Goal: Task Accomplishment & Management: Manage account settings

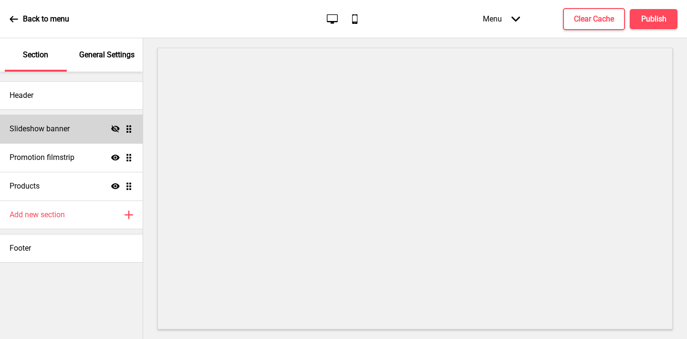
click at [114, 130] on icon at bounding box center [115, 128] width 9 height 7
click at [86, 130] on div "Slideshow banner Show Drag" at bounding box center [71, 128] width 143 height 29
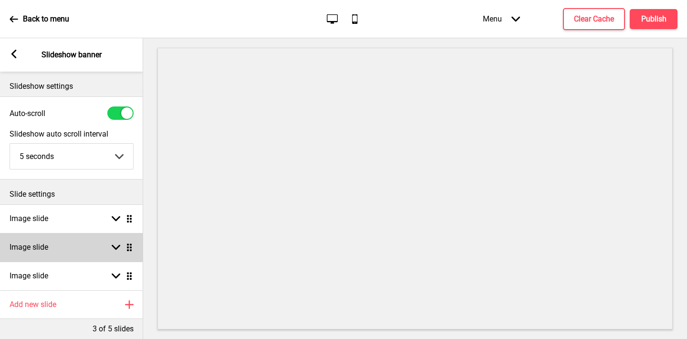
click at [84, 242] on div "Image slide Arrow down Drag" at bounding box center [71, 247] width 143 height 29
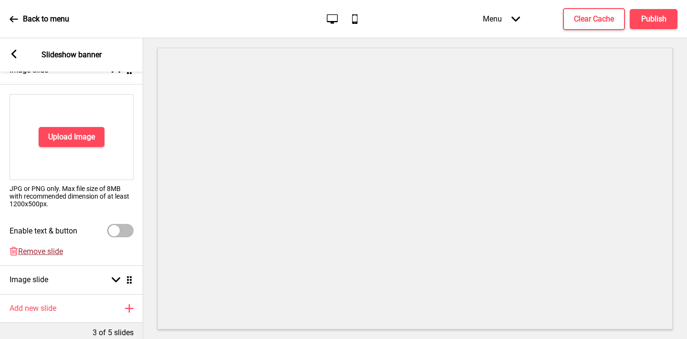
click at [47, 250] on span "Remove slide" at bounding box center [40, 251] width 45 height 9
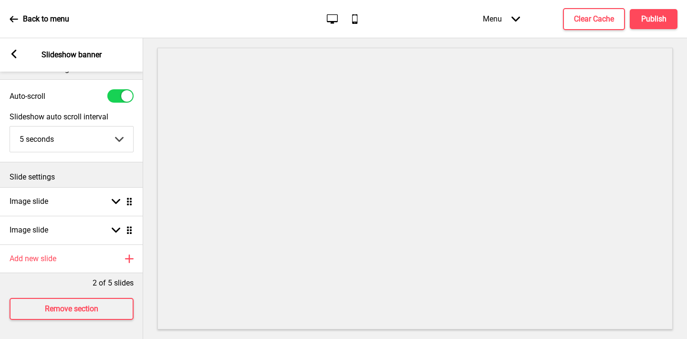
scroll to position [17, 0]
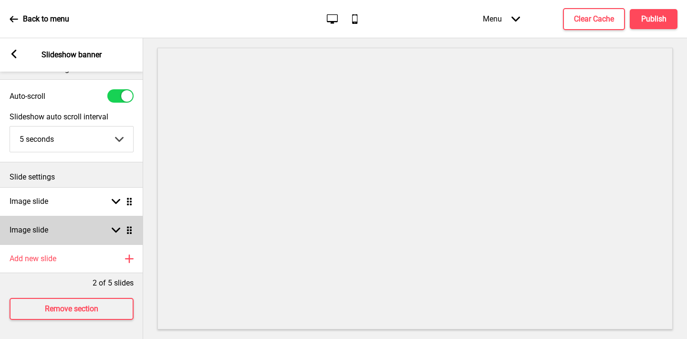
click at [57, 224] on div "Image slide Arrow down Drag" at bounding box center [71, 230] width 143 height 29
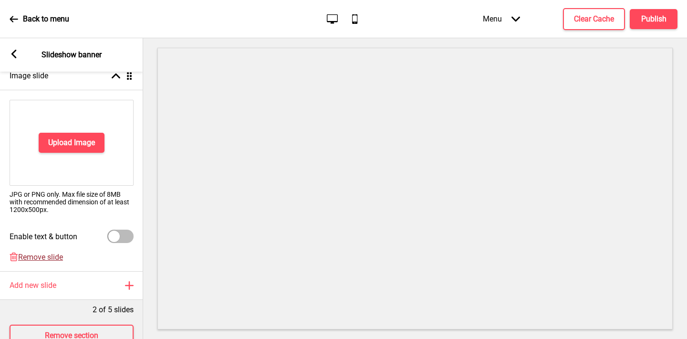
scroll to position [177, 0]
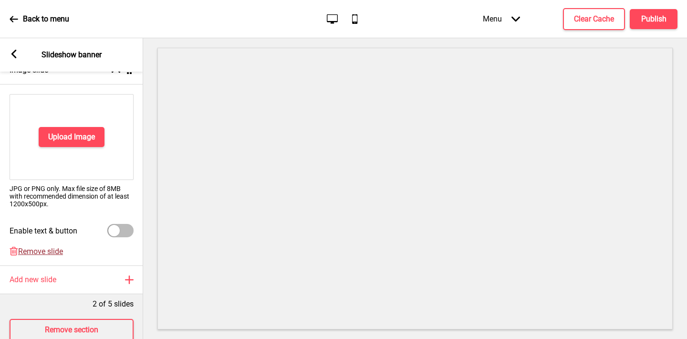
click at [44, 248] on span "Remove slide" at bounding box center [40, 251] width 45 height 9
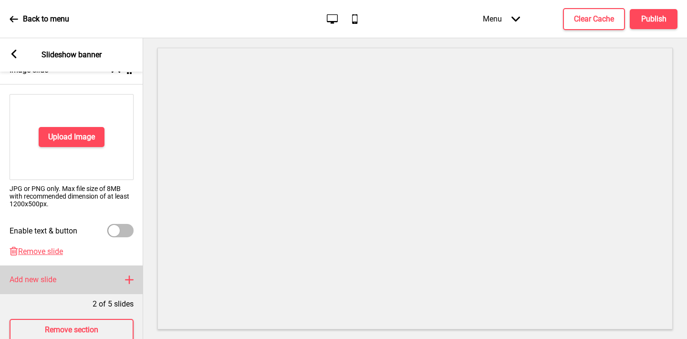
scroll to position [0, 0]
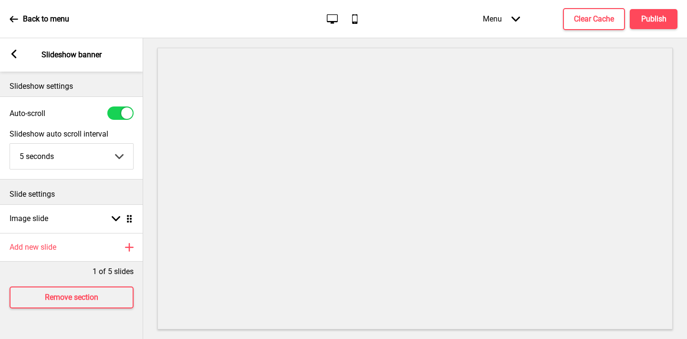
click at [125, 114] on div at bounding box center [126, 112] width 11 height 11
checkbox input "false"
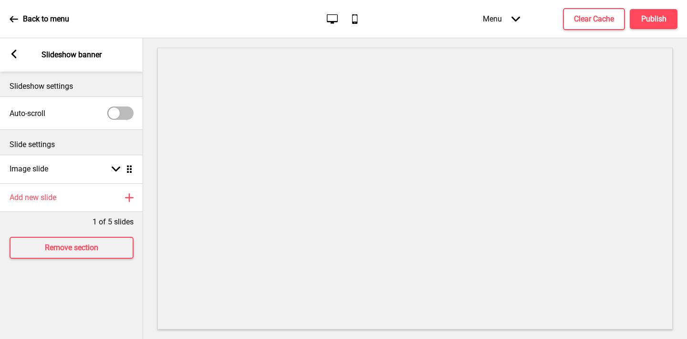
click at [12, 53] on icon at bounding box center [13, 54] width 5 height 9
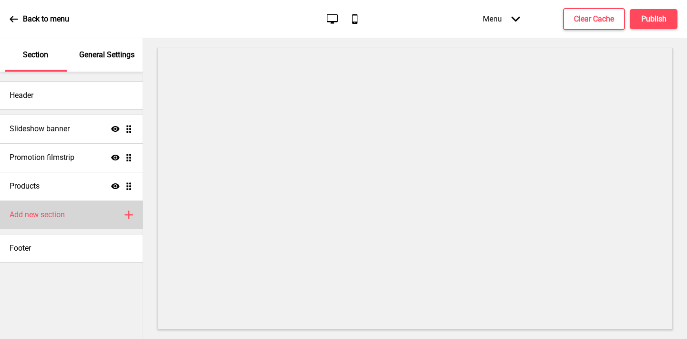
click at [53, 215] on h4 "Add new section" at bounding box center [37, 214] width 55 height 10
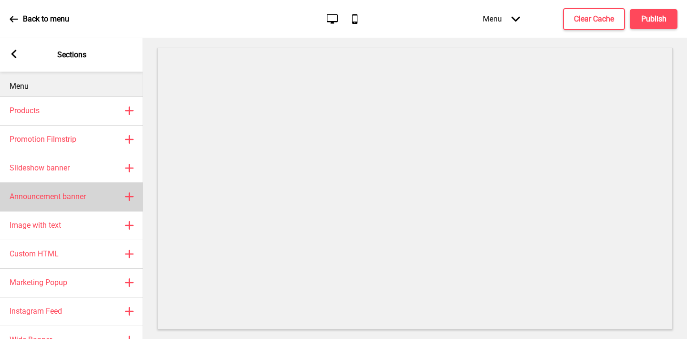
click at [58, 194] on h4 "Announcement banner" at bounding box center [48, 196] width 76 height 10
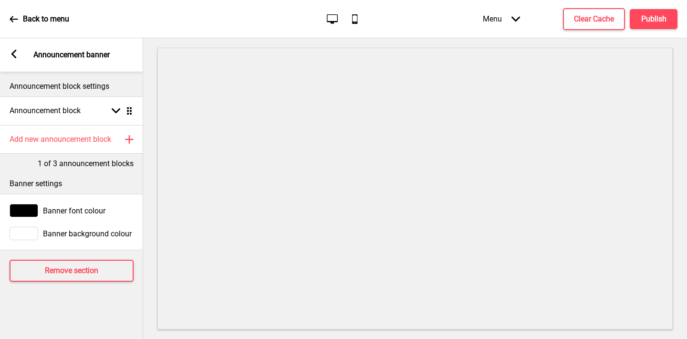
click at [14, 53] on rect at bounding box center [14, 54] width 9 height 9
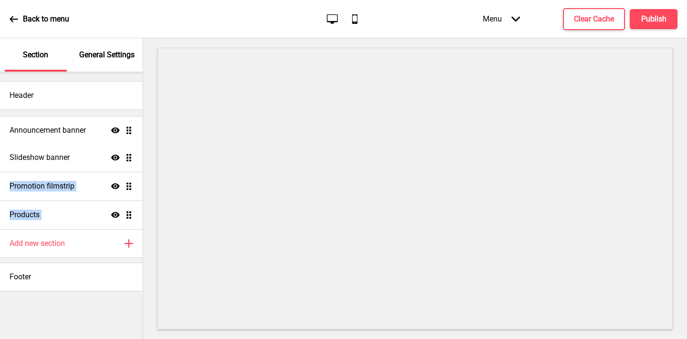
drag, startPoint x: 131, startPoint y: 214, endPoint x: 125, endPoint y: 130, distance: 84.1
click at [125, 130] on ul "Slideshow banner Show Drag Promotion filmstrip Show Drag Products Show Drag Ann…" at bounding box center [71, 171] width 143 height 114
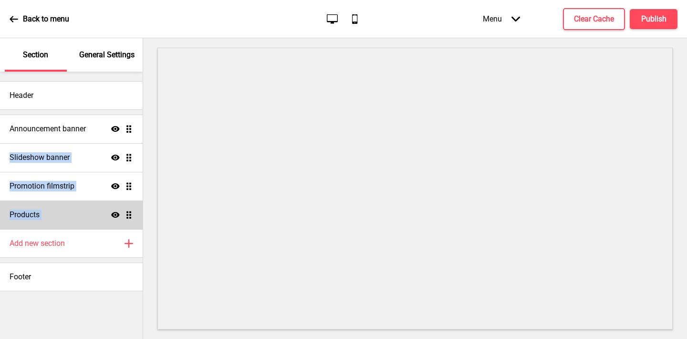
click at [59, 210] on div "Products Show Drag" at bounding box center [71, 214] width 143 height 29
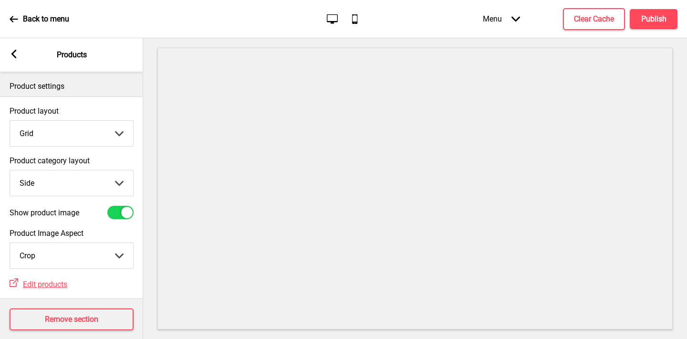
click at [67, 178] on select "Top Side" at bounding box center [71, 182] width 123 height 25
select select "top"
click at [10, 170] on select "Top Side" at bounding box center [71, 182] width 123 height 25
click at [656, 14] on h4 "Publish" at bounding box center [653, 19] width 25 height 10
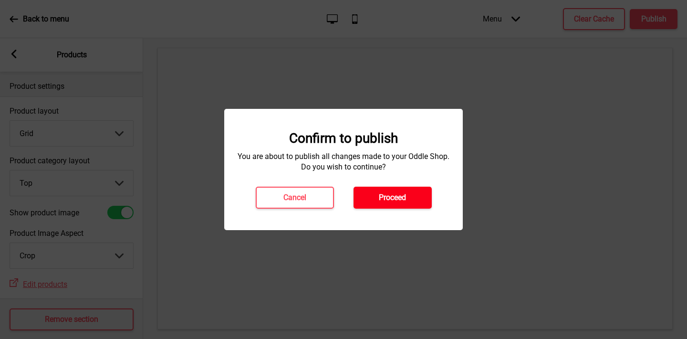
click at [394, 198] on h4 "Proceed" at bounding box center [392, 197] width 27 height 10
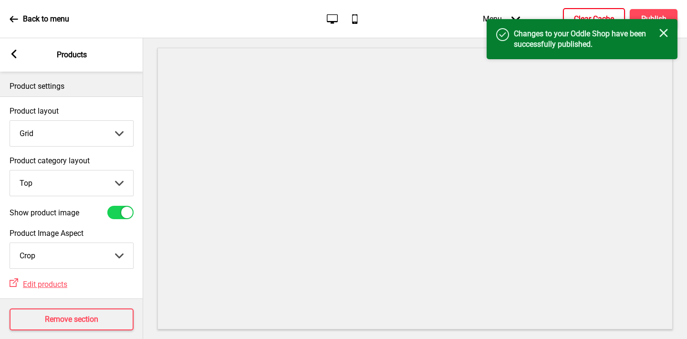
click at [581, 16] on h4 "Clear Cache" at bounding box center [594, 19] width 40 height 10
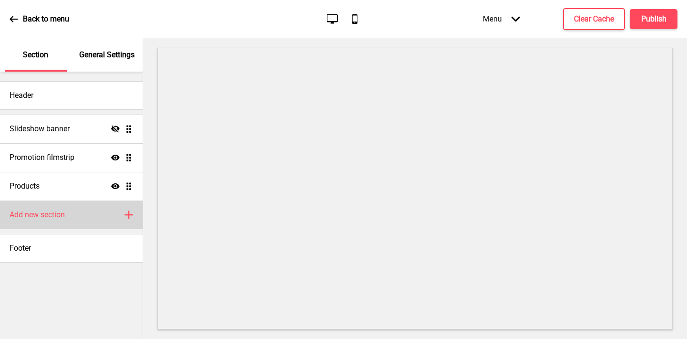
click at [58, 217] on h4 "Add new section" at bounding box center [37, 214] width 55 height 10
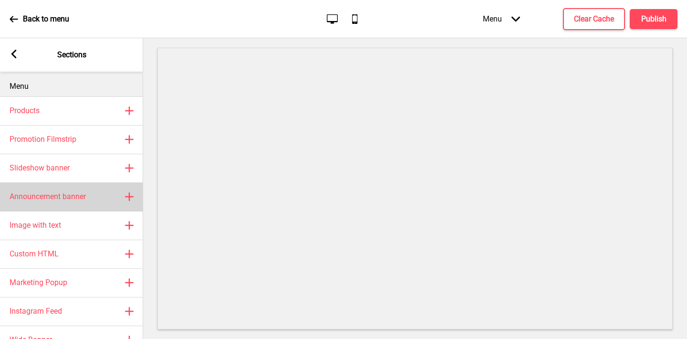
click at [127, 192] on rect at bounding box center [129, 196] width 11 height 11
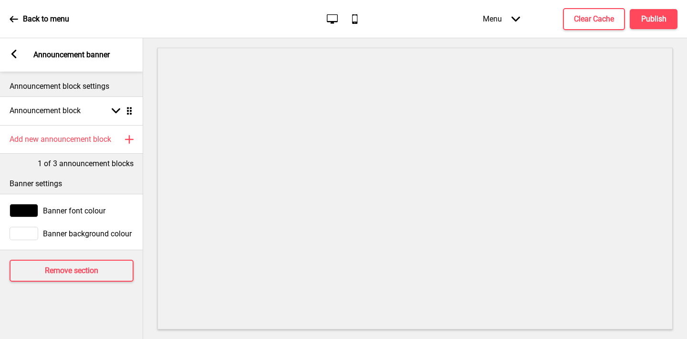
click at [10, 50] on rect at bounding box center [14, 54] width 9 height 9
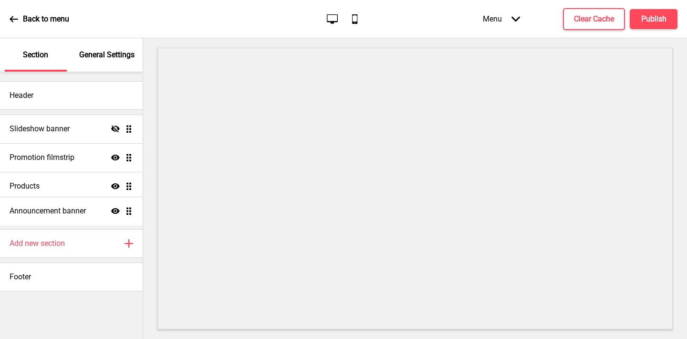
click at [128, 210] on ul "Slideshow banner Hide Drag Promotion filmstrip Show Drag Products Show Drag Ann…" at bounding box center [71, 171] width 143 height 114
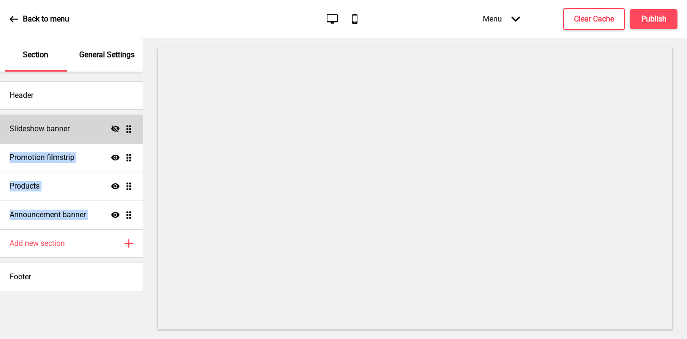
drag, startPoint x: 116, startPoint y: 215, endPoint x: 122, endPoint y: 123, distance: 92.7
click at [122, 123] on ul "Slideshow banner Hide Drag Promotion filmstrip Show Drag Products Show Drag Ann…" at bounding box center [71, 171] width 143 height 114
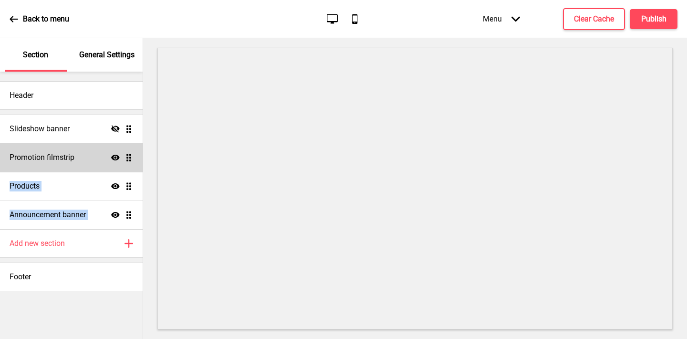
drag, startPoint x: 114, startPoint y: 211, endPoint x: 115, endPoint y: 152, distance: 59.2
click at [115, 152] on ul "Slideshow banner Hide Drag Promotion filmstrip Show Drag Products Show Drag Ann…" at bounding box center [71, 171] width 143 height 114
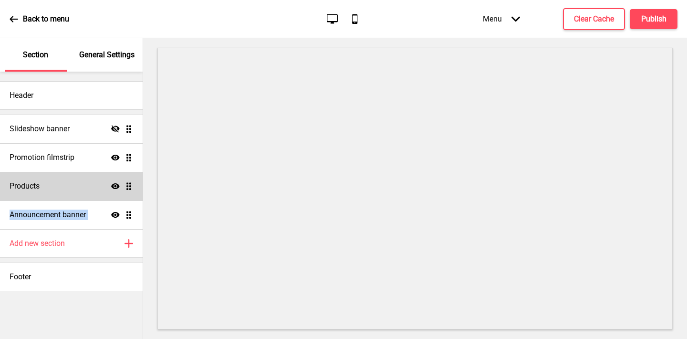
drag, startPoint x: 115, startPoint y: 215, endPoint x: 115, endPoint y: 184, distance: 30.5
click at [115, 184] on ul "Slideshow banner Hide Drag Promotion filmstrip Show Drag Products Show Drag Ann…" at bounding box center [71, 171] width 143 height 114
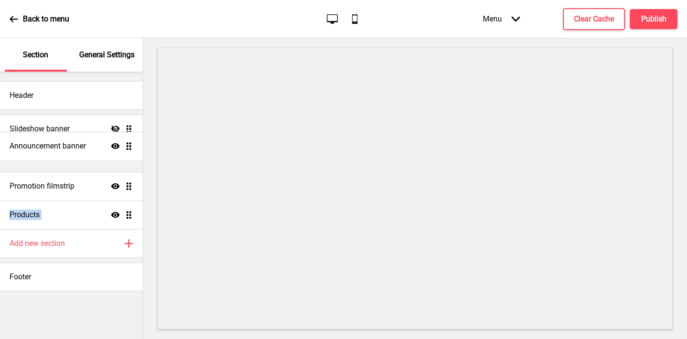
drag, startPoint x: 128, startPoint y: 214, endPoint x: 131, endPoint y: 145, distance: 68.7
click at [131, 145] on ul "Slideshow banner Hide Drag Promotion filmstrip Show Drag Products Show Drag Ann…" at bounding box center [71, 171] width 143 height 114
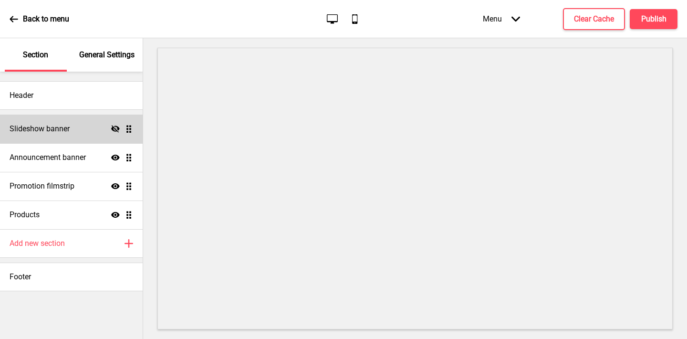
click at [113, 130] on icon at bounding box center [115, 128] width 9 height 7
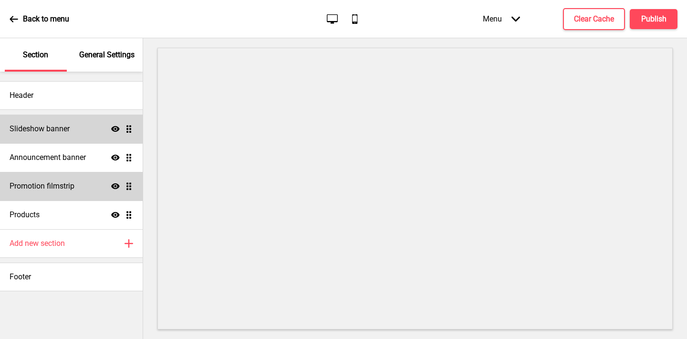
click at [87, 186] on div "Promotion filmstrip Show Drag" at bounding box center [71, 186] width 143 height 29
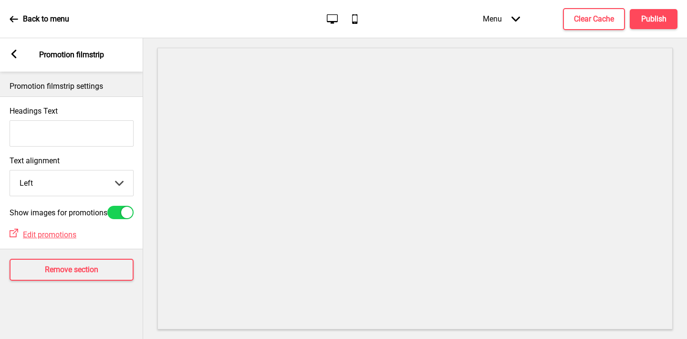
click at [119, 215] on div at bounding box center [120, 212] width 26 height 13
checkbox input "false"
click at [10, 52] on icon "Arrow left" at bounding box center [14, 54] width 9 height 9
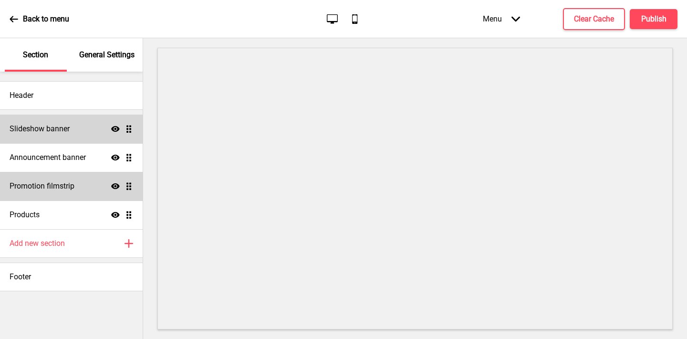
click at [88, 180] on div "Promotion filmstrip Show Drag" at bounding box center [71, 186] width 143 height 29
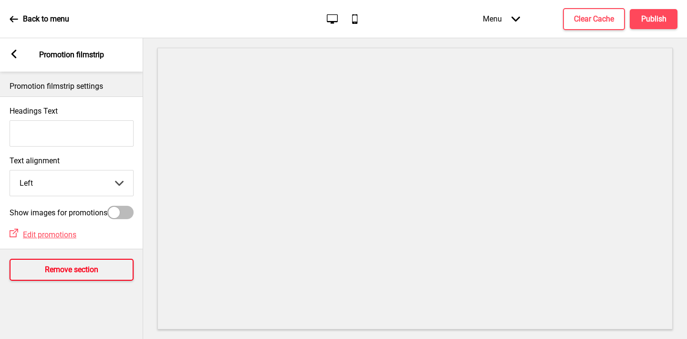
click at [55, 275] on h4 "Remove section" at bounding box center [71, 269] width 53 height 10
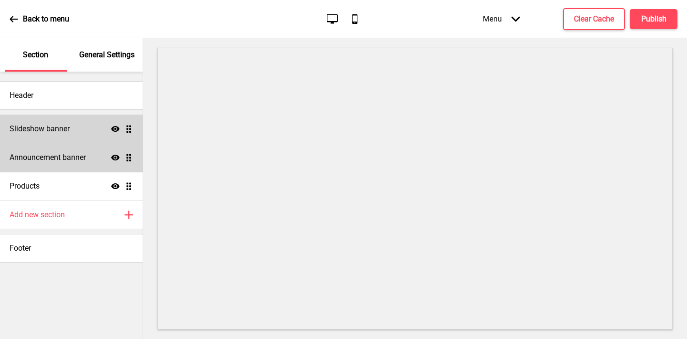
click at [65, 157] on h4 "Announcement banner" at bounding box center [48, 157] width 76 height 10
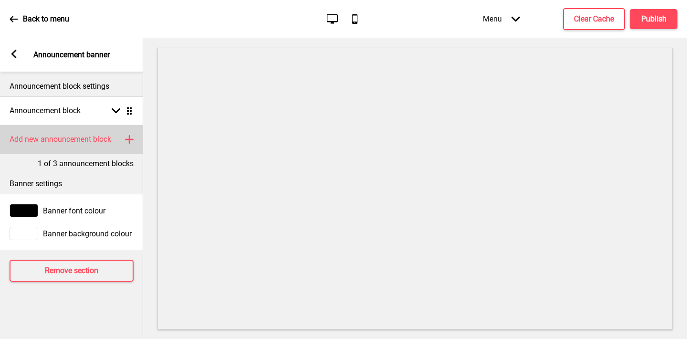
click at [53, 138] on h4 "Add new announcement block" at bounding box center [61, 139] width 102 height 10
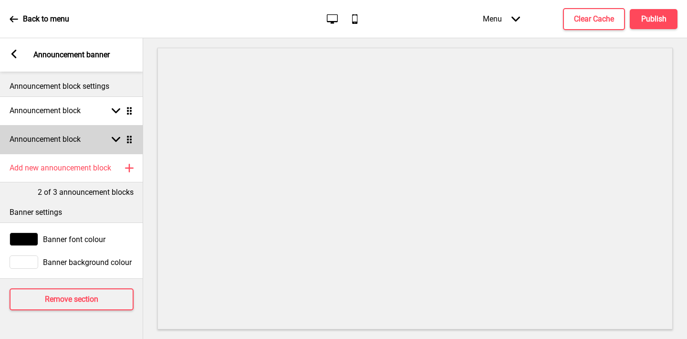
click at [52, 142] on h4 "Announcement block" at bounding box center [45, 139] width 71 height 10
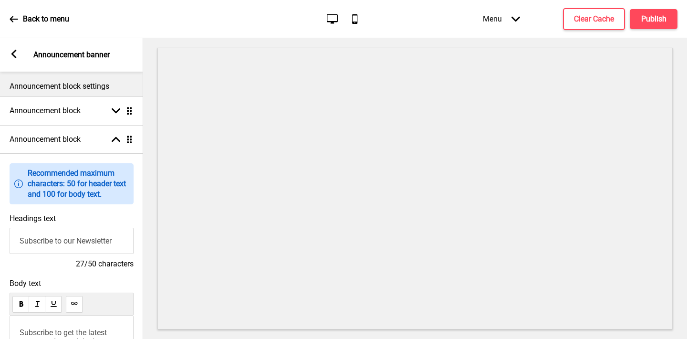
scroll to position [49, 0]
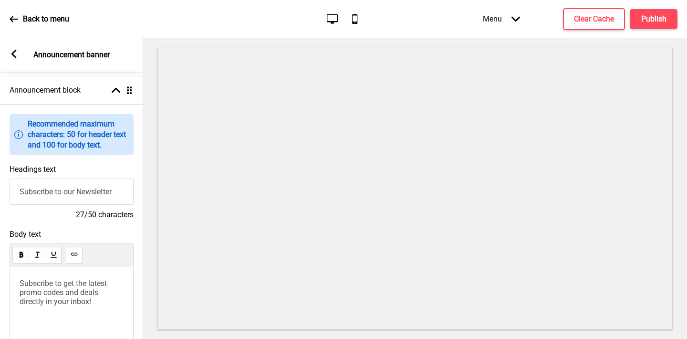
click at [43, 289] on span "Subscribe to get the latest promo codes and deals directly in your inbox!" at bounding box center [64, 292] width 89 height 27
click at [39, 283] on span "15% off Self Pickup" at bounding box center [53, 283] width 66 height 9
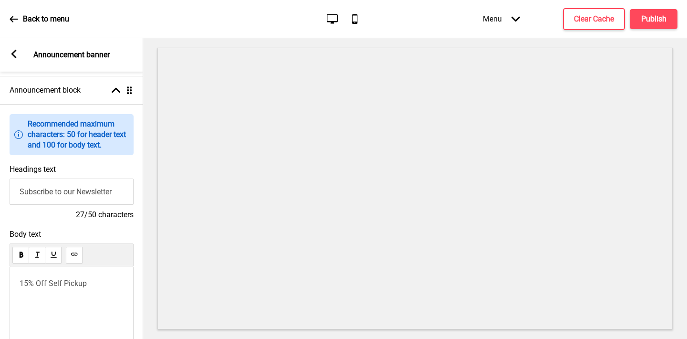
click at [91, 281] on p "15% Off Self Pickup" at bounding box center [72, 283] width 104 height 9
click at [87, 282] on span "15% Off Self Pickup Orders" at bounding box center [65, 283] width 91 height 9
click at [54, 190] on input "Subscribe to our Newsletter" at bounding box center [72, 191] width 124 height 26
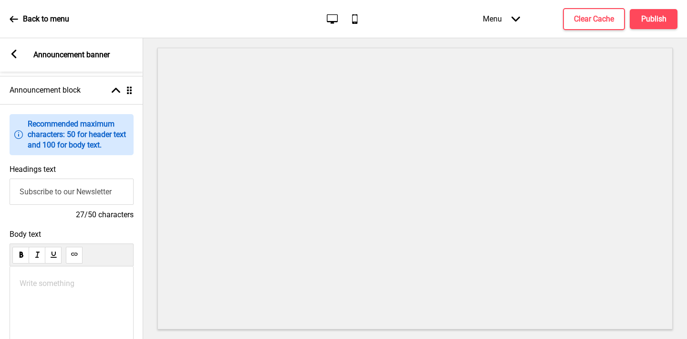
click at [54, 190] on input "Subscribe to our Newsletter" at bounding box center [72, 191] width 124 height 26
paste input "15% Off Self Pickup Orders"
type input "15% Off Self Pickup Orders"
click at [15, 52] on rect at bounding box center [14, 54] width 9 height 9
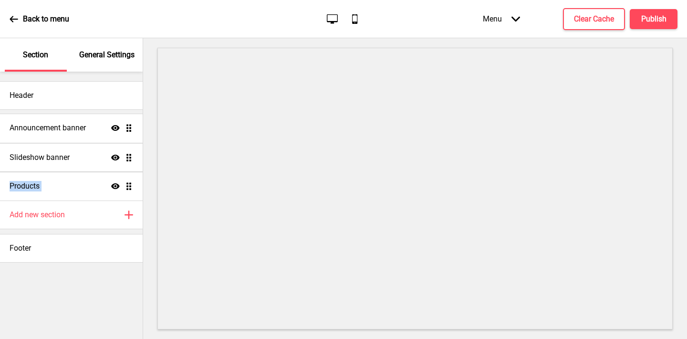
drag, startPoint x: 129, startPoint y: 156, endPoint x: 127, endPoint y: 126, distance: 29.6
click at [127, 126] on ul "Slideshow banner Show Drag Announcement banner Show Drag Products Show Drag" at bounding box center [71, 157] width 143 height 86
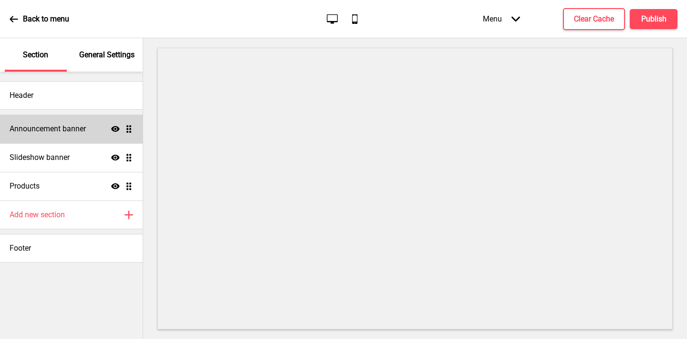
click at [78, 130] on h4 "Announcement banner" at bounding box center [48, 129] width 76 height 10
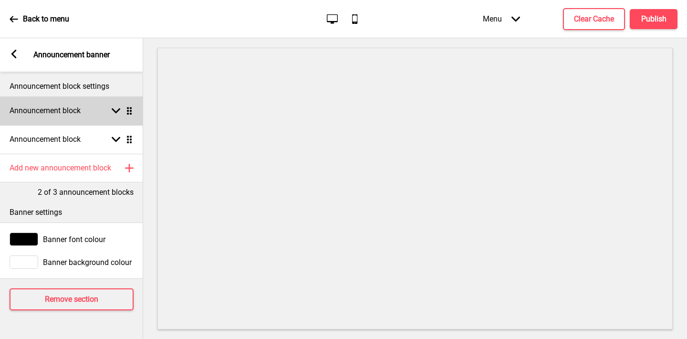
click at [58, 119] on div "Announcement block Arrow down Drag" at bounding box center [71, 110] width 143 height 29
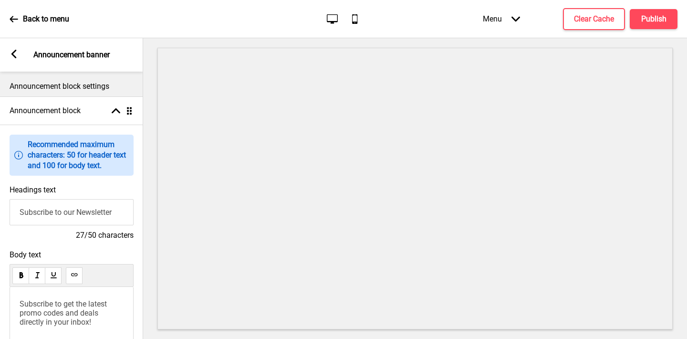
click at [48, 213] on input "Subscribe to our Newsletter" at bounding box center [72, 212] width 124 height 26
type input "Welcome to Easy Eatz SG"
click at [44, 310] on span "Subscribe to get the latest promo codes and deals directly in your inbox!" at bounding box center [64, 312] width 89 height 27
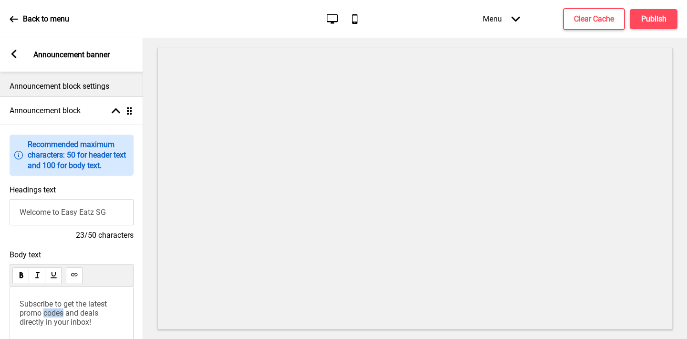
click at [44, 310] on span "Subscribe to get the latest promo codes and deals directly in your inbox!" at bounding box center [64, 312] width 89 height 27
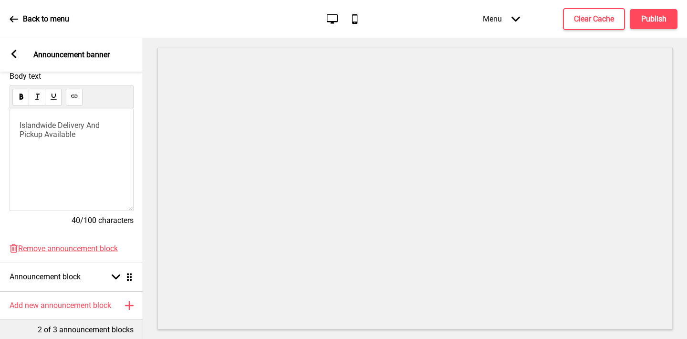
scroll to position [196, 0]
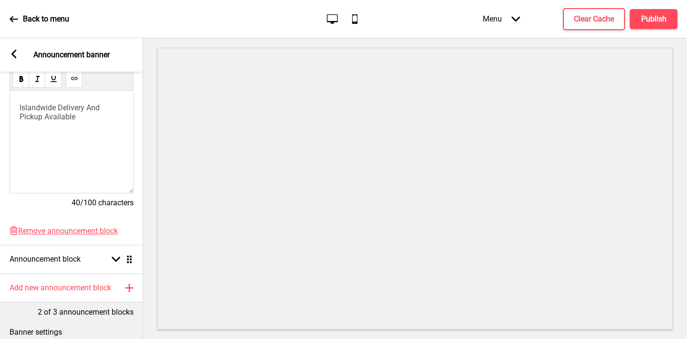
click at [15, 56] on icon at bounding box center [13, 54] width 5 height 9
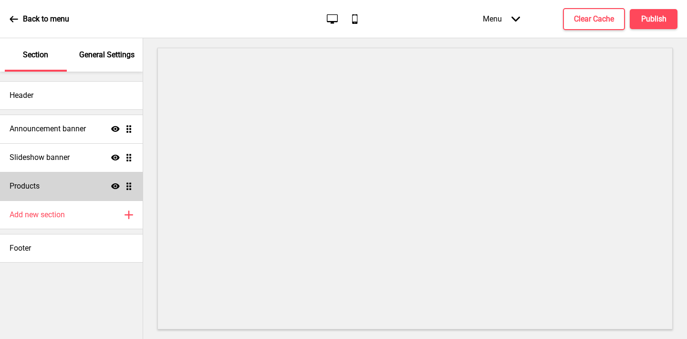
click at [62, 190] on div "Products Show Drag" at bounding box center [71, 186] width 143 height 29
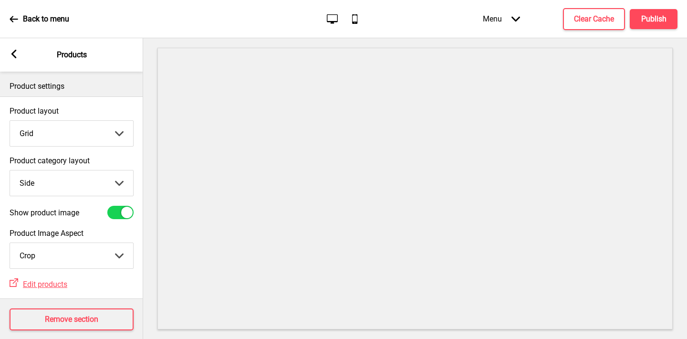
click at [57, 181] on select "Top Side" at bounding box center [71, 182] width 123 height 25
select select "top"
click at [10, 170] on select "Top Side" at bounding box center [71, 182] width 123 height 25
click at [14, 52] on icon at bounding box center [13, 54] width 5 height 9
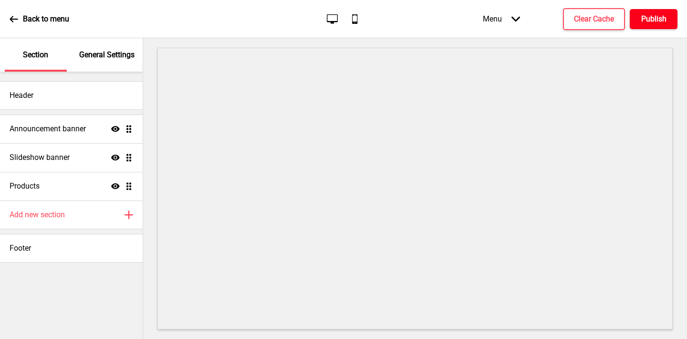
click at [649, 14] on h4 "Publish" at bounding box center [653, 19] width 25 height 10
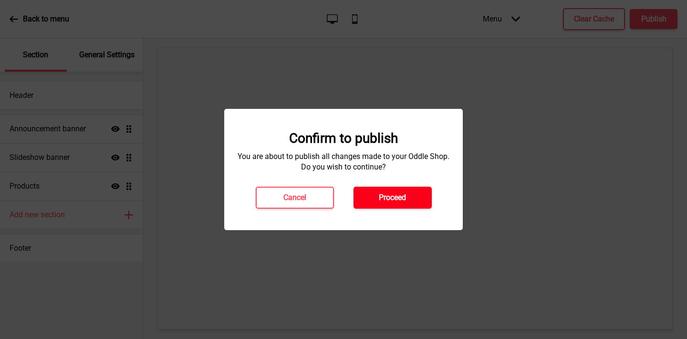
click at [403, 189] on button "Proceed" at bounding box center [392, 197] width 78 height 22
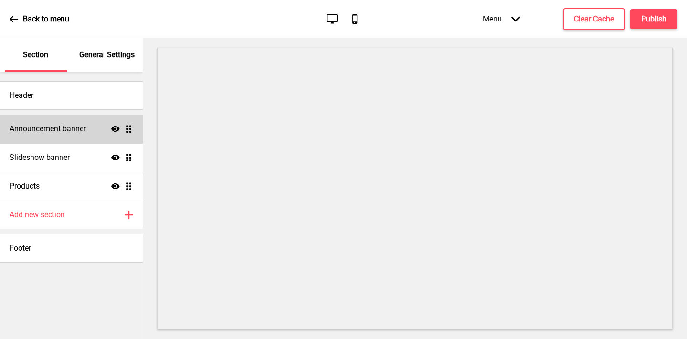
click at [77, 135] on div "Announcement banner Show Drag" at bounding box center [71, 128] width 143 height 29
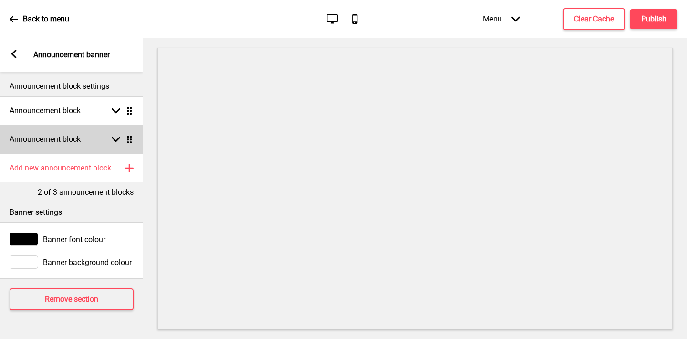
click at [50, 144] on h4 "Announcement block" at bounding box center [45, 139] width 71 height 10
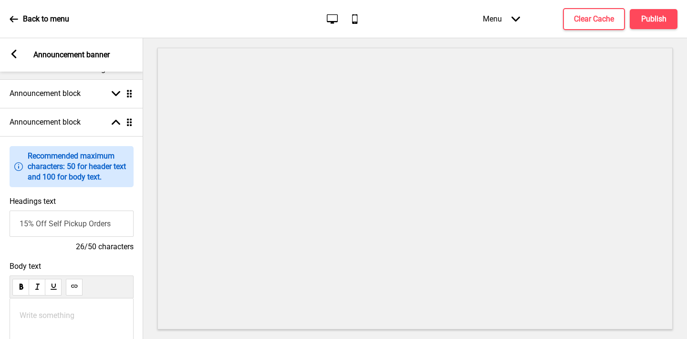
scroll to position [37, 0]
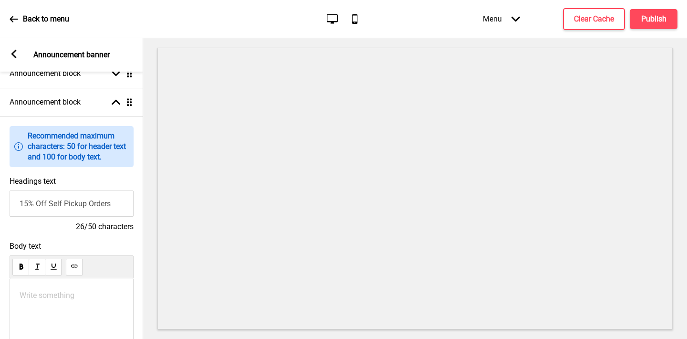
click at [49, 288] on div "Write something ﻿" at bounding box center [72, 329] width 124 height 103
click at [37, 292] on p "Write something ﻿" at bounding box center [72, 294] width 104 height 9
drag, startPoint x: 111, startPoint y: 304, endPoint x: 16, endPoint y: 303, distance: 95.4
click at [16, 303] on div "Select promo upon checkout. No promo code to" at bounding box center [72, 329] width 124 height 103
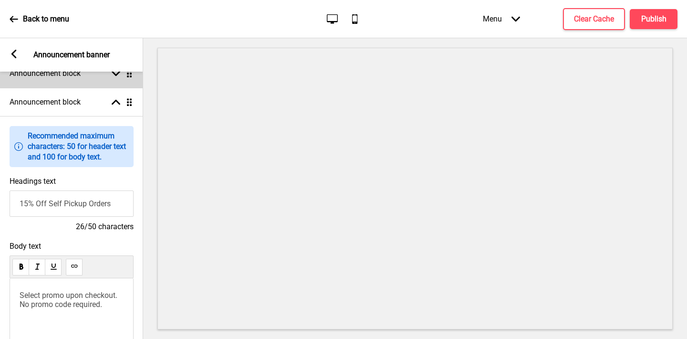
click at [29, 80] on div "Announcement block Arrow down Drag" at bounding box center [71, 73] width 143 height 29
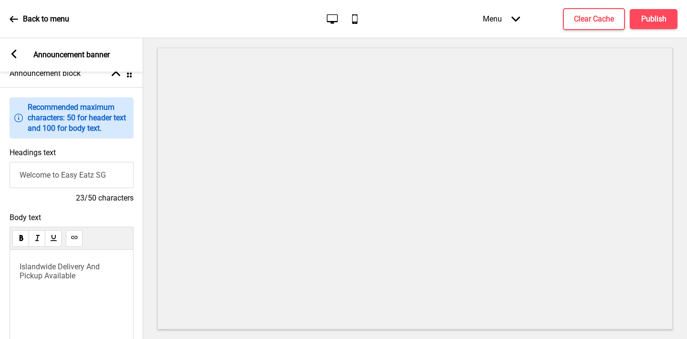
click at [62, 264] on span "Islandwide Delivery And Pickup Available" at bounding box center [61, 271] width 82 height 18
click at [92, 267] on span "Islandwide delivery And Pickup Available" at bounding box center [73, 271] width 106 height 18
click at [22, 277] on span "Islandwide delivery and Pickup Available" at bounding box center [72, 271] width 105 height 18
click at [48, 276] on span "Islandwide delivery and pickup Available" at bounding box center [72, 271] width 105 height 18
click at [649, 20] on h4 "Publish" at bounding box center [653, 19] width 25 height 10
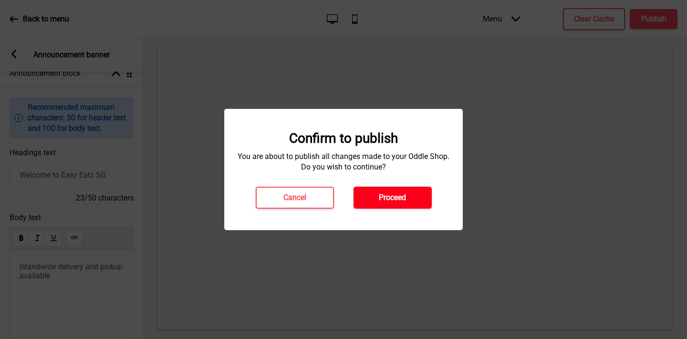
click at [410, 201] on button "Proceed" at bounding box center [392, 197] width 78 height 22
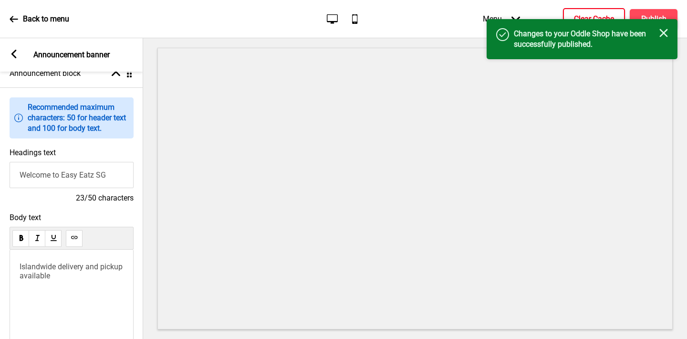
click at [580, 14] on h4 "Clear Cache" at bounding box center [594, 19] width 40 height 10
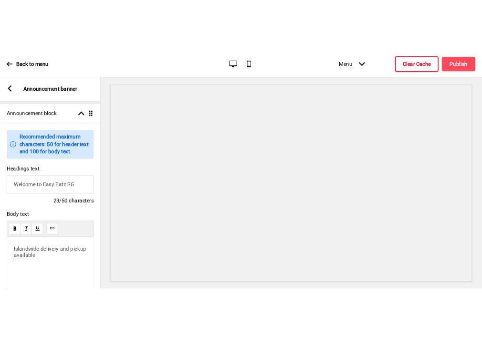
scroll to position [50, 0]
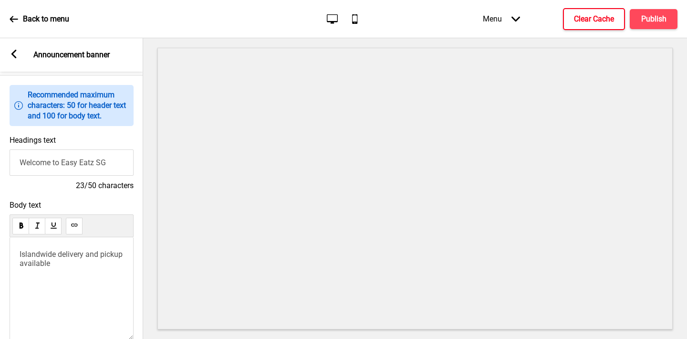
click at [19, 253] on div "Islandwide delivery and pickup available" at bounding box center [72, 288] width 124 height 103
click at [20, 254] on span "Islandwide delivery and pickup available" at bounding box center [72, 258] width 105 height 18
drag, startPoint x: 72, startPoint y: 253, endPoint x: -20, endPoint y: 250, distance: 92.1
click at [0, 250] on html "Back to menu Desktop Mobile Menu Arrow down Product Page Store Information Chec…" at bounding box center [343, 169] width 687 height 339
click at [15, 53] on rect at bounding box center [14, 54] width 9 height 9
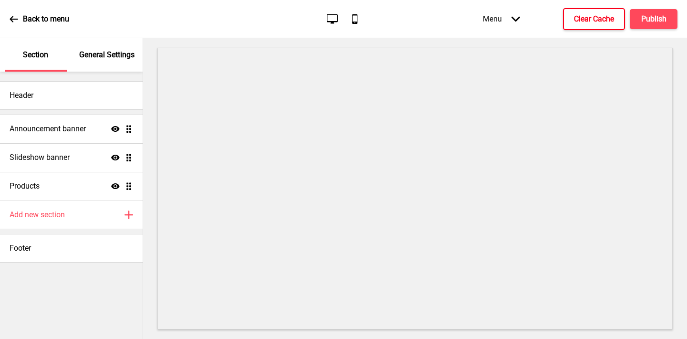
click at [110, 50] on p "General Settings" at bounding box center [106, 55] width 55 height 10
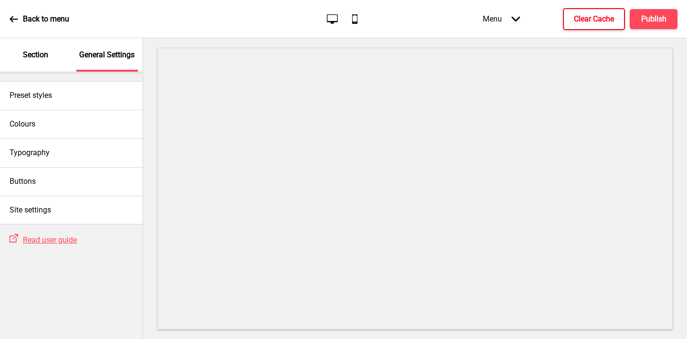
click at [40, 58] on p "Section" at bounding box center [35, 55] width 25 height 10
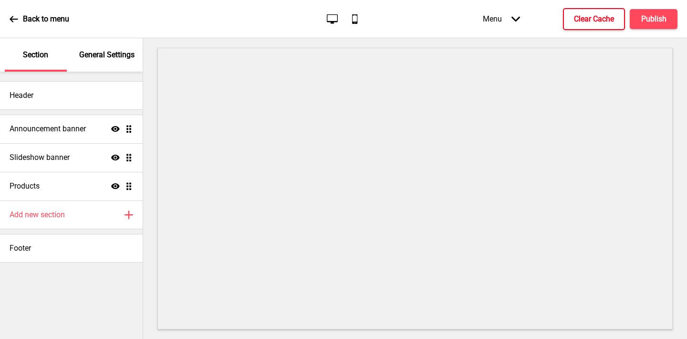
click at [111, 59] on p "General Settings" at bounding box center [106, 55] width 55 height 10
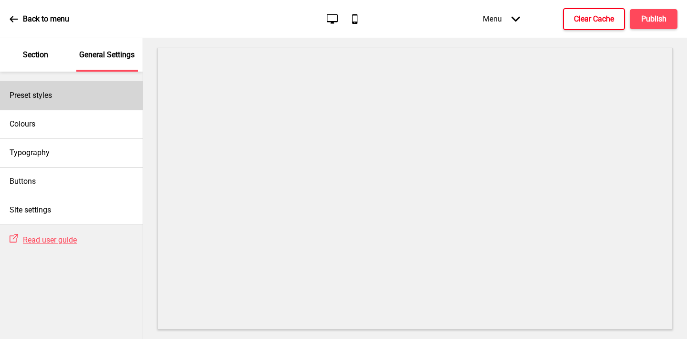
click at [65, 94] on div "Preset styles" at bounding box center [71, 95] width 143 height 29
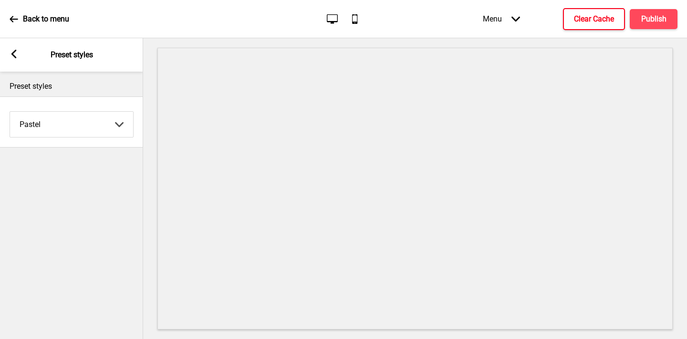
click at [52, 123] on select "Coffee Contrast Dark Earth Marine Minimalist Modern Oddle Pastel Yellow Fruits …" at bounding box center [71, 124] width 123 height 25
select select "minimalist"
click at [10, 112] on select "Coffee Contrast Dark Earth Marine Minimalist Modern Oddle Pastel Yellow Fruits …" at bounding box center [71, 124] width 123 height 25
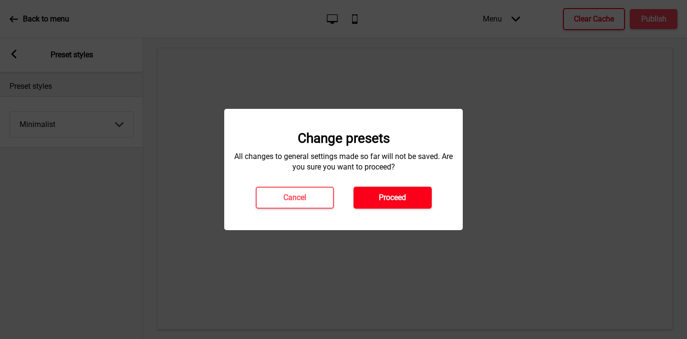
click at [370, 197] on button "Proceed" at bounding box center [392, 197] width 78 height 22
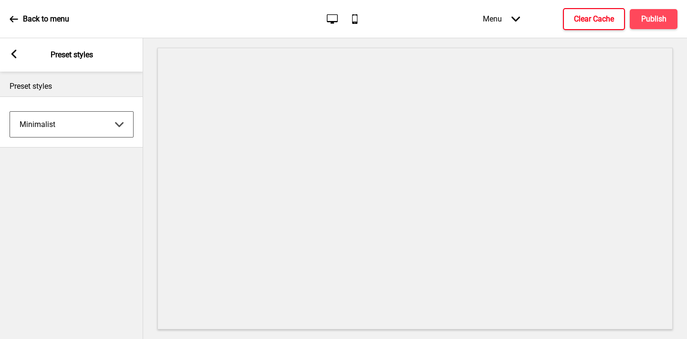
click at [15, 45] on div "Arrow left Preset styles" at bounding box center [71, 54] width 143 height 33
click at [10, 49] on div "Arrow left Preset styles" at bounding box center [71, 54] width 143 height 33
click at [18, 53] on rect at bounding box center [14, 54] width 9 height 9
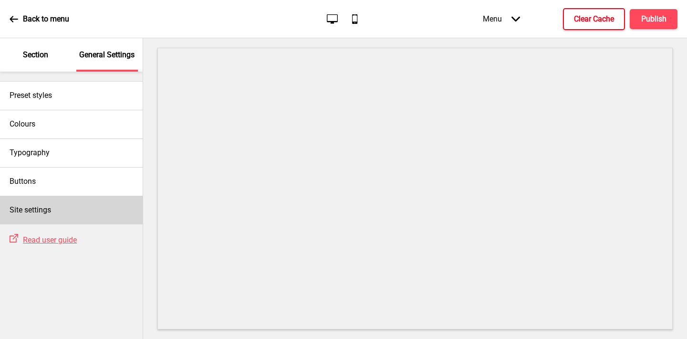
click at [50, 205] on h4 "Site settings" at bounding box center [30, 210] width 41 height 10
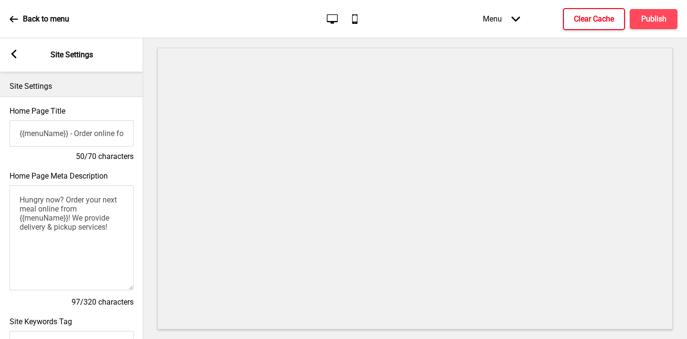
click at [11, 52] on rect at bounding box center [14, 54] width 9 height 9
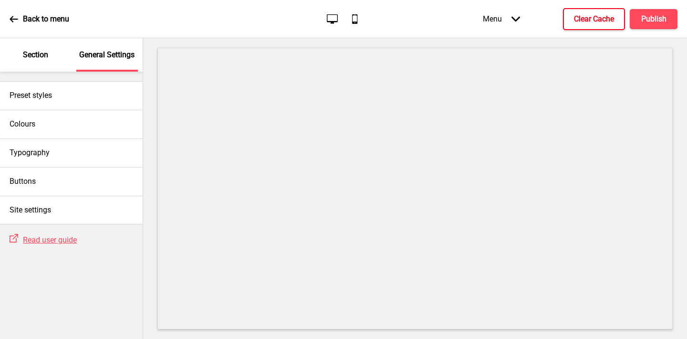
click at [37, 58] on p "Section" at bounding box center [35, 55] width 25 height 10
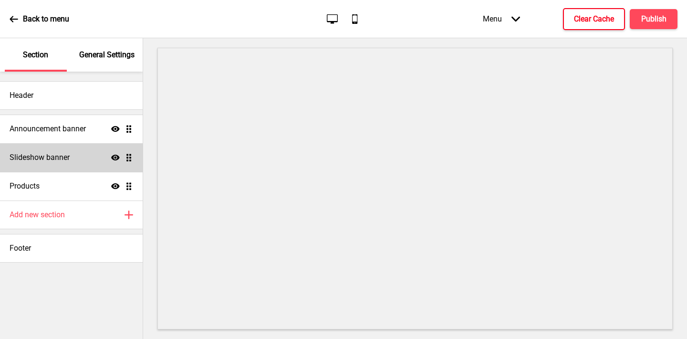
click at [115, 155] on icon at bounding box center [115, 158] width 9 height 6
click at [115, 156] on icon "Hide" at bounding box center [115, 157] width 9 height 9
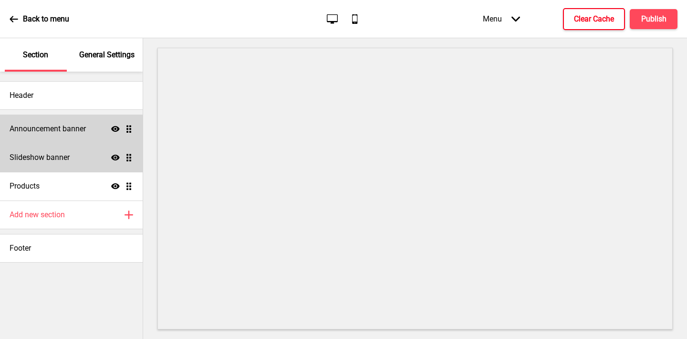
click at [78, 135] on div "Announcement banner Show Drag" at bounding box center [71, 128] width 143 height 29
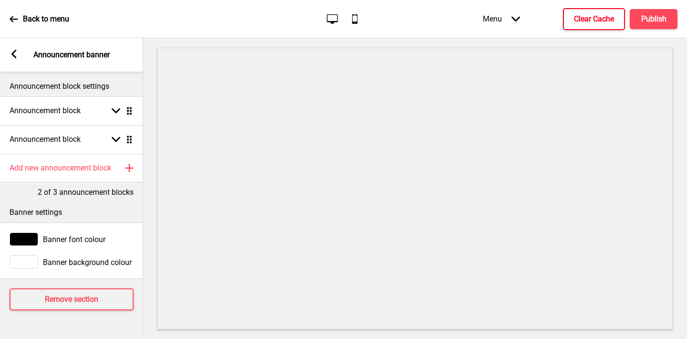
click at [11, 55] on rect at bounding box center [14, 54] width 9 height 9
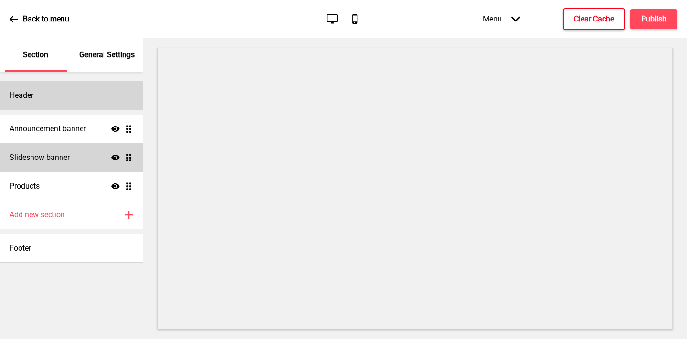
click at [52, 99] on div "Header" at bounding box center [71, 95] width 143 height 29
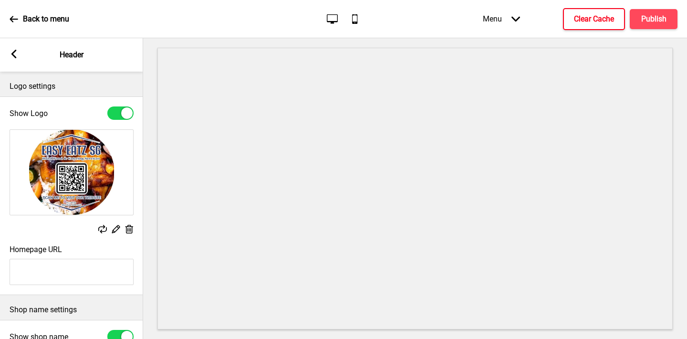
click at [129, 230] on icon at bounding box center [129, 229] width 8 height 9
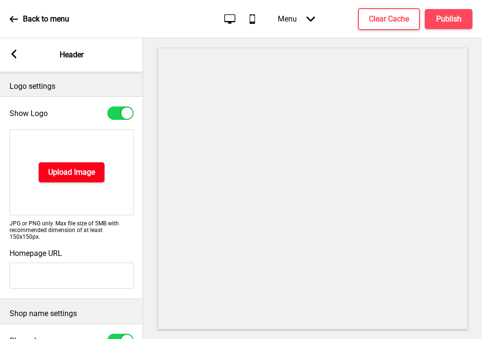
click at [67, 180] on button "Upload Image" at bounding box center [72, 172] width 66 height 20
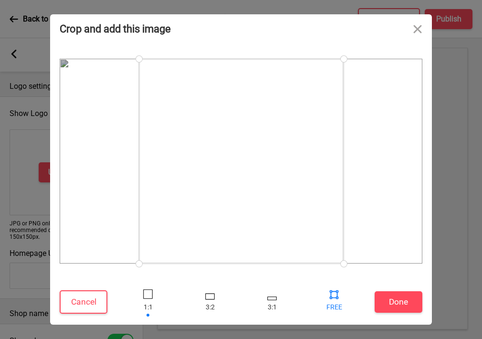
click at [333, 292] on div at bounding box center [334, 294] width 14 height 14
drag, startPoint x: 343, startPoint y: 263, endPoint x: 498, endPoint y: 273, distance: 154.8
click at [482, 273] on html "Back to menu Desktop Mobile Menu Arrow down Product Page Store Information Chec…" at bounding box center [241, 169] width 482 height 339
click at [102, 267] on div at bounding box center [241, 161] width 362 height 227
drag, startPoint x: 136, startPoint y: 261, endPoint x: 32, endPoint y: 275, distance: 105.4
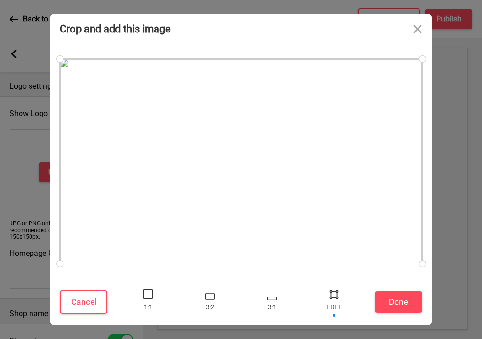
click at [32, 275] on div "Crop and add this image Cancel Done Drop a file here Drag & drop files here or …" at bounding box center [241, 169] width 482 height 339
click at [393, 302] on button "Done" at bounding box center [398, 301] width 48 height 21
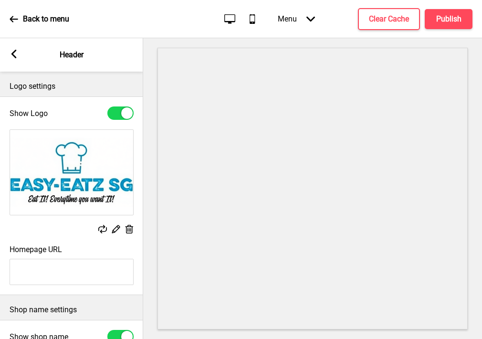
scroll to position [57, 0]
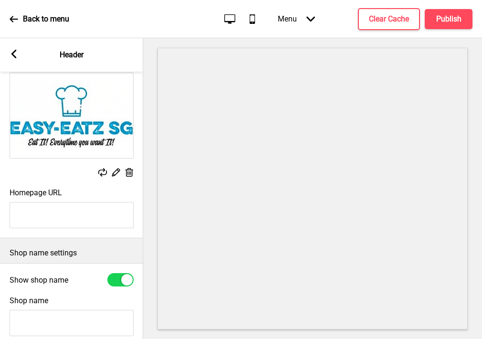
click at [121, 280] on div at bounding box center [120, 279] width 26 height 13
checkbox input "false"
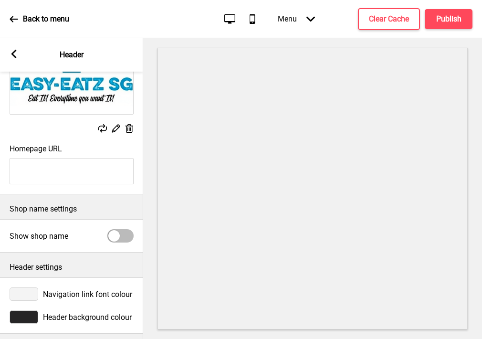
scroll to position [105, 0]
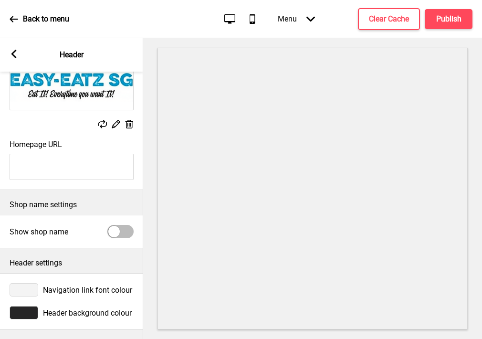
click at [27, 283] on div at bounding box center [24, 289] width 29 height 13
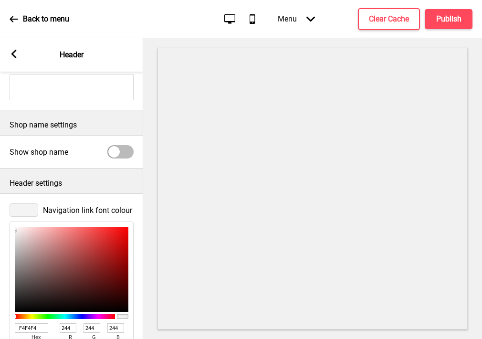
scroll to position [212, 0]
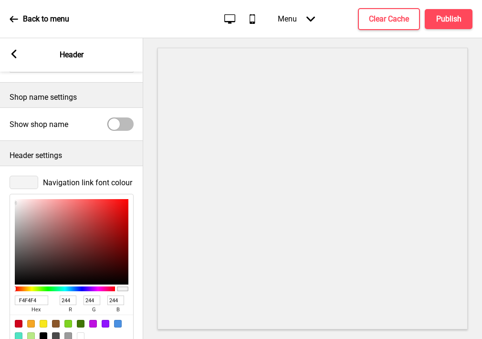
click at [31, 299] on input "F4F4F4" at bounding box center [31, 300] width 33 height 10
paste input "0092c7"
type input "0092c7"
type input "0"
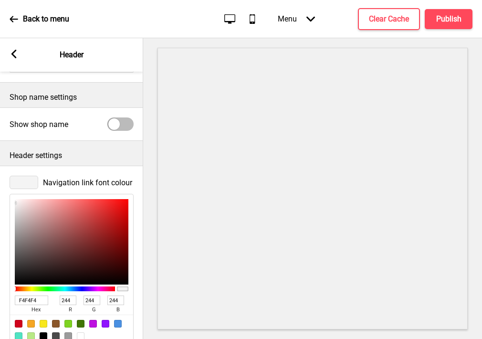
type input "146"
type input "199"
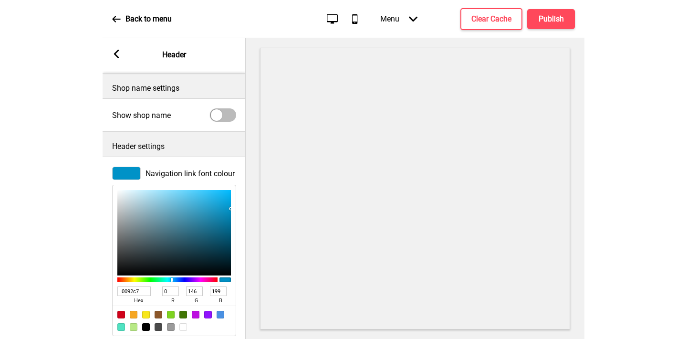
scroll to position [260, 0]
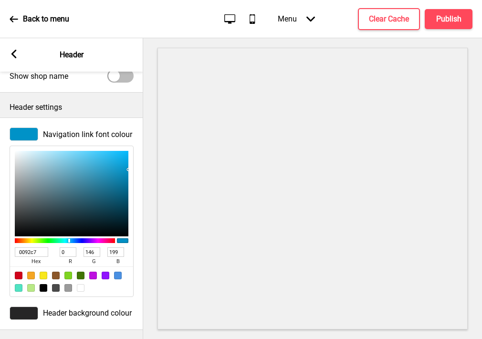
type input "0092C7"
click at [20, 313] on div at bounding box center [24, 312] width 29 height 13
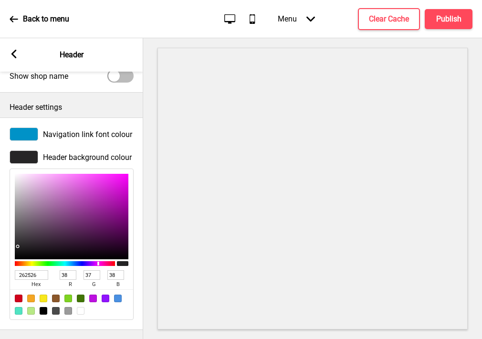
click at [79, 307] on div at bounding box center [81, 311] width 8 height 8
type input "FFFFFF"
type input "255"
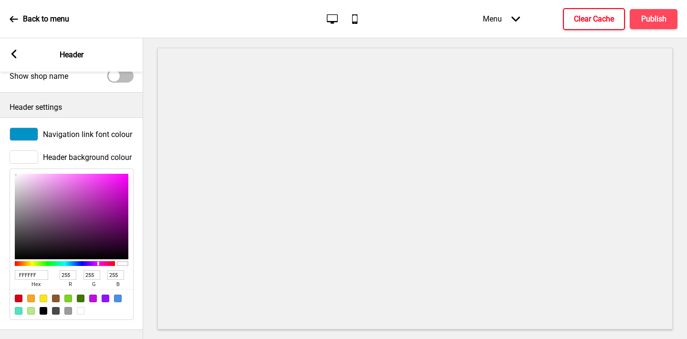
click at [15, 51] on icon at bounding box center [13, 54] width 5 height 9
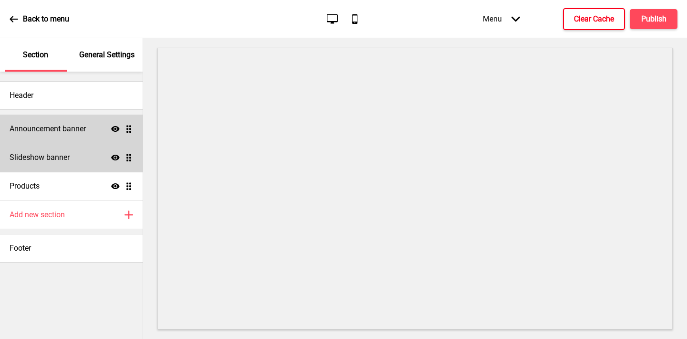
click at [53, 128] on h4 "Announcement banner" at bounding box center [48, 129] width 76 height 10
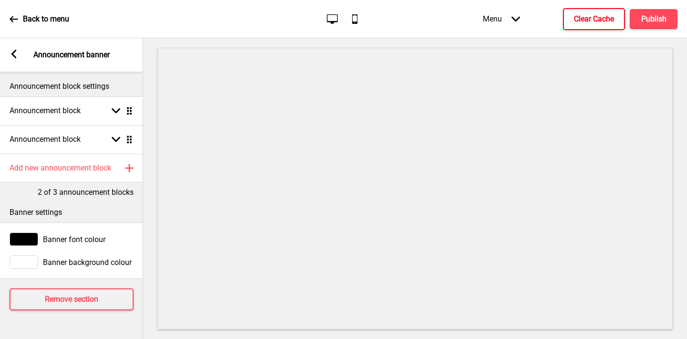
click at [21, 259] on div at bounding box center [24, 261] width 29 height 13
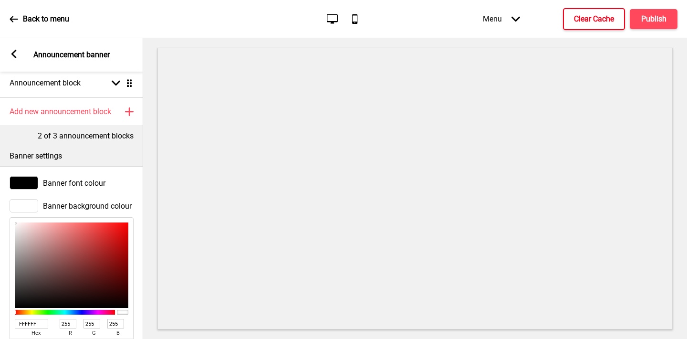
scroll to position [83, 0]
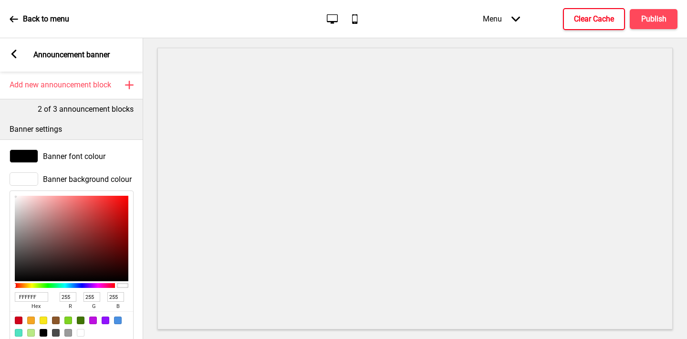
click at [31, 299] on input "FFFFFF" at bounding box center [31, 297] width 33 height 10
paste input "0092c7"
type input "0092c7"
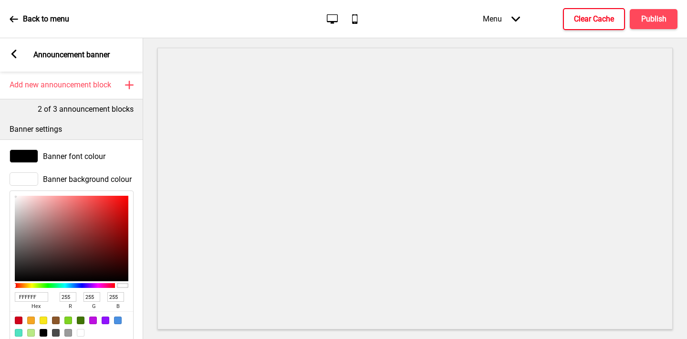
type input "0"
type input "146"
type input "199"
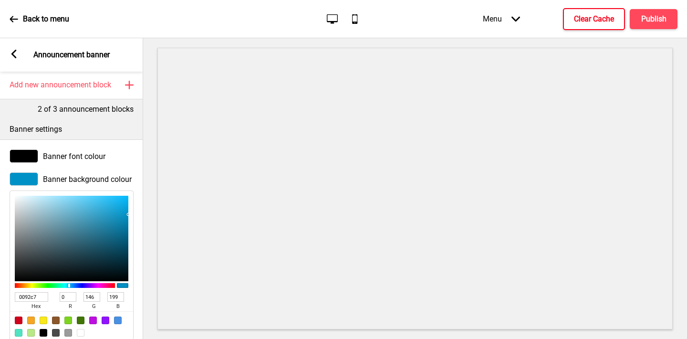
type input "0092C7"
click at [21, 157] on div at bounding box center [24, 155] width 29 height 13
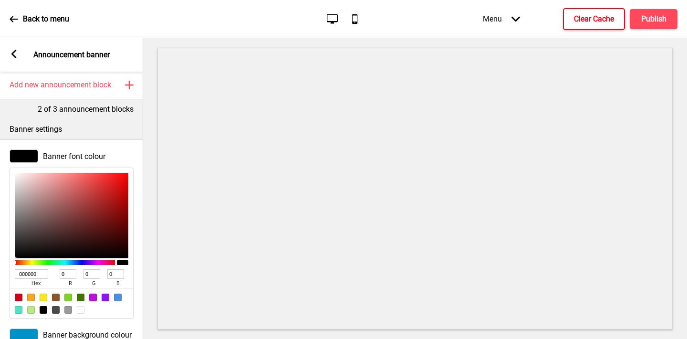
click at [82, 309] on div at bounding box center [81, 310] width 8 height 8
type input "FFFFFF"
type input "255"
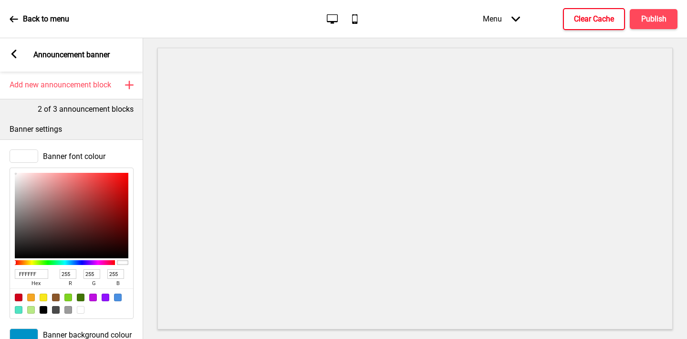
click at [11, 55] on rect at bounding box center [14, 54] width 9 height 9
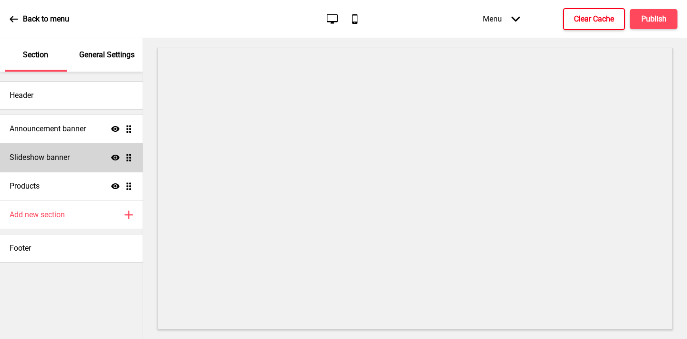
click at [93, 58] on p "General Settings" at bounding box center [106, 55] width 55 height 10
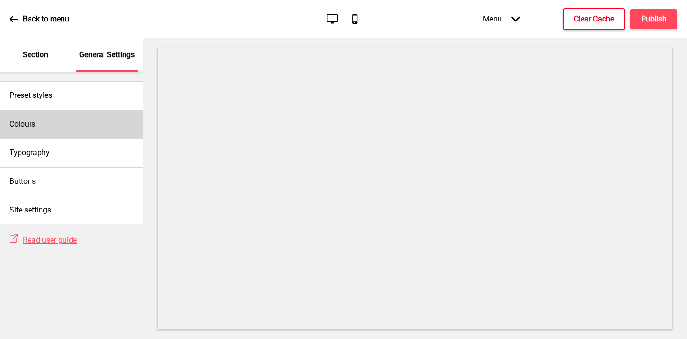
click at [70, 131] on div "Colours" at bounding box center [71, 124] width 143 height 29
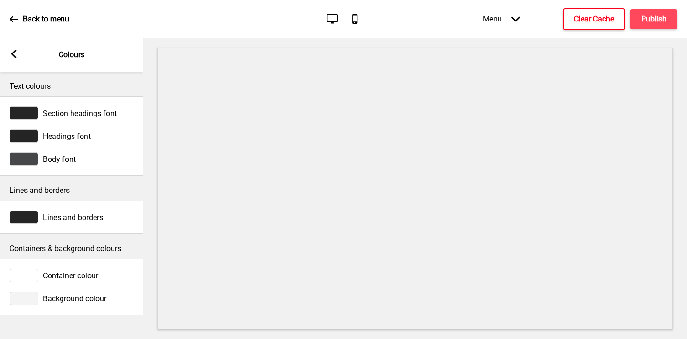
click at [24, 304] on div at bounding box center [24, 297] width 29 height 13
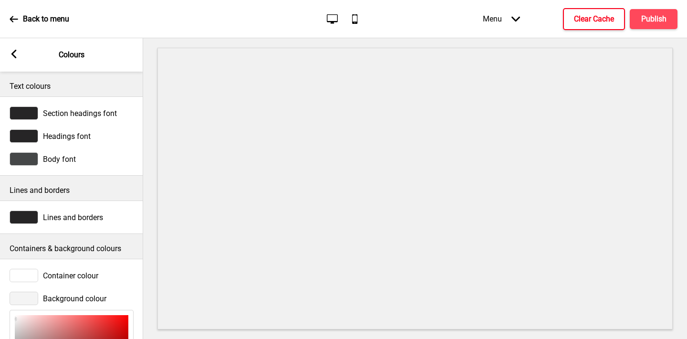
scroll to position [141, 0]
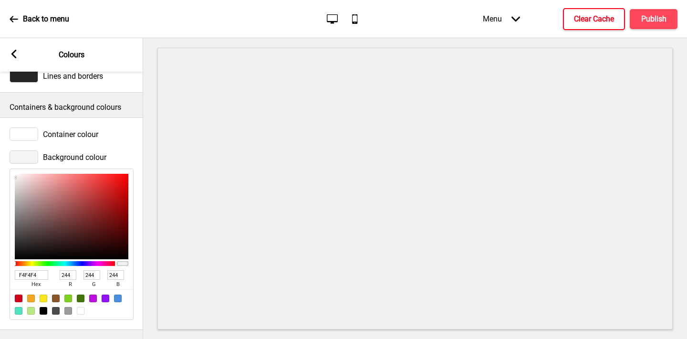
click at [81, 309] on div at bounding box center [81, 311] width 8 height 8
type input "FFFFFF"
type input "255"
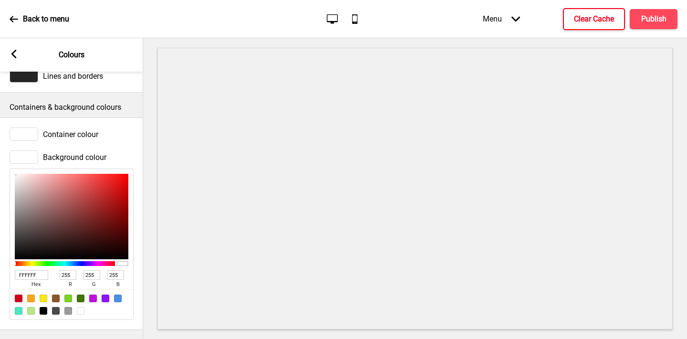
click at [20, 141] on div "Container colour" at bounding box center [71, 134] width 143 height 23
click at [20, 137] on div at bounding box center [24, 133] width 29 height 13
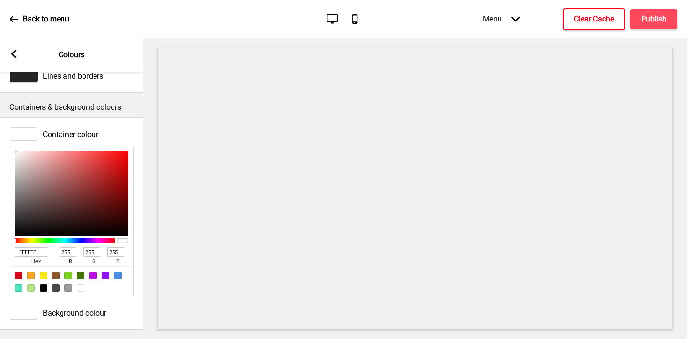
click at [39, 250] on input "FFFFFF" at bounding box center [31, 252] width 33 height 10
paste input "0092c7"
type input "0092c7"
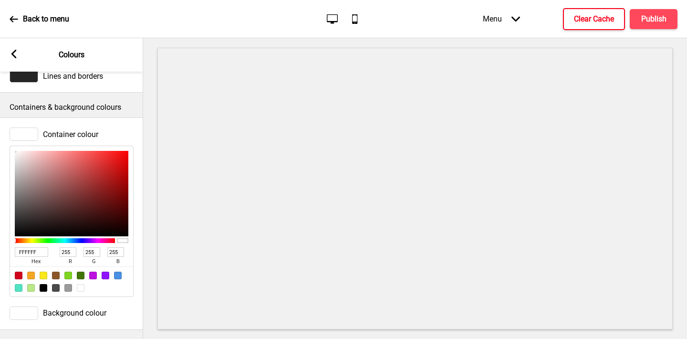
type input "0"
type input "146"
type input "199"
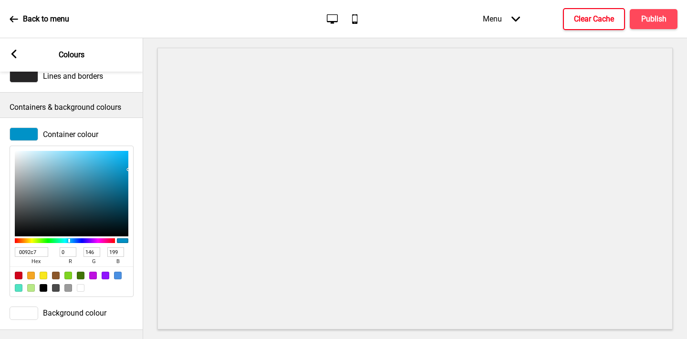
type input "E3F5FB"
type input "227"
type input "245"
type input "251"
click at [26, 152] on div at bounding box center [72, 193] width 114 height 85
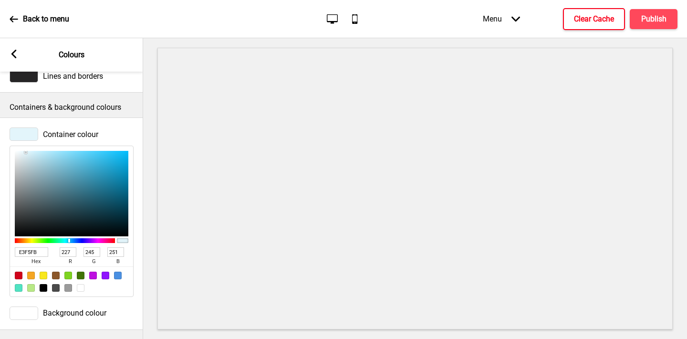
click at [12, 54] on icon at bounding box center [13, 54] width 5 height 9
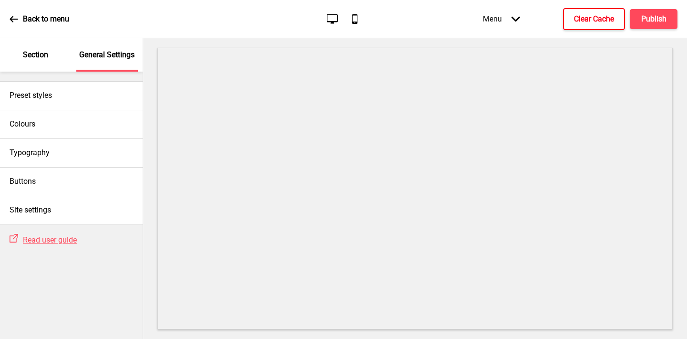
click at [42, 40] on div "Section" at bounding box center [36, 54] width 62 height 33
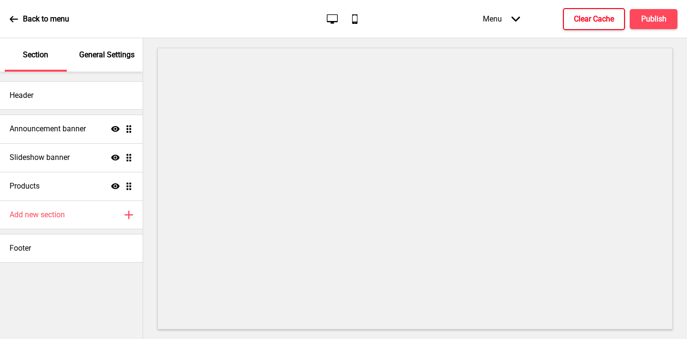
click at [40, 48] on div "Section" at bounding box center [36, 54] width 62 height 33
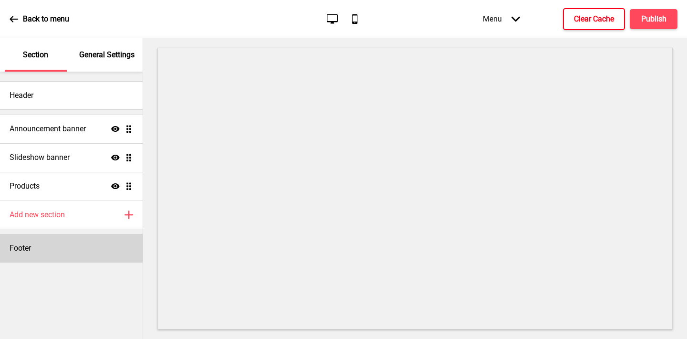
click at [26, 245] on h4 "Footer" at bounding box center [20, 248] width 21 height 10
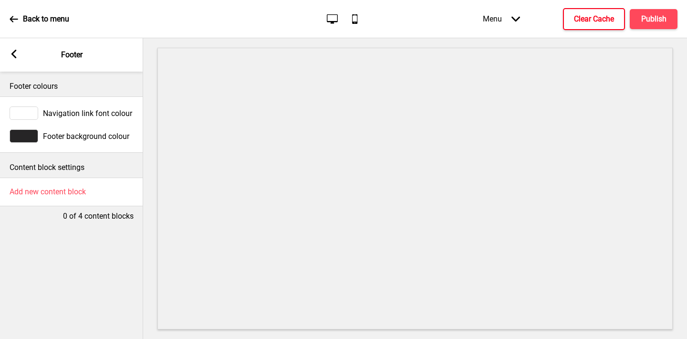
click at [28, 138] on div at bounding box center [24, 135] width 29 height 13
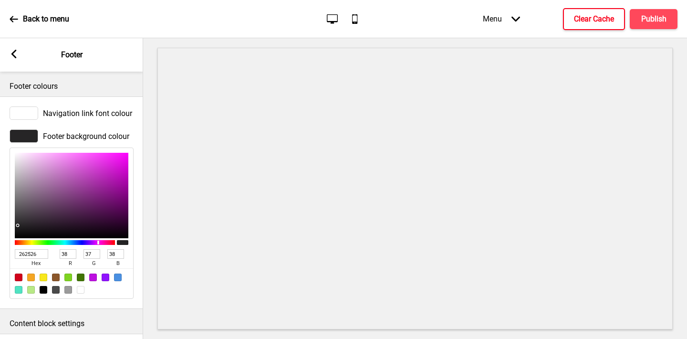
click at [32, 253] on input "262526" at bounding box center [31, 254] width 33 height 10
paste input "0092c7"
type input "0092c7"
type input "0"
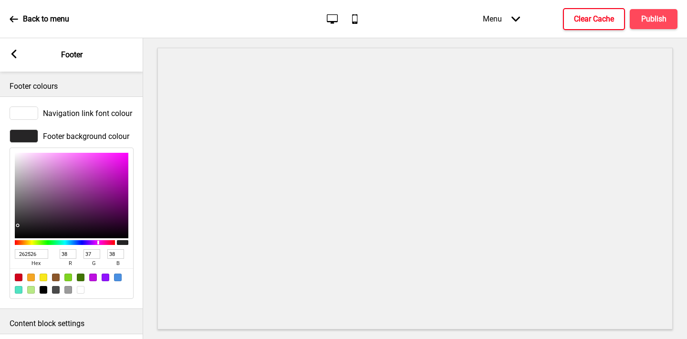
type input "146"
type input "199"
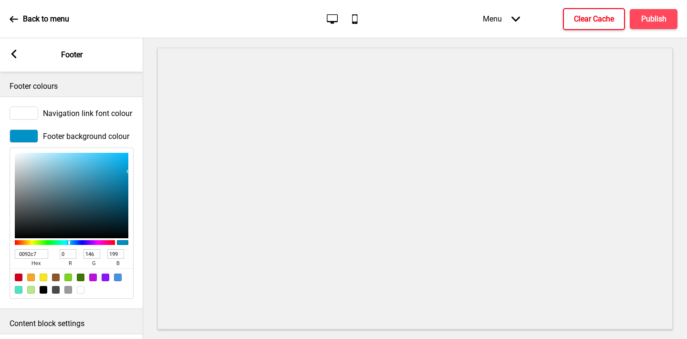
type input "0092C7"
click at [15, 53] on rect at bounding box center [14, 54] width 9 height 9
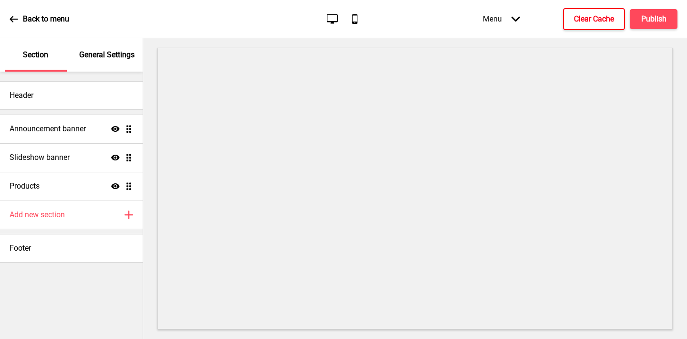
click at [106, 53] on p "General Settings" at bounding box center [106, 55] width 55 height 10
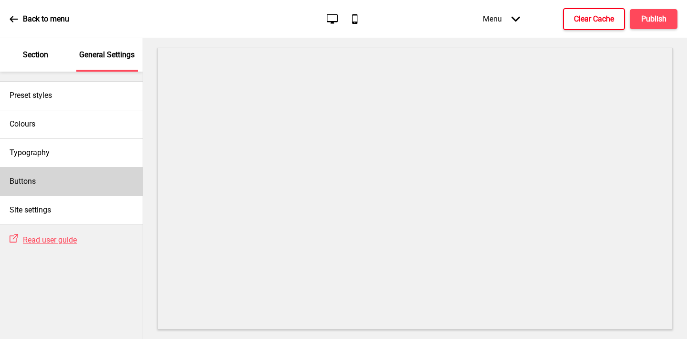
click at [54, 177] on div "Buttons" at bounding box center [71, 181] width 143 height 29
select select "square"
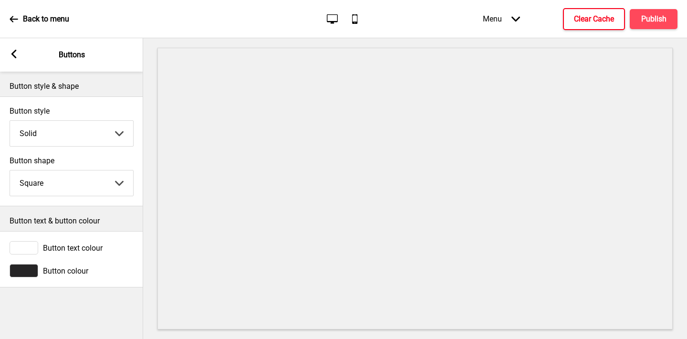
click at [26, 274] on div at bounding box center [24, 270] width 29 height 13
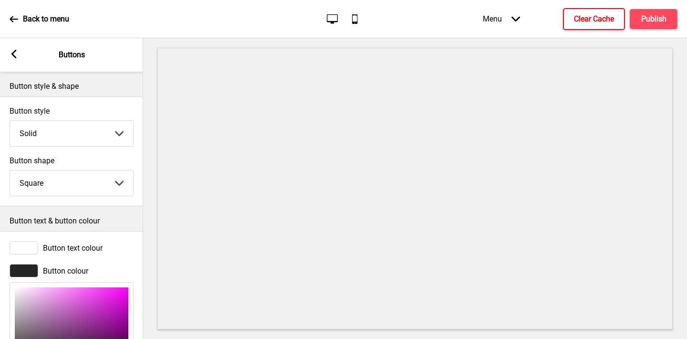
scroll to position [114, 0]
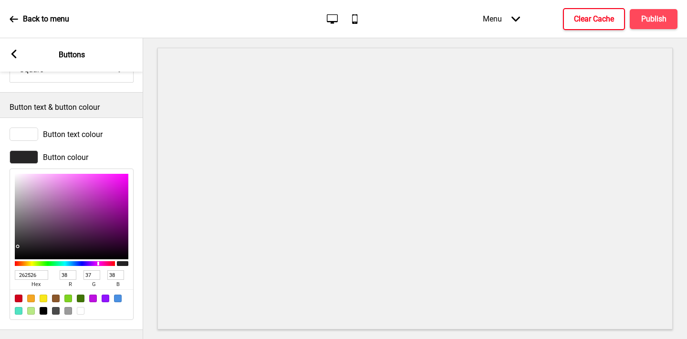
click at [21, 276] on input "262526" at bounding box center [31, 275] width 33 height 10
paste input "0092c7"
type input "0092c7"
type input "0"
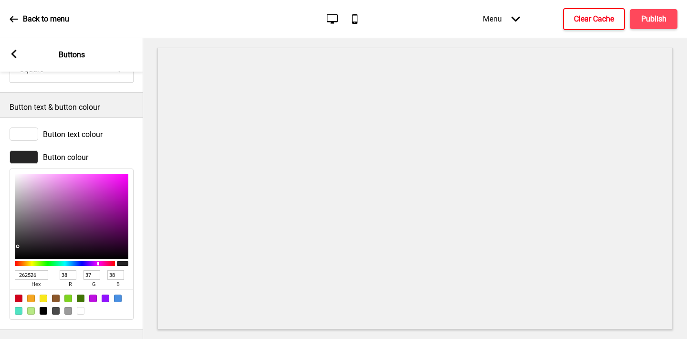
type input "146"
type input "199"
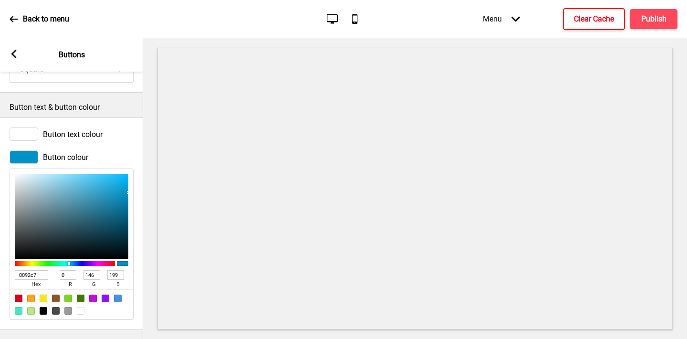
type input "0092C7"
click at [15, 55] on rect at bounding box center [14, 54] width 9 height 9
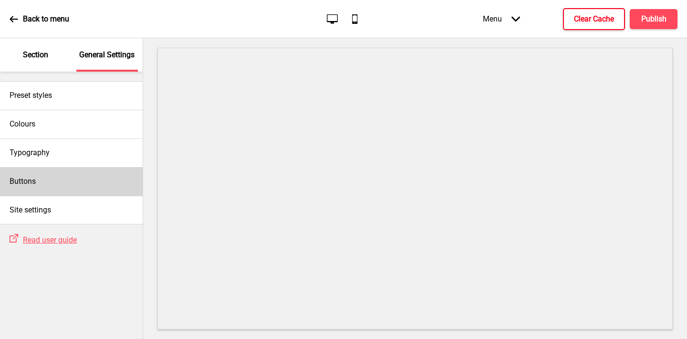
click at [29, 182] on h4 "Buttons" at bounding box center [23, 181] width 26 height 10
select select "square"
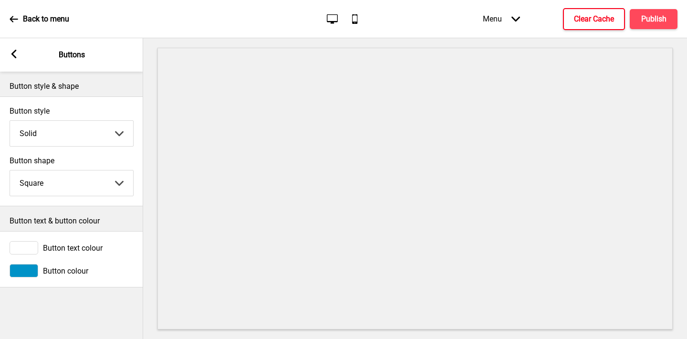
click at [13, 54] on icon at bounding box center [13, 54] width 5 height 9
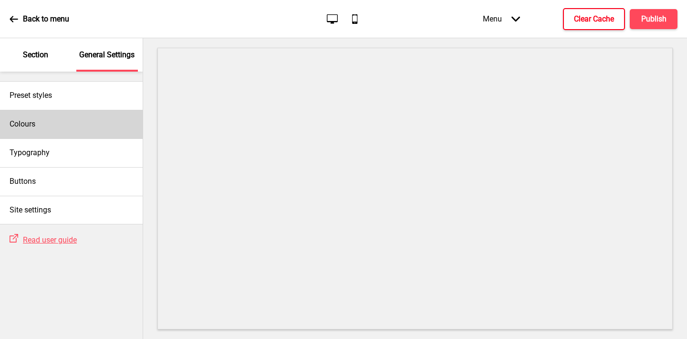
click at [30, 129] on div "Colours" at bounding box center [71, 124] width 143 height 29
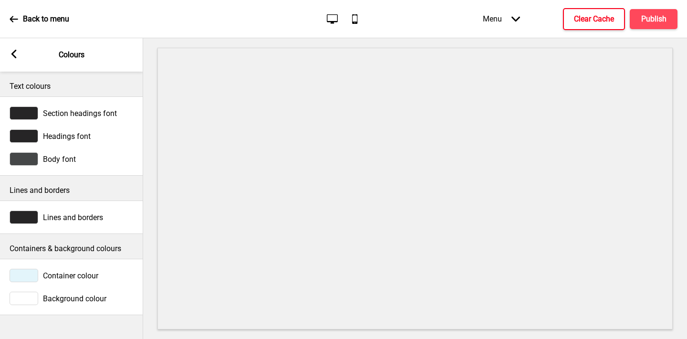
click at [25, 269] on div at bounding box center [24, 275] width 29 height 13
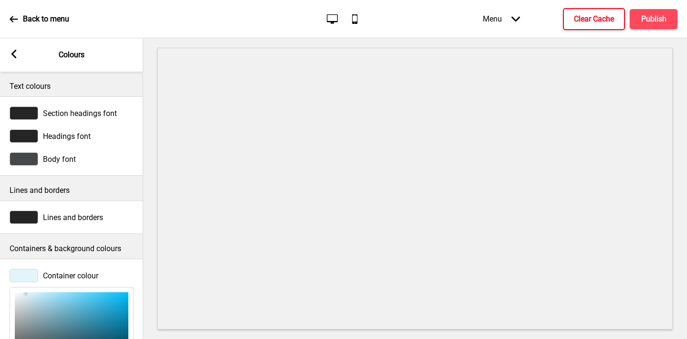
scroll to position [141, 0]
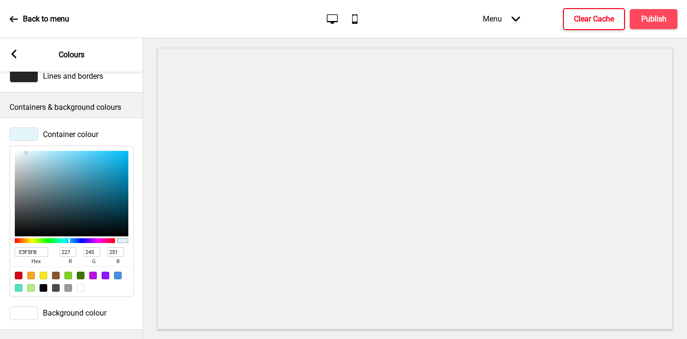
click at [26, 250] on input "E3F5FB" at bounding box center [31, 252] width 33 height 10
paste input "0092c7"
type input "0092c7"
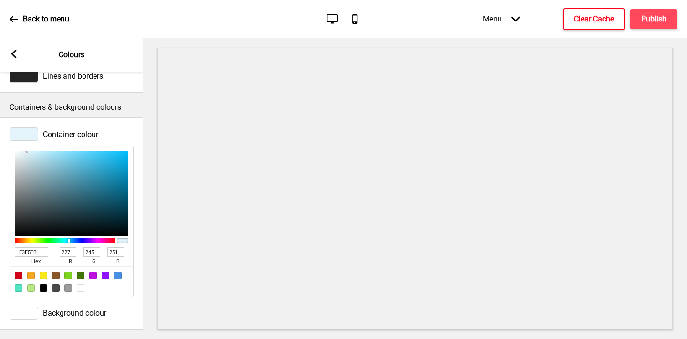
type input "0"
type input "146"
type input "199"
type input "F3FCFF"
type input "243"
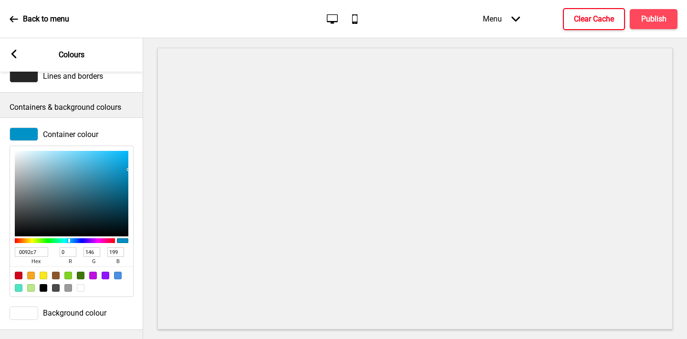
type input "252"
type input "255"
click at [20, 151] on div at bounding box center [72, 193] width 114 height 85
click at [9, 52] on div "Arrow left Colours" at bounding box center [71, 54] width 143 height 33
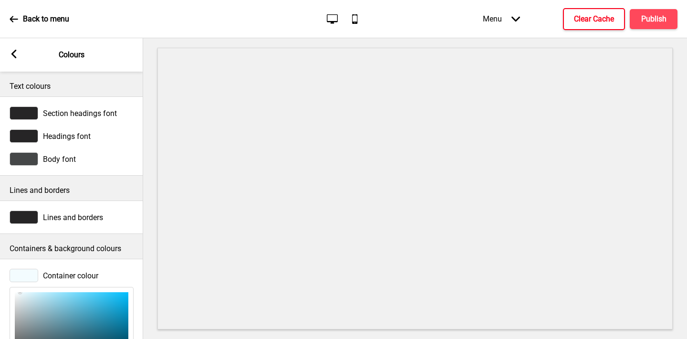
click at [18, 48] on div "Arrow left Colours" at bounding box center [71, 54] width 143 height 33
click at [12, 52] on icon at bounding box center [13, 54] width 5 height 9
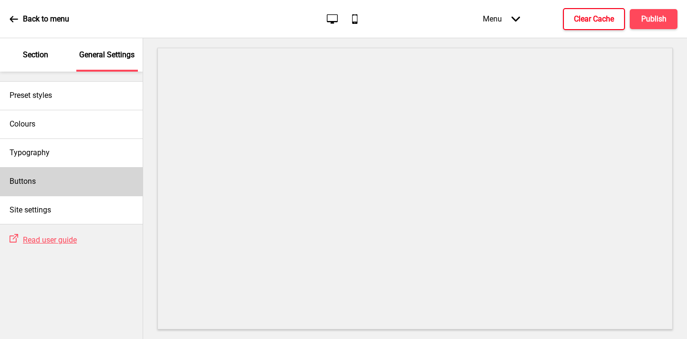
click at [35, 187] on div "Buttons" at bounding box center [71, 181] width 143 height 29
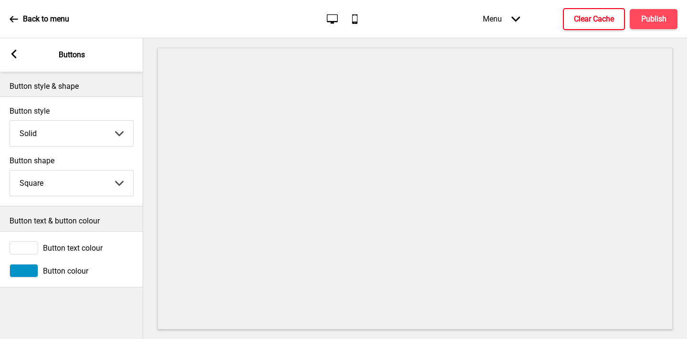
click at [43, 183] on select "Round Square Pill" at bounding box center [71, 182] width 123 height 25
select select "round"
click at [10, 170] on select "Round Square Pill" at bounding box center [71, 182] width 123 height 25
click at [647, 15] on h4 "Publish" at bounding box center [653, 19] width 25 height 10
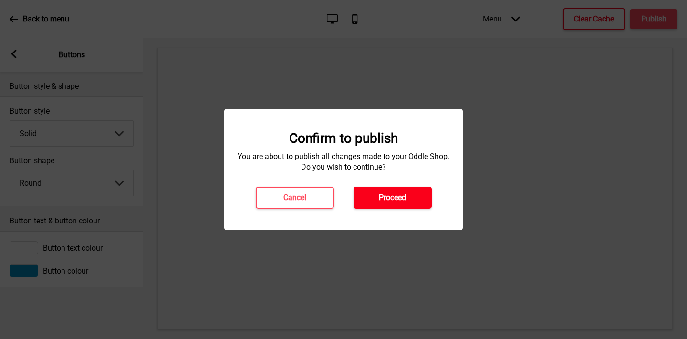
click at [406, 202] on button "Proceed" at bounding box center [392, 197] width 78 height 22
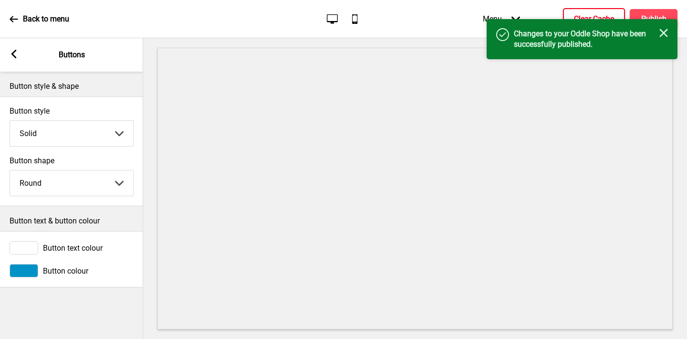
click at [576, 10] on button "Clear Cache" at bounding box center [594, 19] width 62 height 22
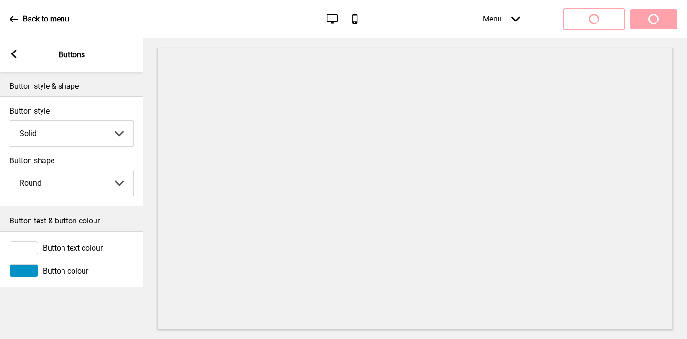
click at [13, 52] on icon at bounding box center [13, 54] width 5 height 9
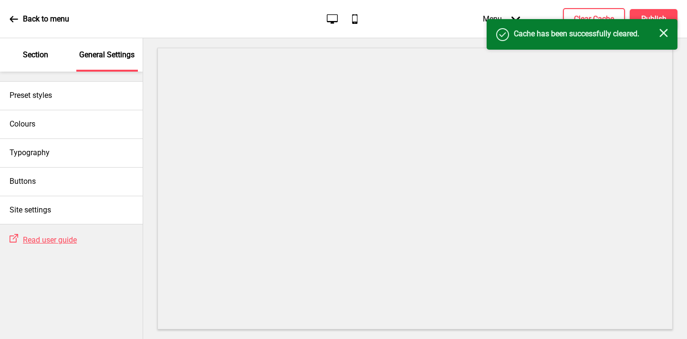
click at [36, 50] on p "Section" at bounding box center [35, 55] width 25 height 10
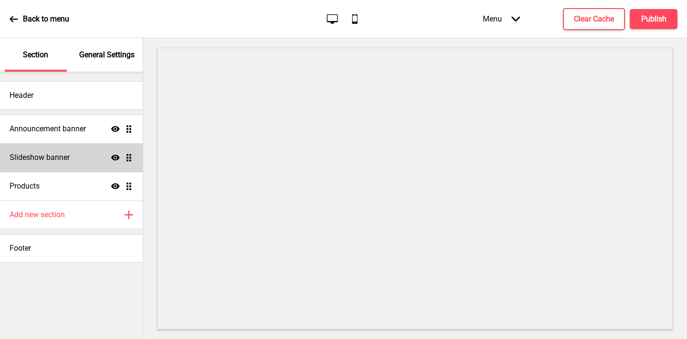
click at [49, 147] on div "Slideshow banner Show Drag" at bounding box center [71, 157] width 143 height 29
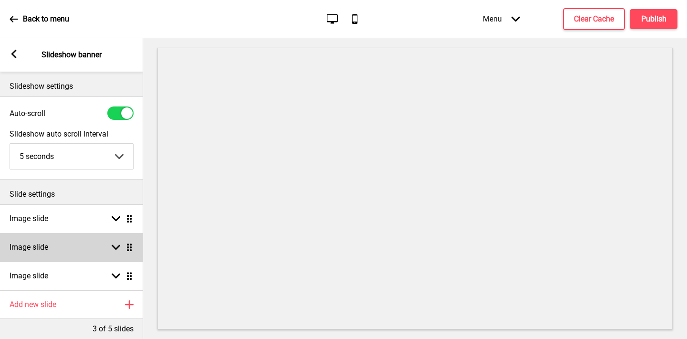
click at [61, 247] on div "Image slide Arrow down Drag" at bounding box center [71, 247] width 143 height 29
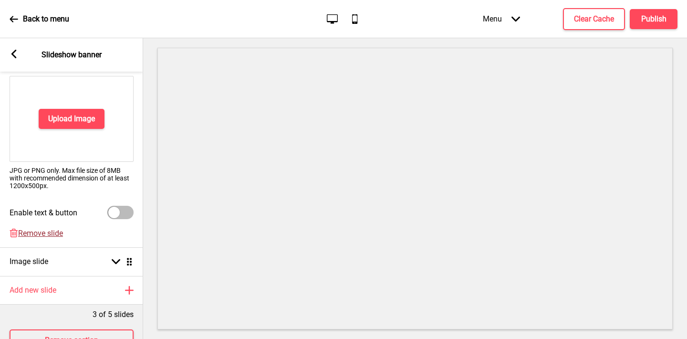
click at [43, 235] on span "Remove slide" at bounding box center [40, 232] width 45 height 9
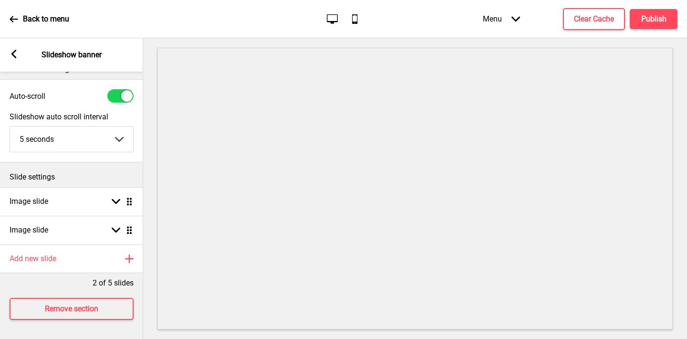
scroll to position [17, 0]
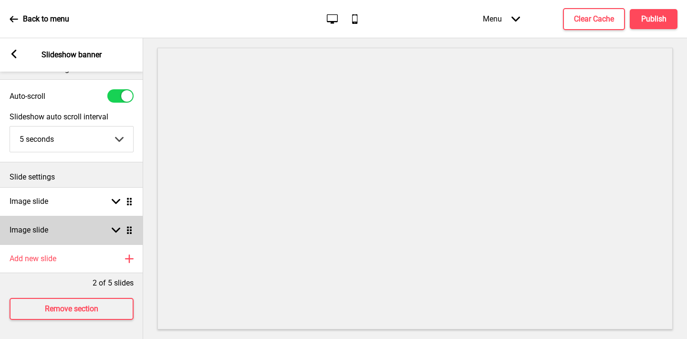
click at [33, 222] on div "Image slide Arrow down Drag" at bounding box center [71, 230] width 143 height 29
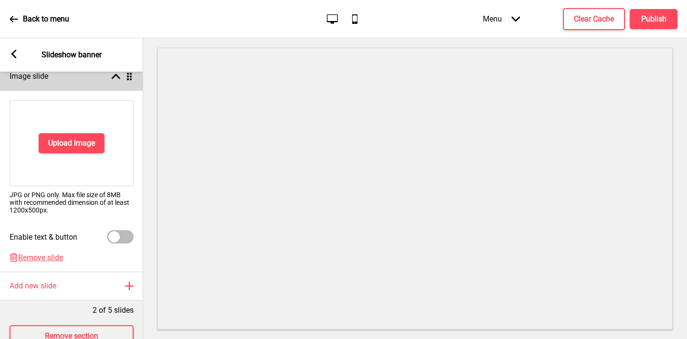
scroll to position [195, 0]
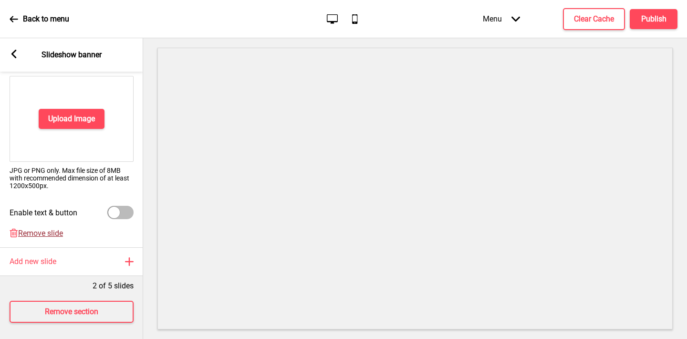
click at [26, 228] on span "Remove slide" at bounding box center [40, 232] width 45 height 9
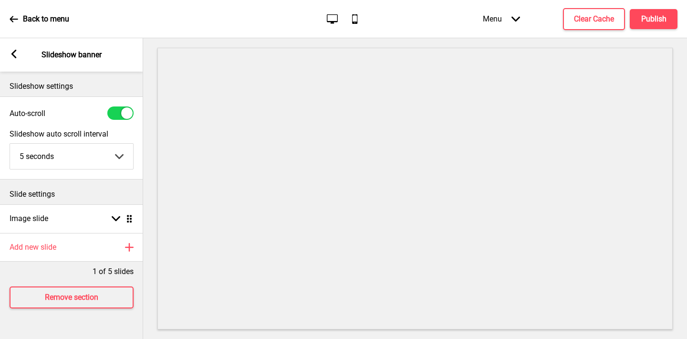
scroll to position [0, 0]
click at [116, 114] on div at bounding box center [120, 112] width 26 height 13
checkbox input "false"
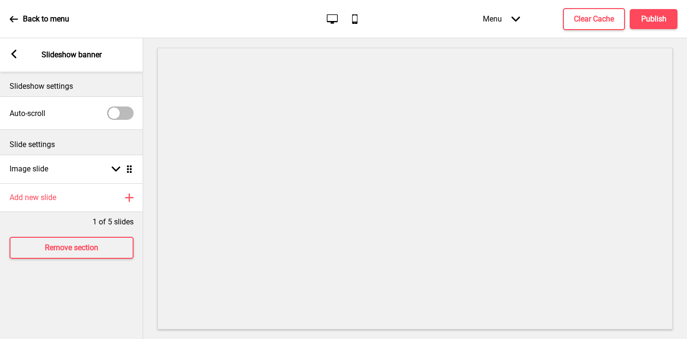
click at [12, 54] on icon at bounding box center [13, 54] width 5 height 9
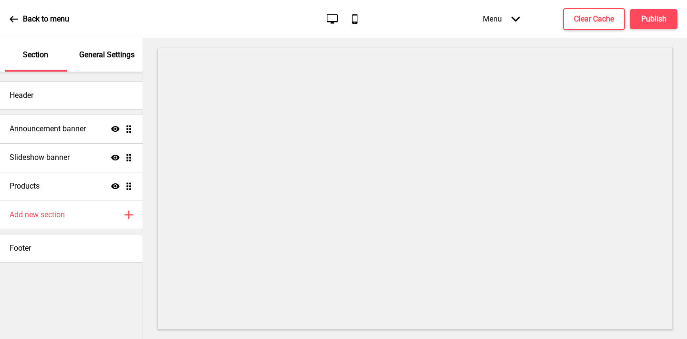
click at [109, 60] on p "General Settings" at bounding box center [106, 55] width 55 height 10
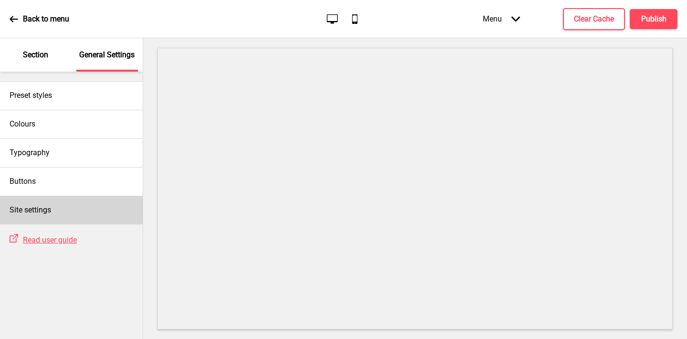
click at [68, 200] on div "Site settings" at bounding box center [71, 210] width 143 height 29
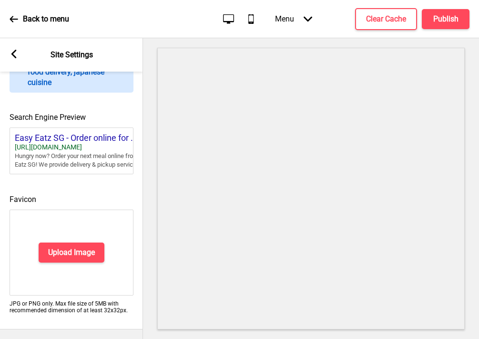
scroll to position [414, 0]
click at [83, 255] on h4 "Upload Image" at bounding box center [71, 252] width 47 height 10
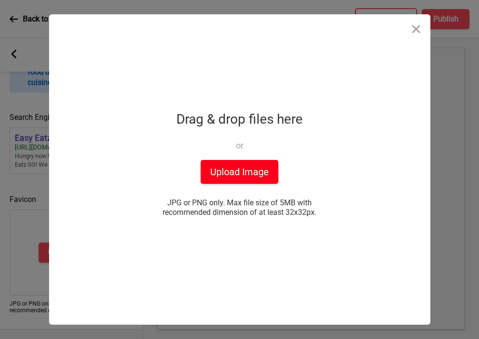
click at [226, 170] on button "Upload Image" at bounding box center [240, 172] width 78 height 24
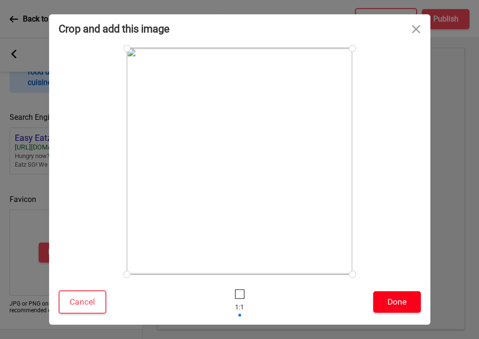
click at [389, 298] on button "Done" at bounding box center [397, 301] width 48 height 21
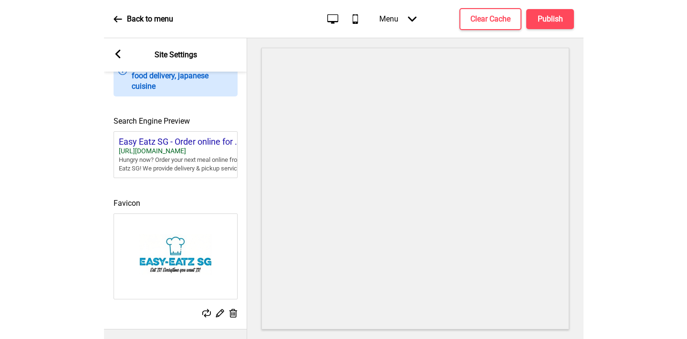
scroll to position [0, 0]
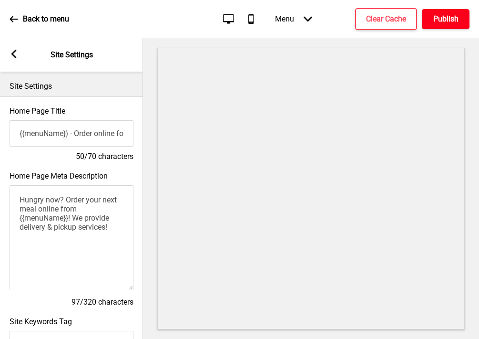
click at [443, 19] on h4 "Publish" at bounding box center [446, 19] width 25 height 10
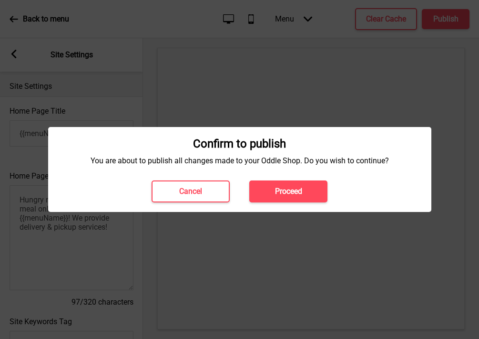
click at [278, 200] on button "Proceed" at bounding box center [288, 191] width 78 height 22
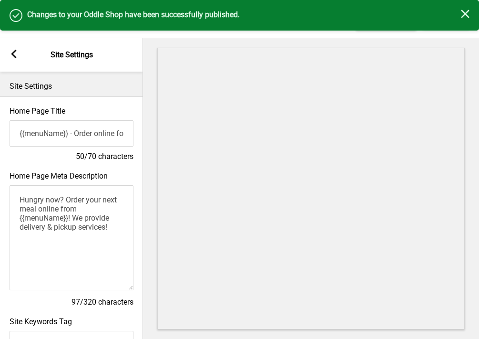
click at [466, 13] on rect at bounding box center [465, 14] width 9 height 9
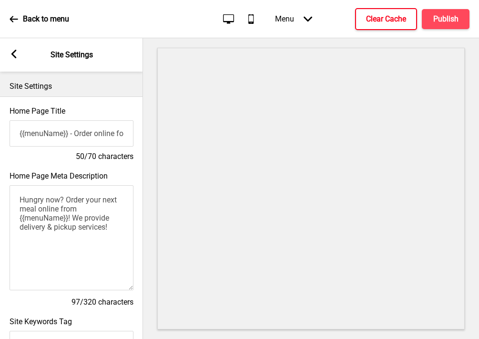
click at [382, 22] on h4 "Clear Cache" at bounding box center [386, 19] width 40 height 10
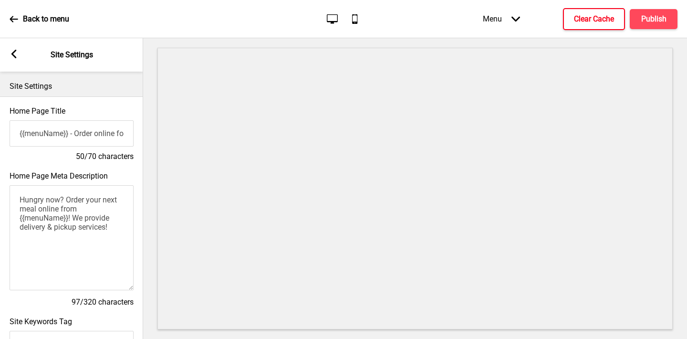
click at [599, 31] on div "Menu Arrow down Product Page Store Information Checkout Thank you Terms & Condi…" at bounding box center [561, 19] width 233 height 28
click at [594, 19] on h4 "Clear Cache" at bounding box center [594, 19] width 40 height 10
click at [16, 60] on div "Arrow left" at bounding box center [14, 55] width 9 height 10
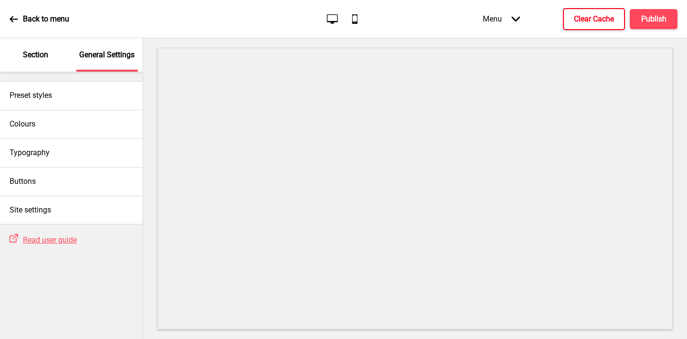
click at [51, 57] on div "Section" at bounding box center [36, 54] width 62 height 33
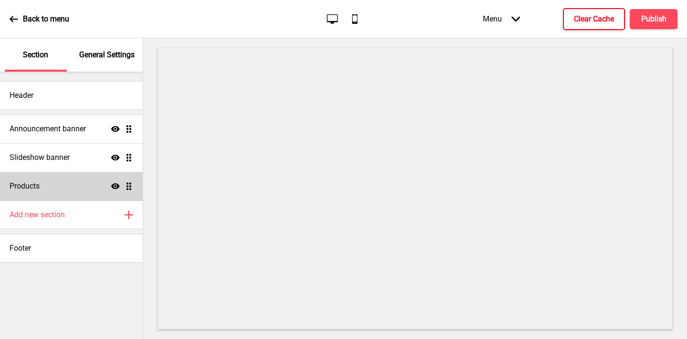
click at [46, 189] on div "Products Show Drag" at bounding box center [71, 186] width 143 height 29
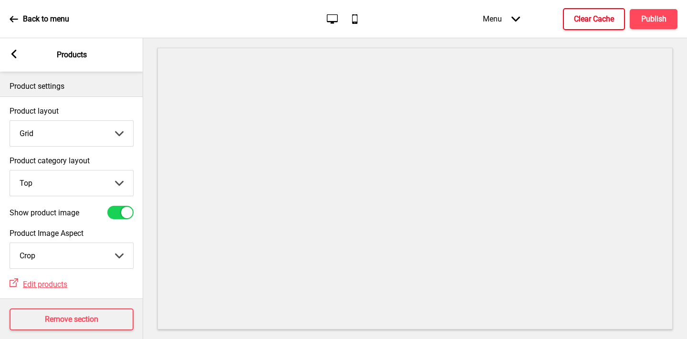
scroll to position [10, 0]
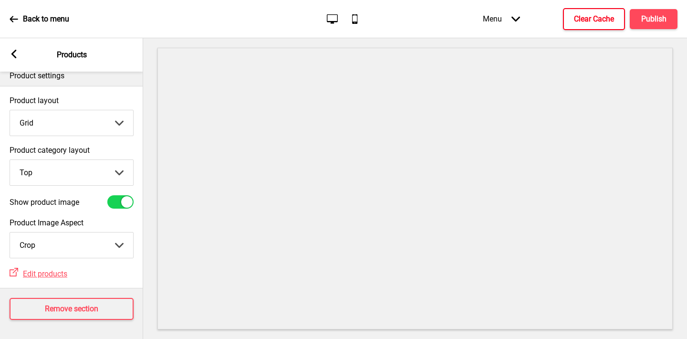
click at [88, 122] on select "Grid List" at bounding box center [71, 122] width 123 height 25
select select "list"
click at [10, 110] on select "Grid List" at bounding box center [71, 122] width 123 height 25
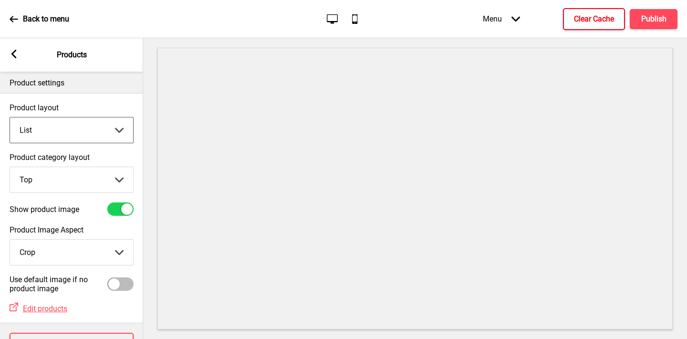
scroll to position [4, 0]
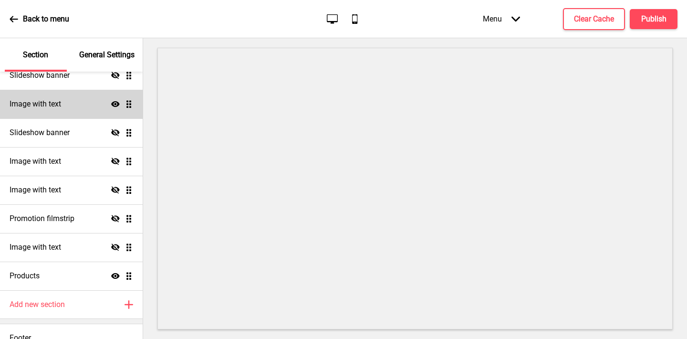
scroll to position [243, 0]
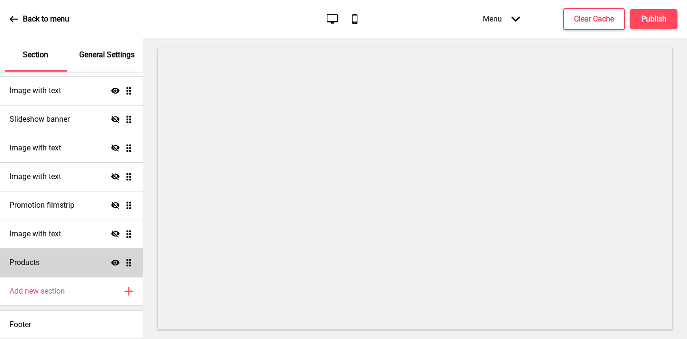
click at [60, 258] on div "Products Show Drag" at bounding box center [71, 262] width 143 height 29
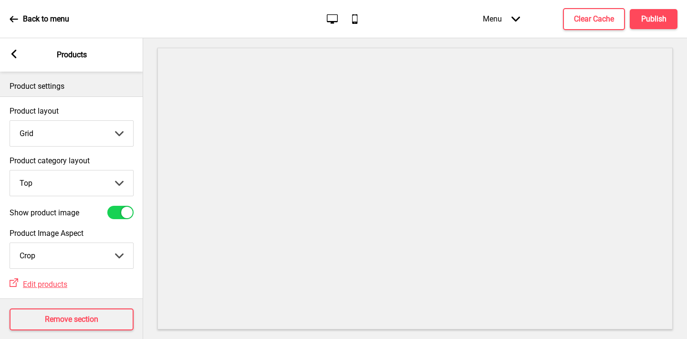
click at [62, 133] on select "Grid List" at bounding box center [71, 133] width 123 height 25
click at [10, 121] on select "Grid List" at bounding box center [71, 133] width 123 height 25
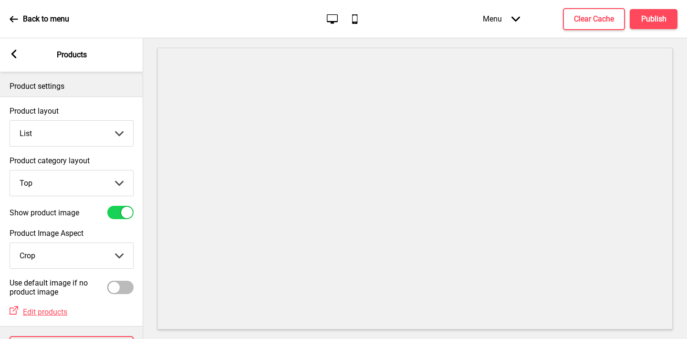
click at [68, 134] on select "Grid List" at bounding box center [71, 133] width 123 height 25
select select "grid"
click at [10, 121] on select "Grid List" at bounding box center [71, 133] width 123 height 25
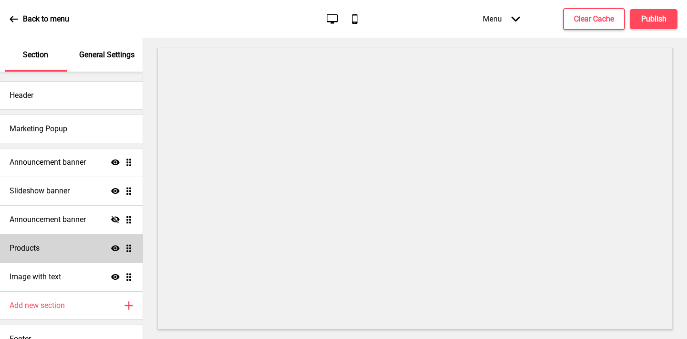
click at [48, 249] on div "Products Show Drag" at bounding box center [71, 248] width 143 height 29
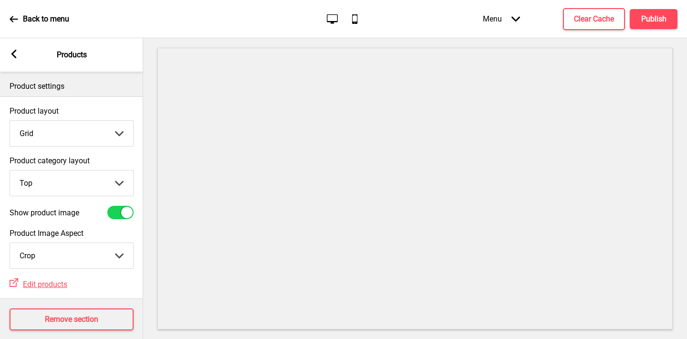
click at [37, 134] on select "Grid List" at bounding box center [71, 133] width 123 height 25
click at [10, 121] on select "Grid List" at bounding box center [71, 133] width 123 height 25
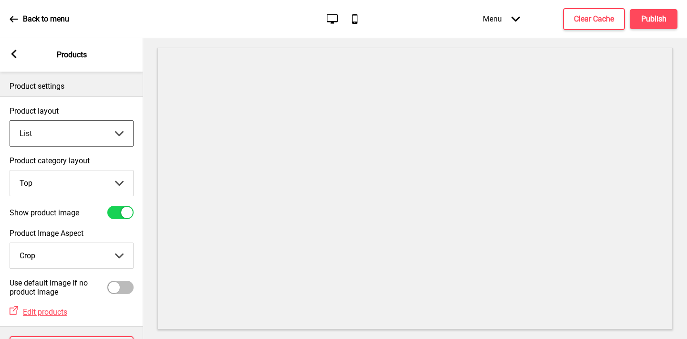
click at [41, 135] on select "Grid List" at bounding box center [71, 133] width 123 height 25
select select "grid"
click at [10, 121] on select "Grid List" at bounding box center [71, 133] width 123 height 25
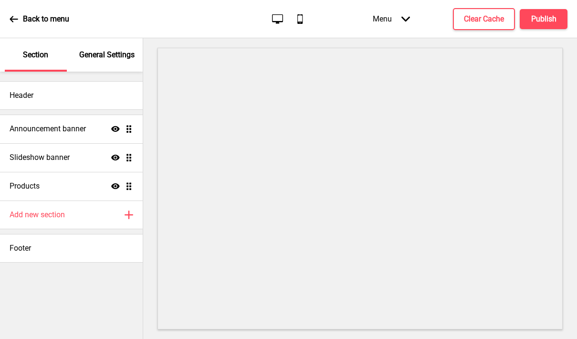
click at [108, 54] on p "General Settings" at bounding box center [106, 55] width 55 height 10
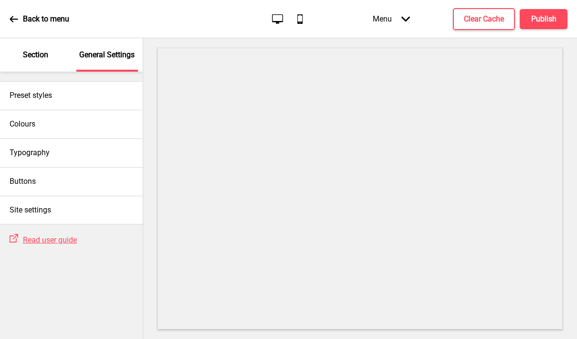
click at [31, 54] on p "Section" at bounding box center [35, 55] width 25 height 10
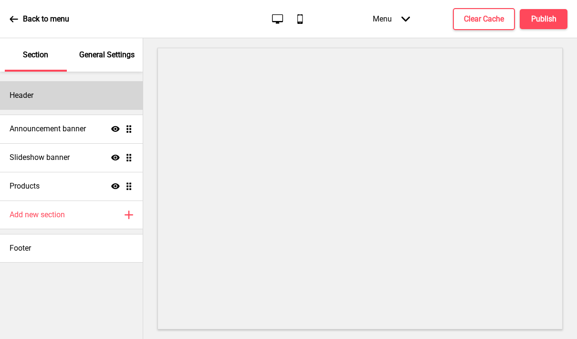
click at [44, 94] on div "Header" at bounding box center [71, 95] width 143 height 29
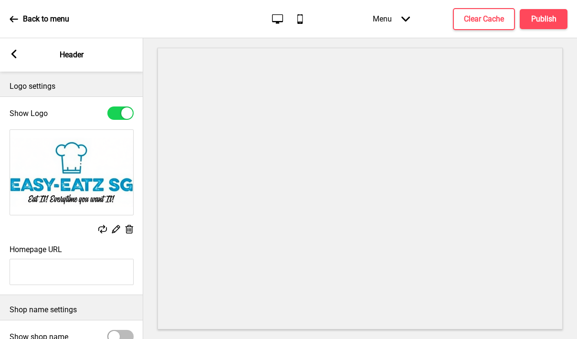
scroll to position [105, 0]
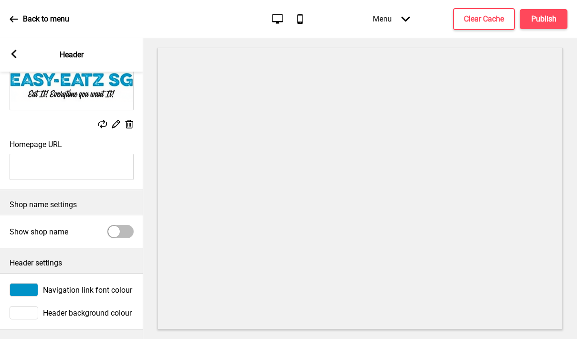
click at [44, 285] on span "Navigation link font colour" at bounding box center [87, 289] width 89 height 9
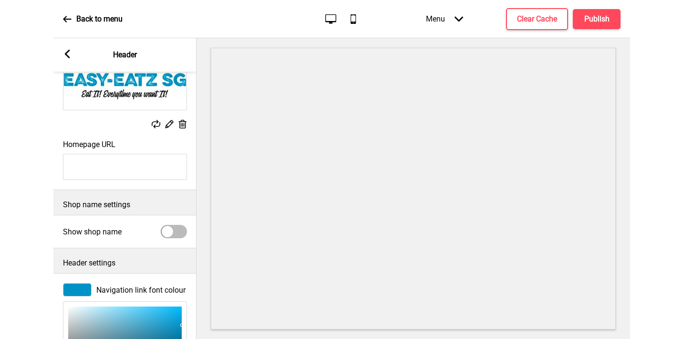
scroll to position [260, 0]
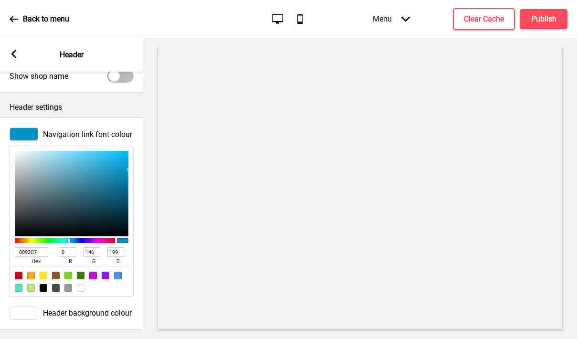
click at [31, 249] on input "0092C7" at bounding box center [31, 252] width 33 height 10
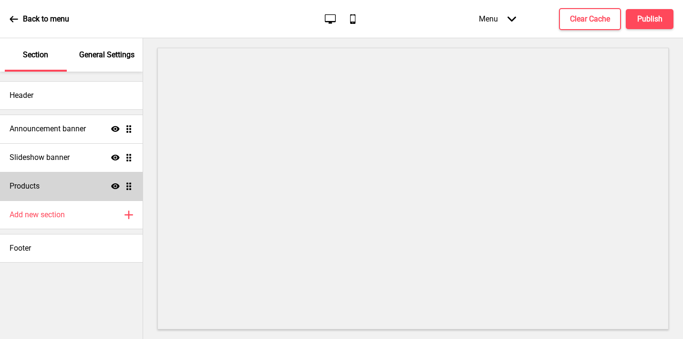
click at [37, 186] on h4 "Products" at bounding box center [25, 186] width 30 height 10
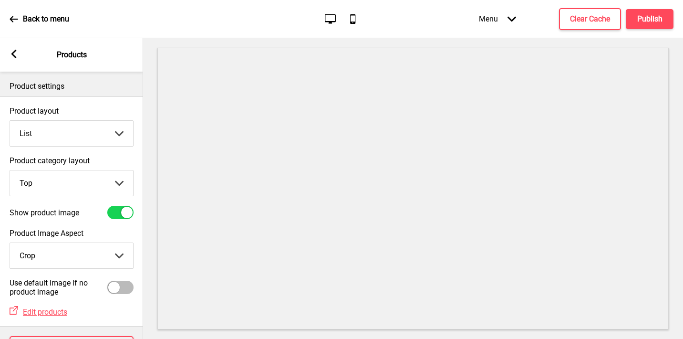
click at [76, 134] on select "Grid List" at bounding box center [71, 133] width 123 height 25
select select "grid"
click at [10, 121] on select "Grid List" at bounding box center [71, 133] width 123 height 25
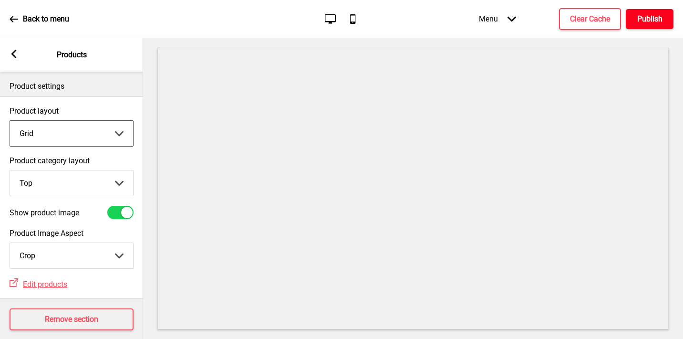
click at [576, 21] on h4 "Publish" at bounding box center [649, 19] width 25 height 10
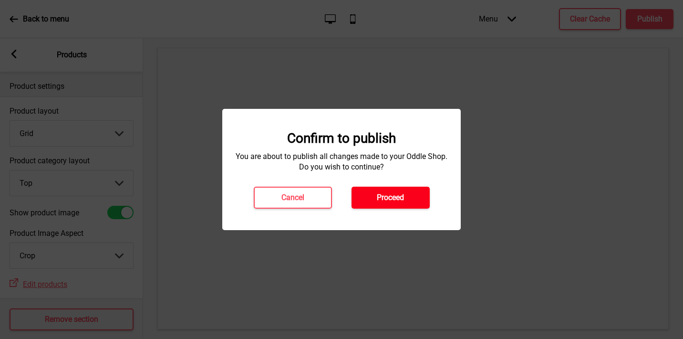
click at [397, 201] on h4 "Proceed" at bounding box center [390, 197] width 27 height 10
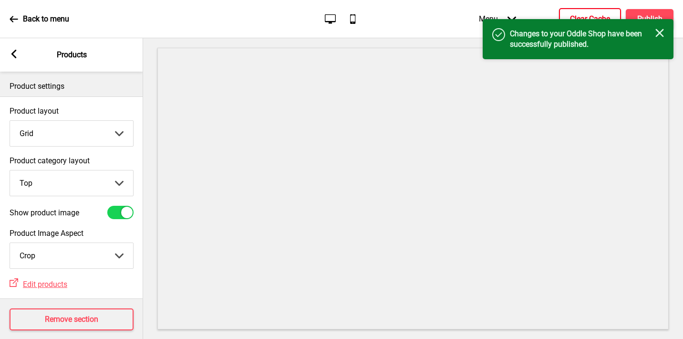
click at [576, 12] on button "Clear Cache" at bounding box center [590, 19] width 62 height 22
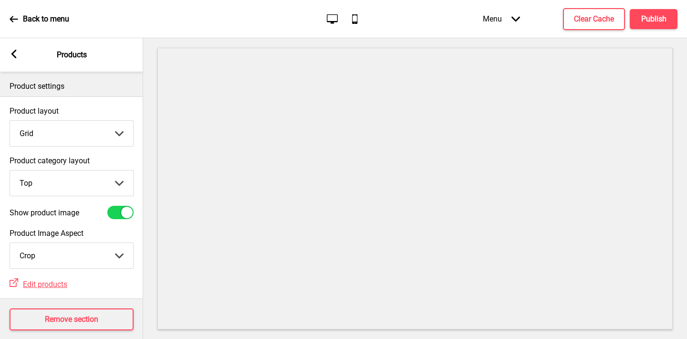
click at [13, 53] on g at bounding box center [14, 54] width 9 height 9
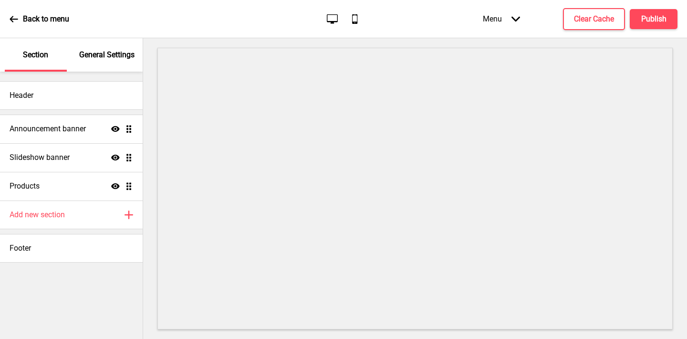
click at [103, 60] on div "General Settings" at bounding box center [107, 54] width 62 height 33
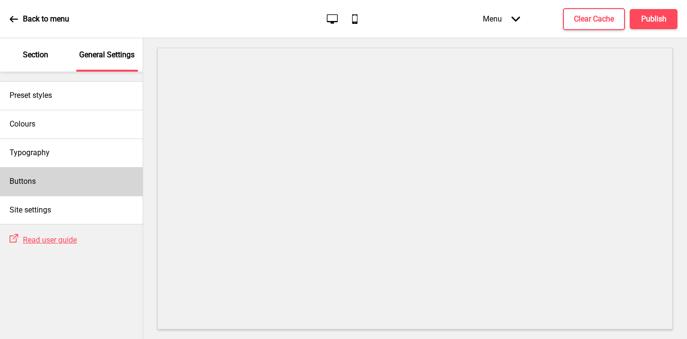
click at [53, 181] on div "Buttons" at bounding box center [71, 181] width 143 height 29
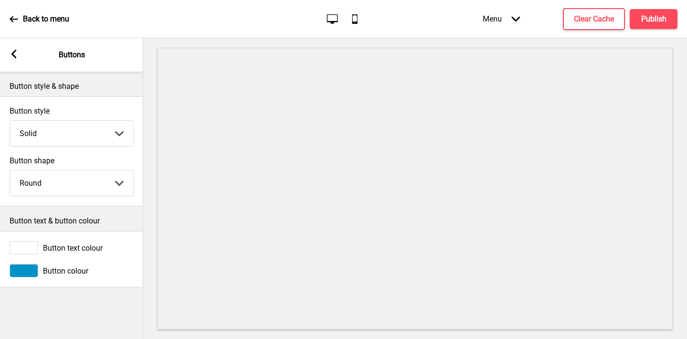
click at [45, 122] on select "Solid Outline Raised" at bounding box center [71, 133] width 123 height 25
click at [10, 121] on select "Solid Outline Raised" at bounding box center [71, 133] width 123 height 25
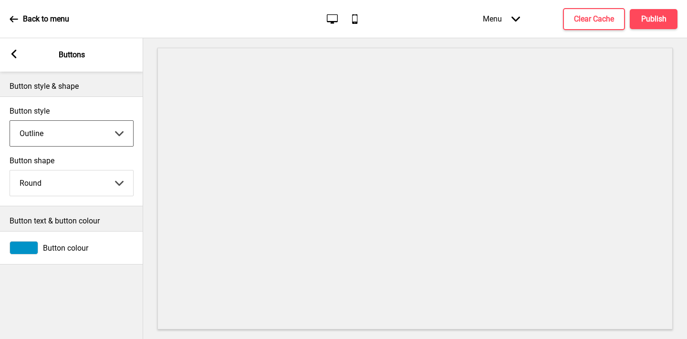
click at [116, 133] on select "Solid Outline Raised" at bounding box center [71, 133] width 123 height 25
click at [10, 121] on select "Solid Outline Raised" at bounding box center [71, 133] width 123 height 25
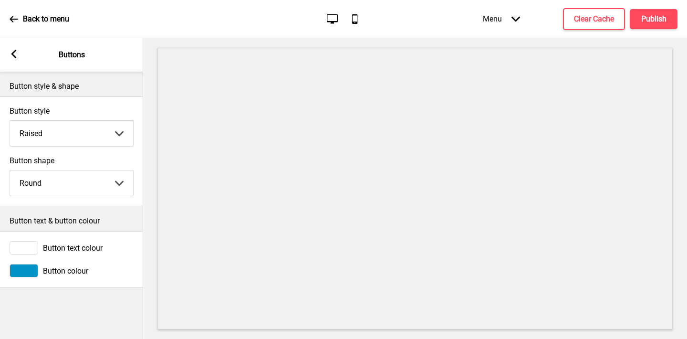
click at [105, 118] on div "Button style Raised Solid Outline Raised Arrow down" at bounding box center [72, 126] width 124 height 40
click at [84, 129] on select "Solid Outline Raised" at bounding box center [71, 133] width 123 height 25
select select "outline"
click at [10, 121] on select "Solid Outline Raised" at bounding box center [71, 133] width 123 height 25
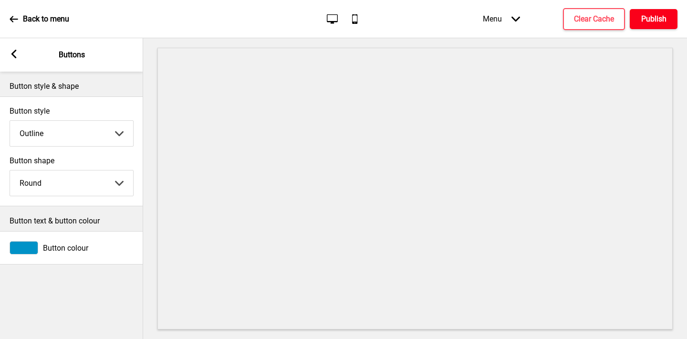
click at [576, 22] on h4 "Publish" at bounding box center [653, 19] width 25 height 10
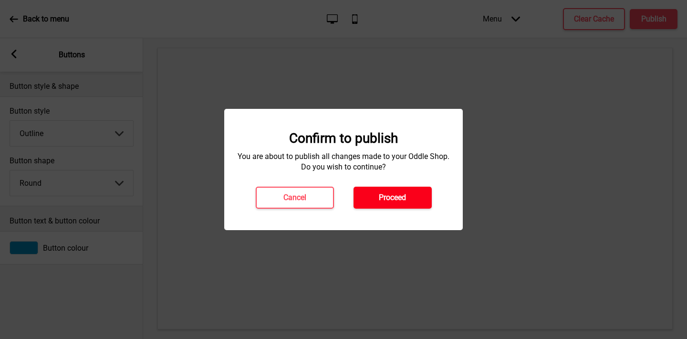
click at [409, 201] on button "Proceed" at bounding box center [392, 197] width 78 height 22
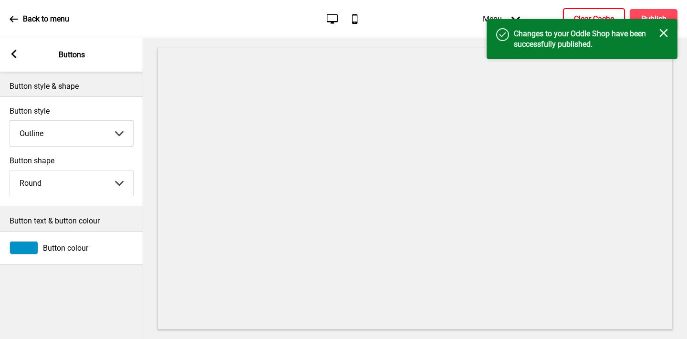
click at [573, 10] on button "Clear Cache" at bounding box center [594, 19] width 62 height 22
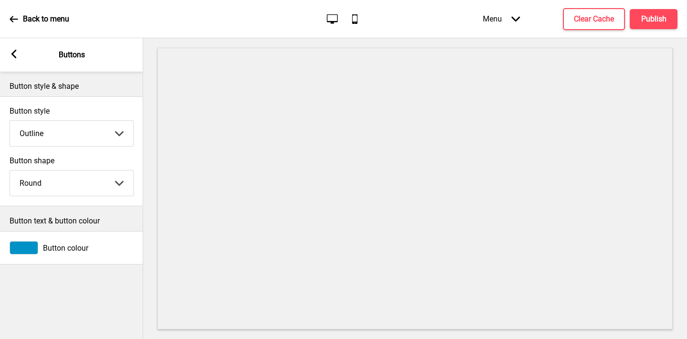
click at [12, 52] on icon at bounding box center [13, 54] width 5 height 9
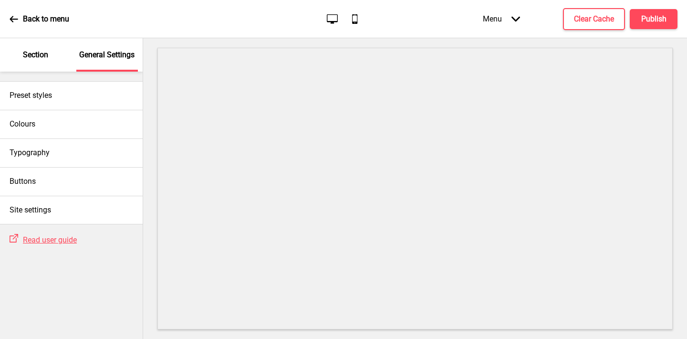
click at [39, 60] on div "Section" at bounding box center [36, 54] width 62 height 33
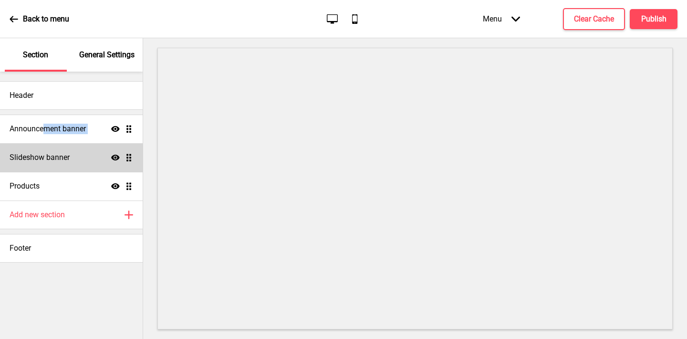
drag, startPoint x: 45, startPoint y: 131, endPoint x: 48, endPoint y: 146, distance: 15.5
click at [48, 146] on ul "Announcement banner Show Drag Slideshow banner Show Drag Products Show Drag" at bounding box center [71, 157] width 143 height 86
click at [39, 155] on h4 "Slideshow banner" at bounding box center [40, 157] width 60 height 10
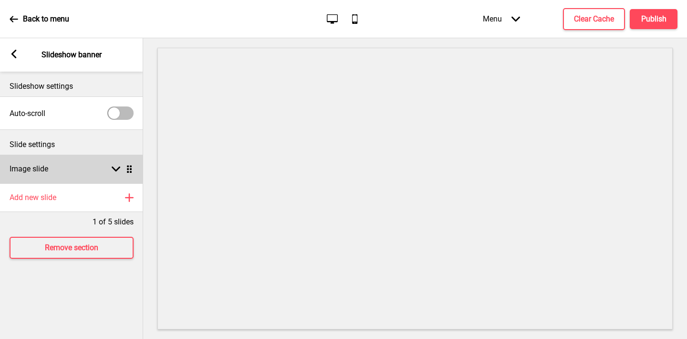
click at [53, 172] on div "Image slide Arrow down Drag" at bounding box center [71, 169] width 143 height 29
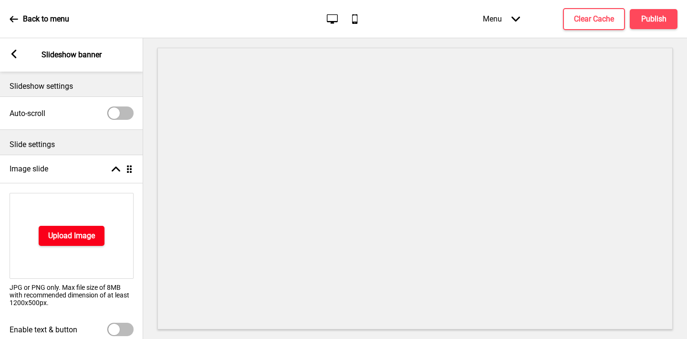
click at [56, 232] on h4 "Upload Image" at bounding box center [71, 235] width 47 height 10
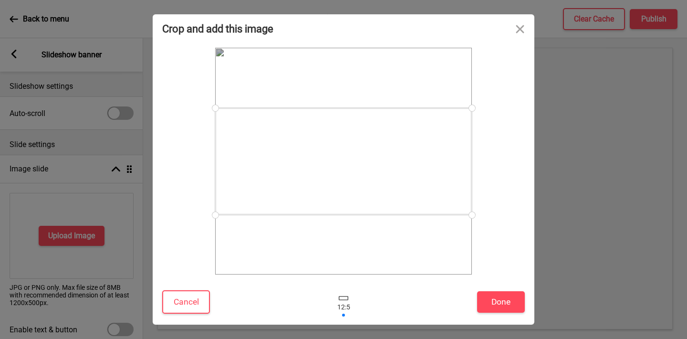
click at [282, 146] on div at bounding box center [343, 161] width 257 height 107
click at [502, 299] on button "Done" at bounding box center [501, 301] width 48 height 21
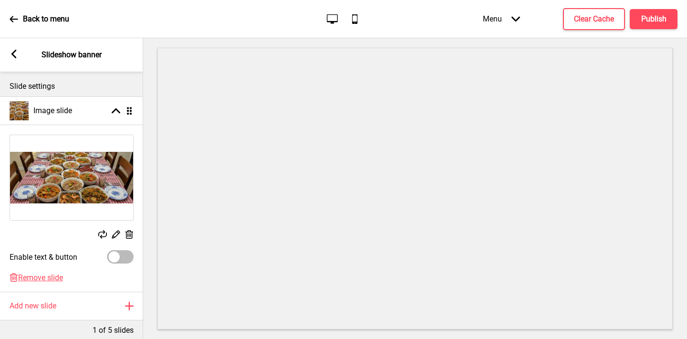
scroll to position [105, 0]
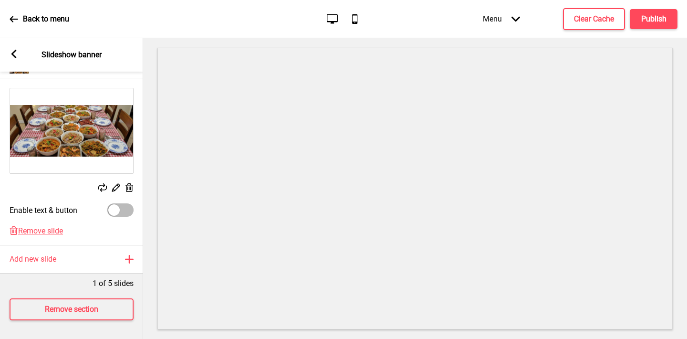
click at [116, 210] on div at bounding box center [113, 209] width 11 height 11
checkbox input "true"
select select "right"
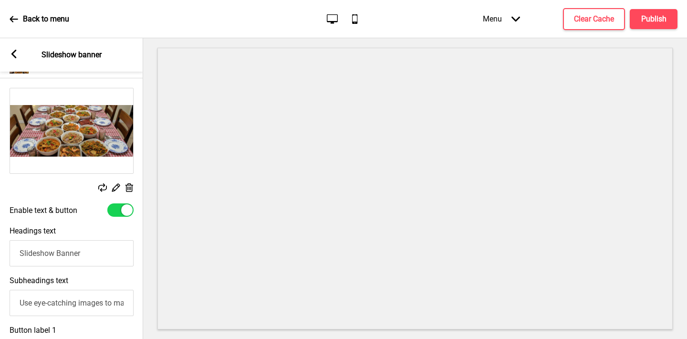
click at [57, 254] on input "Slideshow Banner" at bounding box center [72, 253] width 124 height 26
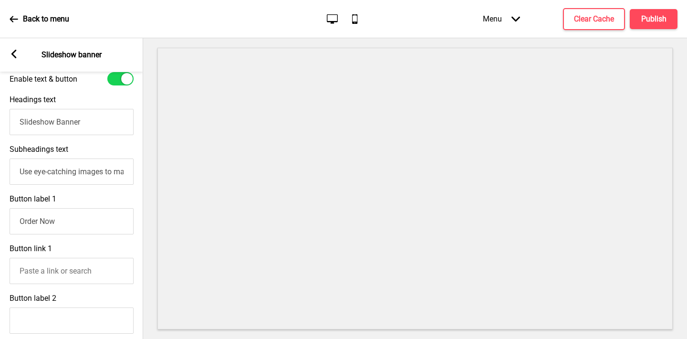
scroll to position [248, 0]
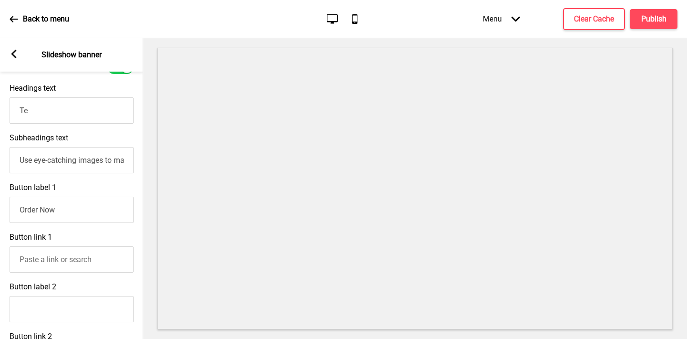
type input "T"
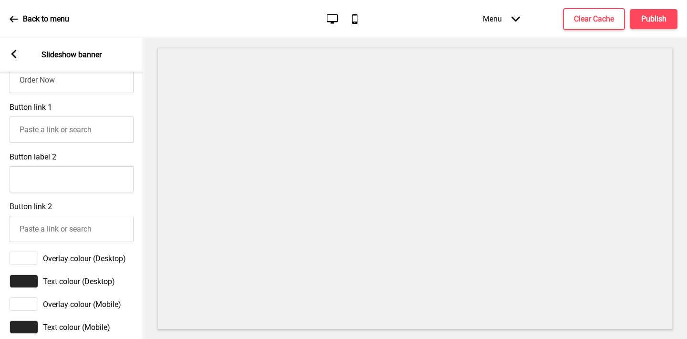
scroll to position [386, 0]
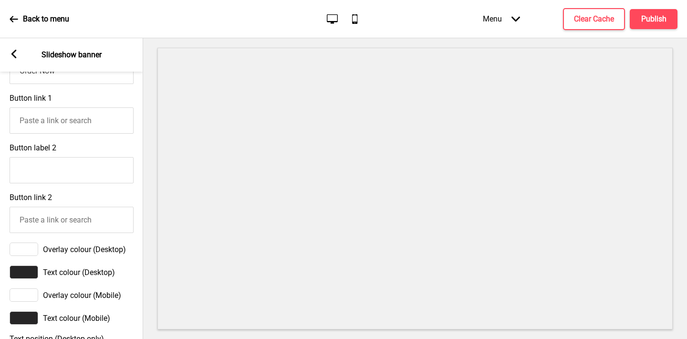
type input "Order your all time favourites"
click at [48, 119] on input "Button link 1" at bounding box center [72, 120] width 124 height 26
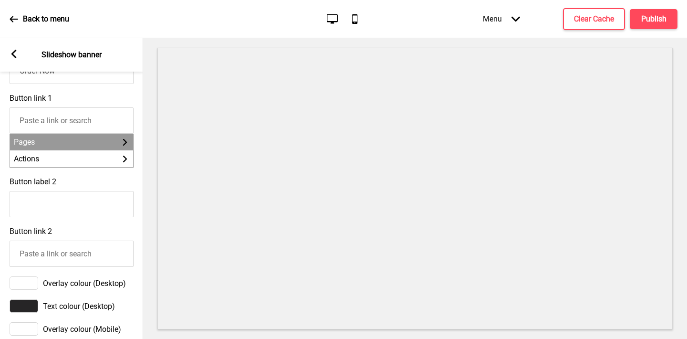
click at [43, 145] on li "Pages Arrow right" at bounding box center [71, 142] width 123 height 17
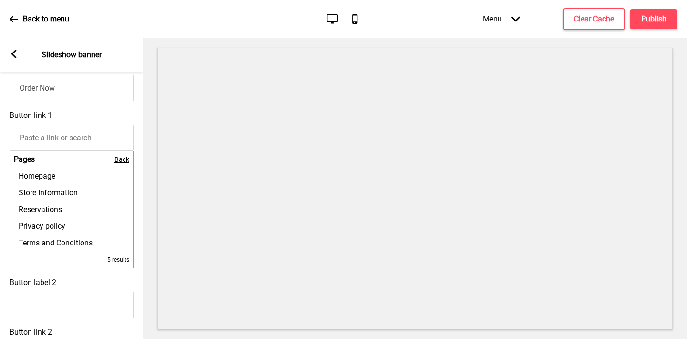
scroll to position [353, 0]
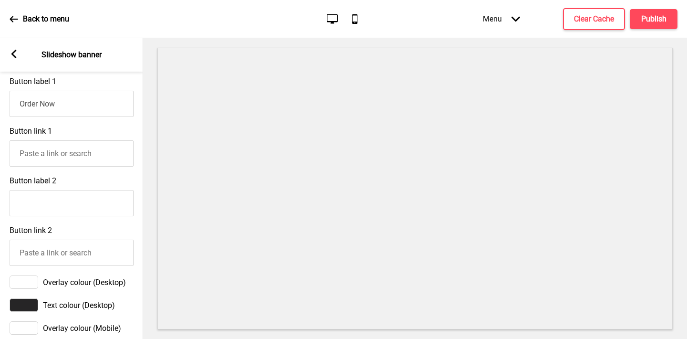
click at [68, 154] on input "Button link 1" at bounding box center [72, 153] width 124 height 26
paste input "https://easyeatzsg.oddle.me/#8aa600d899867eb501999a4bfa274a20"
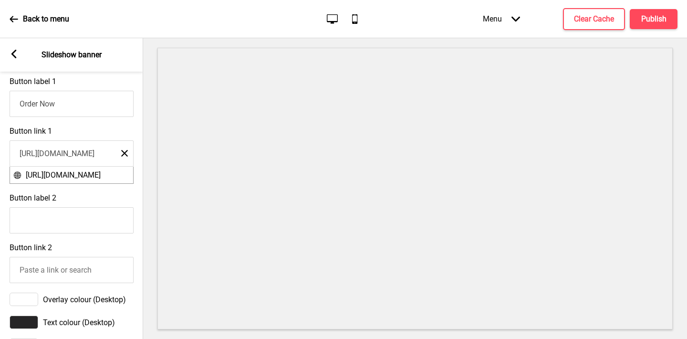
type input "https://easyeatzsg.oddle.me/#8aa600d899867eb501999a4bfa274a20"
click at [97, 172] on span "https://easyeatzsg.oddle.me/#8aa600d899867eb501999a4bfa274a20" at bounding box center [63, 174] width 75 height 9
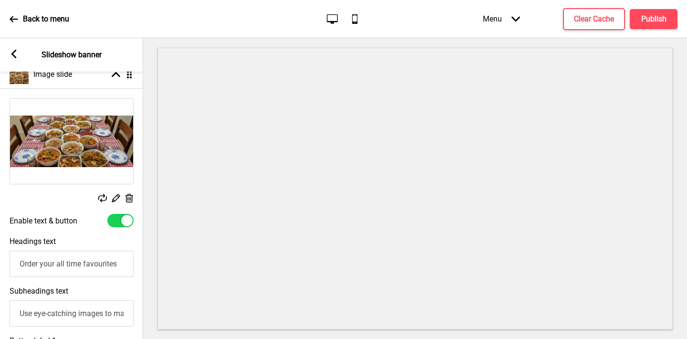
scroll to position [134, 0]
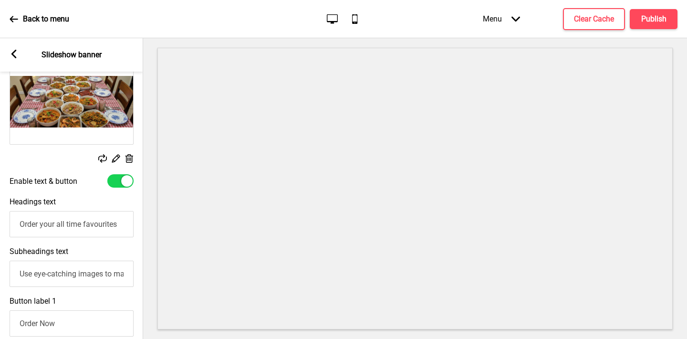
click at [59, 226] on input "Order your all time favourites" at bounding box center [72, 224] width 124 height 26
click at [46, 226] on input "Order your all time favourites" at bounding box center [72, 224] width 124 height 26
click at [64, 226] on input "Order our all time favourites" at bounding box center [72, 224] width 124 height 26
click at [121, 228] on input "Order our all-time favourites" at bounding box center [72, 224] width 124 height 26
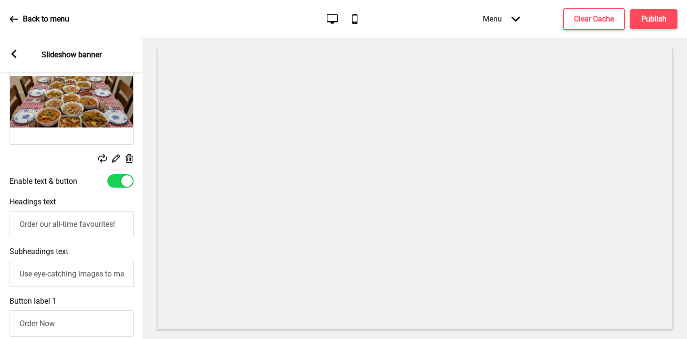
type input "Order our all-time favourites!"
click at [72, 271] on input "Use eye-catching images to make a strong first impression of your brand" at bounding box center [72, 273] width 124 height 26
click at [72, 225] on input "Order our all-time favourites!" at bounding box center [72, 224] width 124 height 26
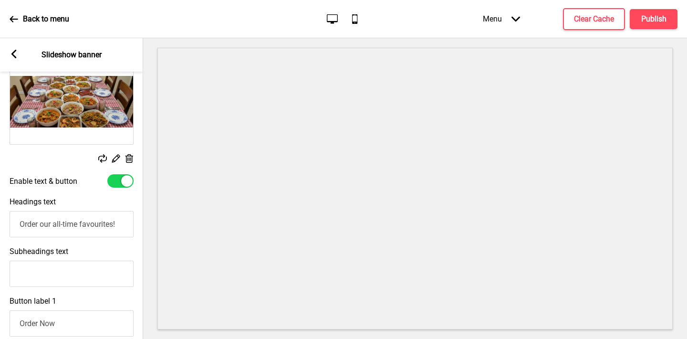
click at [72, 225] on input "Order our all-time favourites!" at bounding box center [72, 224] width 124 height 26
paste input "Your Next Fiesta Starts Here"
click at [72, 225] on input "Your Next Fiesta Starts Here" at bounding box center [72, 224] width 124 height 26
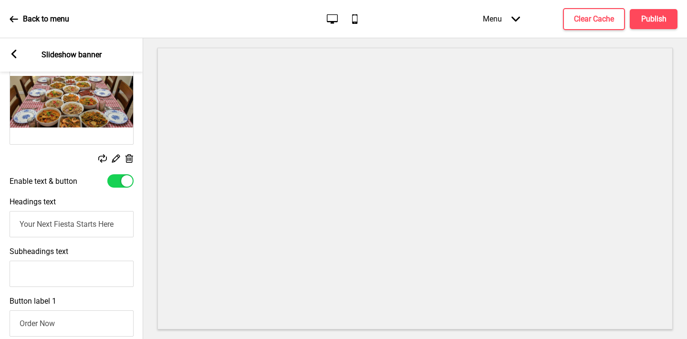
click at [72, 225] on input "Your Next Fiesta Starts Here" at bounding box center [72, 224] width 124 height 26
type input "Your Next Fiesta Starts Here"
click at [51, 269] on input "Subheadings text" at bounding box center [72, 273] width 124 height 26
paste input "Satisfy your cravings! From savory Sisig to mouthwatering BBQ, enjoy a full spr…"
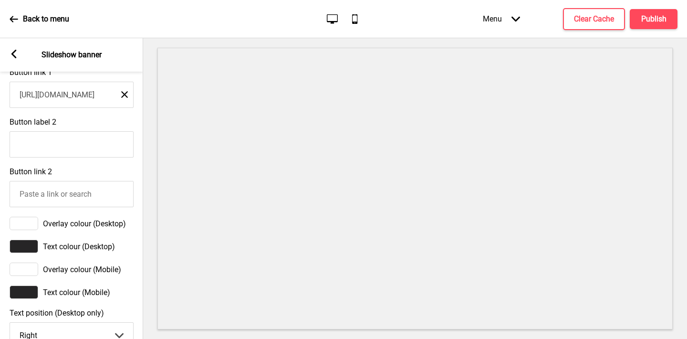
scroll to position [414, 0]
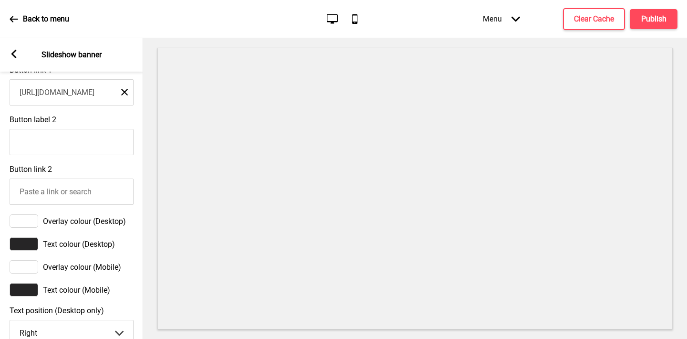
type input "Satisfy your cravings! From savory Sisig to mouthwatering BBQ, enjoy a full spr…"
click at [21, 222] on div at bounding box center [24, 220] width 29 height 13
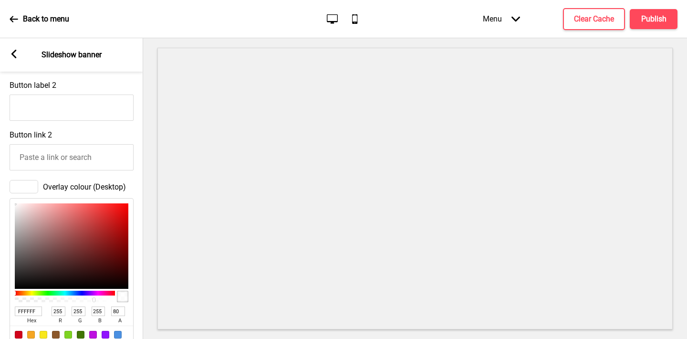
scroll to position [452, 0]
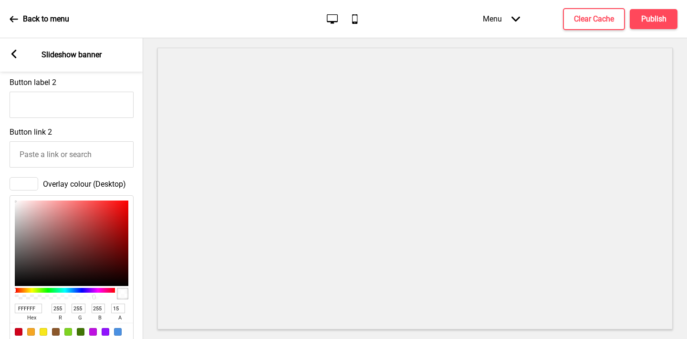
click at [31, 297] on div at bounding box center [64, 296] width 97 height 5
drag, startPoint x: 28, startPoint y: 297, endPoint x: 41, endPoint y: 297, distance: 13.4
click at [41, 297] on div at bounding box center [64, 296] width 97 height 5
click at [49, 296] on div at bounding box center [64, 296] width 97 height 5
click at [54, 296] on div at bounding box center [64, 296] width 97 height 5
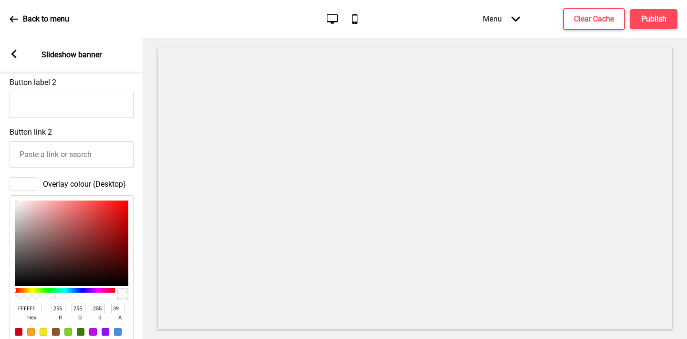
type input "65"
click at [80, 298] on div at bounding box center [64, 296] width 97 height 5
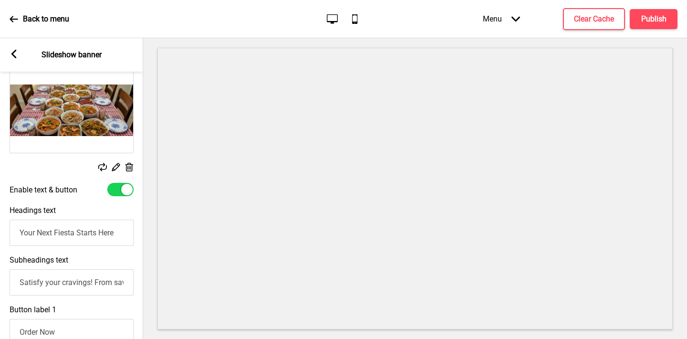
scroll to position [140, 0]
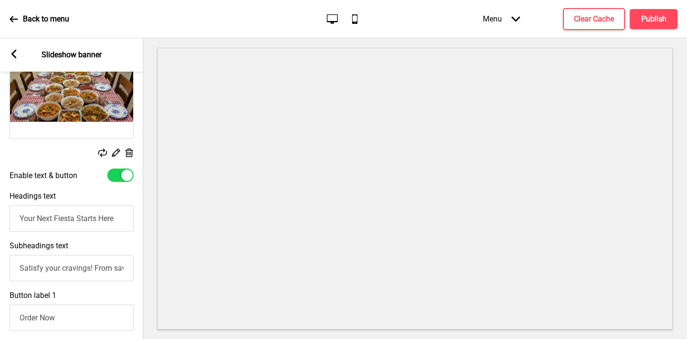
click at [55, 268] on input "Satisfy your cravings! From savory Sisig to mouthwatering BBQ, enjoy a full spr…" at bounding box center [72, 268] width 124 height 26
click at [15, 55] on rect at bounding box center [14, 54] width 9 height 9
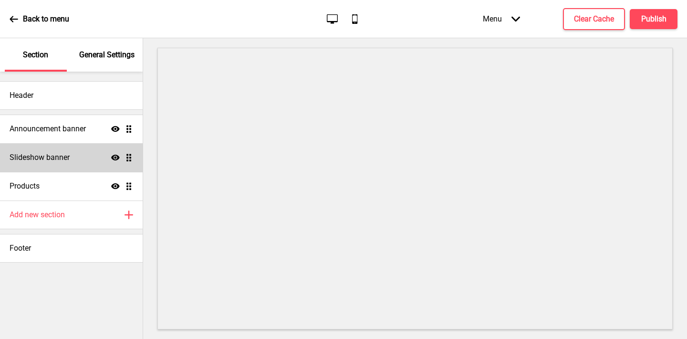
click at [85, 162] on div "Slideshow banner Show Drag" at bounding box center [71, 157] width 143 height 29
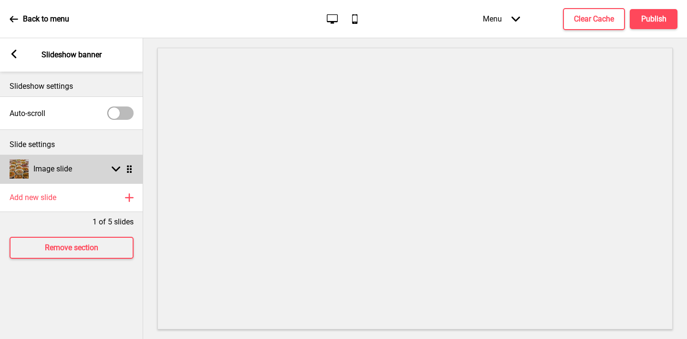
click at [72, 162] on div "Image slide" at bounding box center [41, 168] width 62 height 19
select select "right"
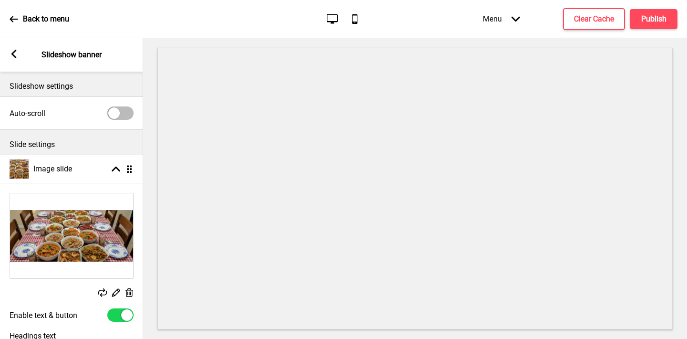
scroll to position [71, 0]
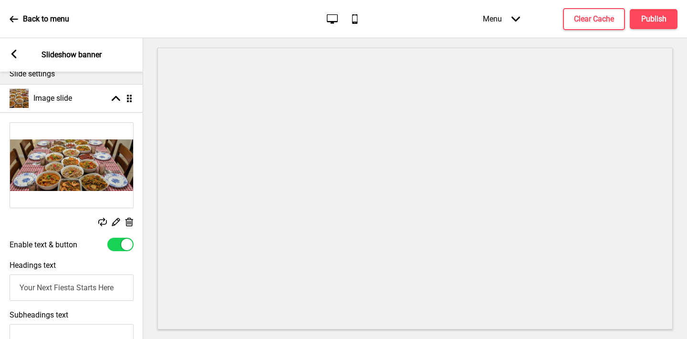
click at [88, 284] on input "Your Next Fiesta Starts Here" at bounding box center [72, 287] width 124 height 26
click at [117, 243] on div at bounding box center [120, 244] width 26 height 13
checkbox input "false"
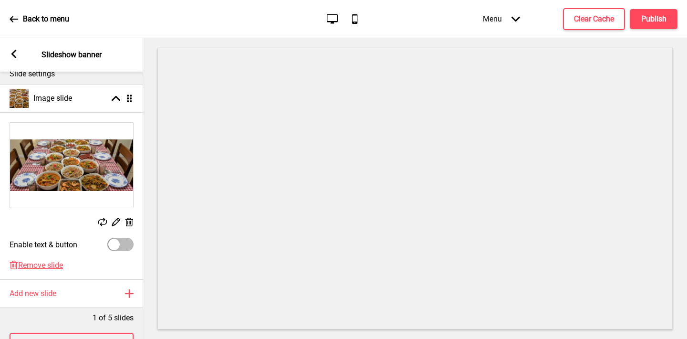
click at [12, 47] on div "Arrow left Slideshow banner" at bounding box center [71, 54] width 143 height 33
click at [15, 52] on icon at bounding box center [13, 54] width 5 height 9
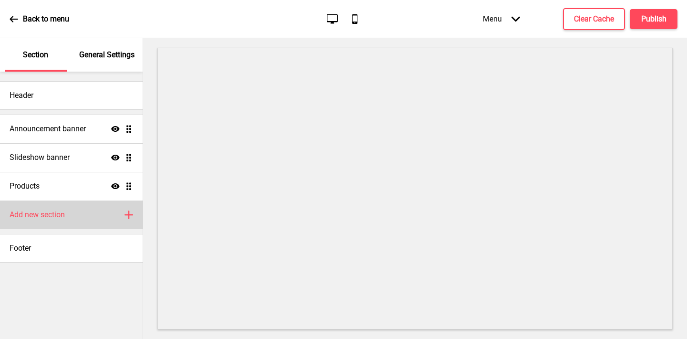
click at [47, 215] on h4 "Add new section" at bounding box center [37, 214] width 55 height 10
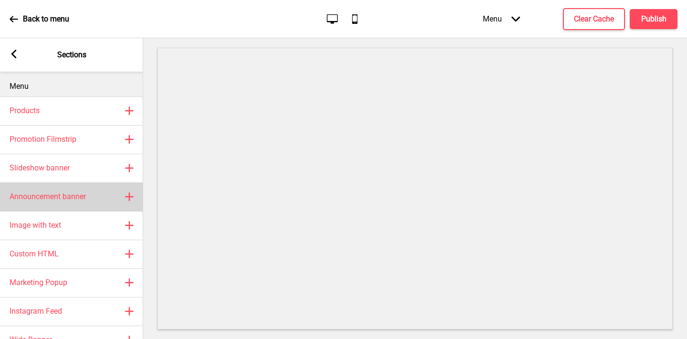
click at [44, 199] on h4 "Announcement banner" at bounding box center [48, 196] width 76 height 10
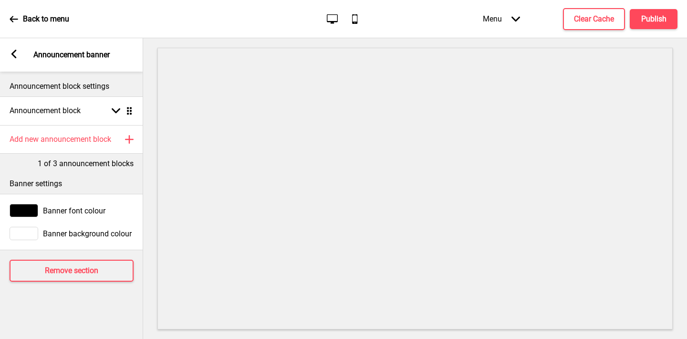
click at [12, 52] on rect at bounding box center [14, 54] width 9 height 9
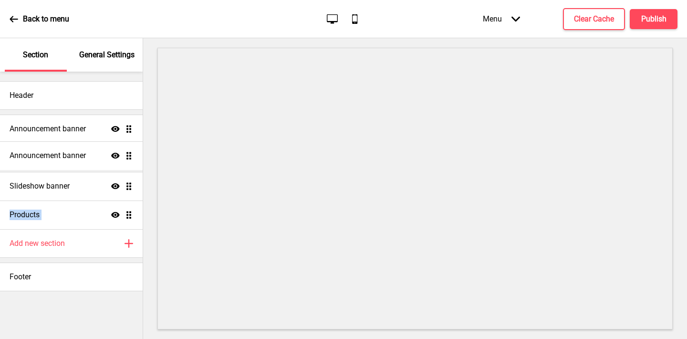
drag, startPoint x: 128, startPoint y: 211, endPoint x: 122, endPoint y: 152, distance: 59.5
click at [122, 152] on ul "Announcement banner Show Drag Slideshow banner Show Drag Products Show Drag Ann…" at bounding box center [71, 171] width 143 height 114
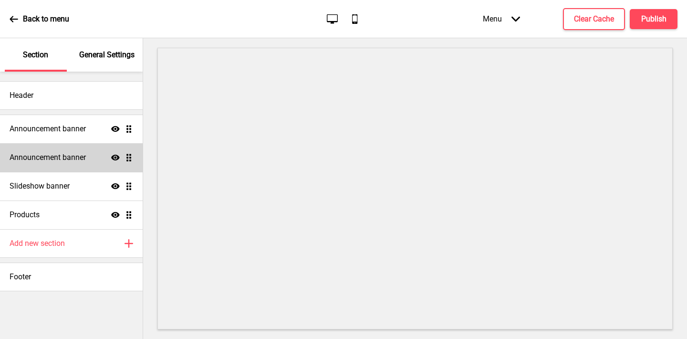
click at [76, 161] on h4 "Announcement banner" at bounding box center [48, 157] width 76 height 10
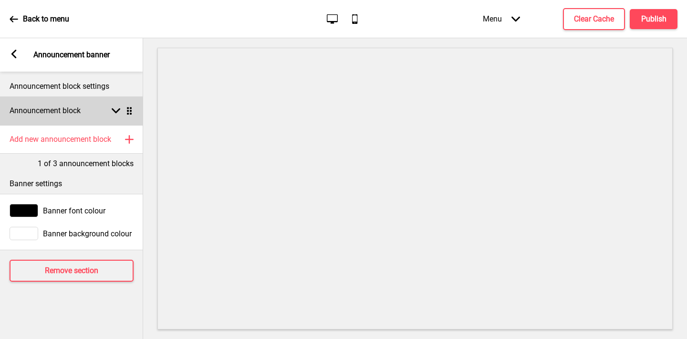
click at [59, 98] on div "Announcement block Arrow down Drag" at bounding box center [71, 110] width 143 height 29
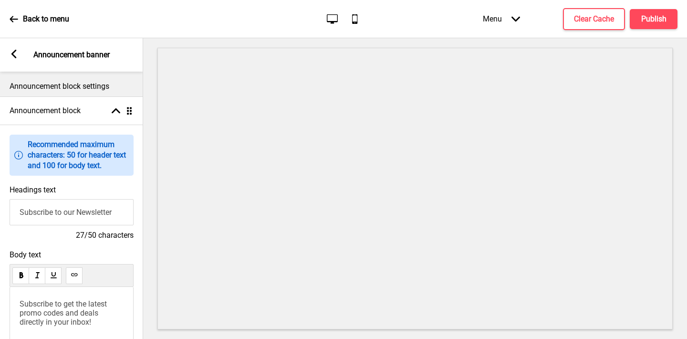
click at [46, 216] on input "Subscribe to our Newsletter" at bounding box center [72, 212] width 124 height 26
type input "Your Next Fiesta Starts Here"
click at [45, 314] on span "Subscribe to get the latest promo codes and deals directly in your inbox!" at bounding box center [64, 312] width 89 height 27
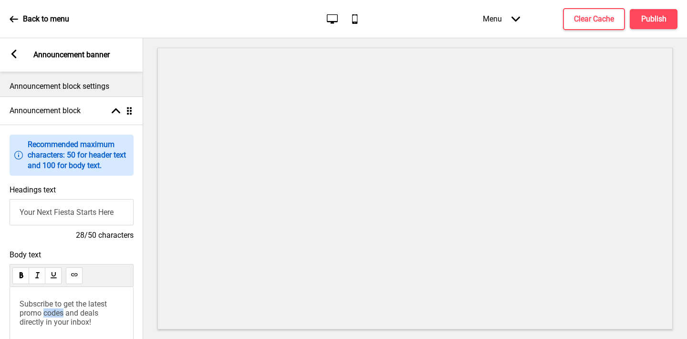
click at [45, 314] on span "Subscribe to get the latest promo codes and deals directly in your inbox!" at bounding box center [64, 312] width 89 height 27
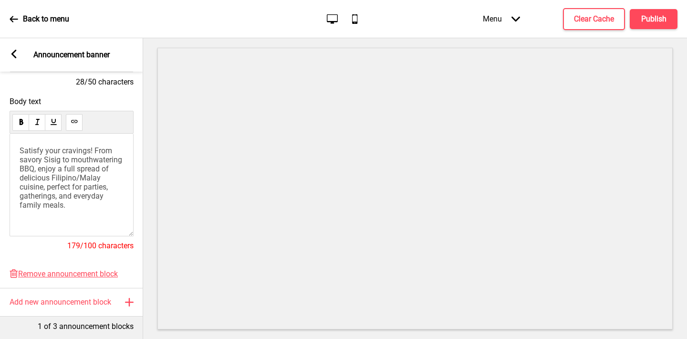
click at [48, 162] on span "Satisfy your cravings! From savory Sisig to mouthwatering BBQ, enjoy a full spr…" at bounding box center [72, 177] width 104 height 63
click at [33, 160] on span "Satisfy your cravings! From savory Chicken Inasal to mouthwatering BBQ, enjoy a…" at bounding box center [72, 177] width 104 height 63
click at [81, 176] on span "Satisfy your cravings! From savoury Chicken Inasal to mouthwatering BBQ, enjoy …" at bounding box center [72, 177] width 104 height 63
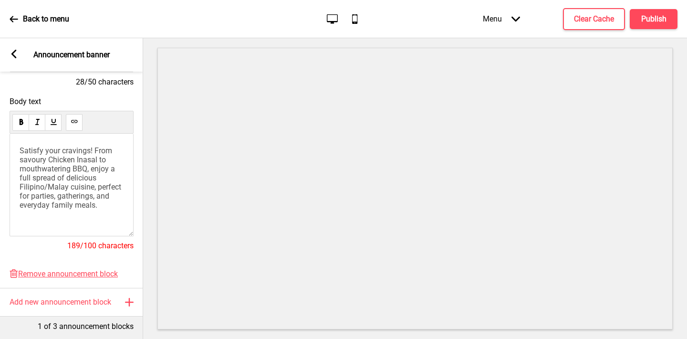
click at [78, 167] on span "Satisfy your cravings! From savoury Chicken Inasal to mouthwatering BBQ, enjoy …" at bounding box center [72, 177] width 104 height 63
click at [93, 209] on p "Satisfy your cravings! From savoury Chicken Inasal to mouthwatering Kare Kare, …" at bounding box center [72, 177] width 104 height 63
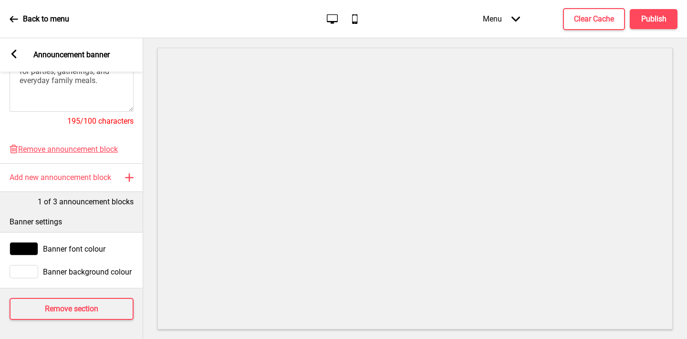
scroll to position [0, 0]
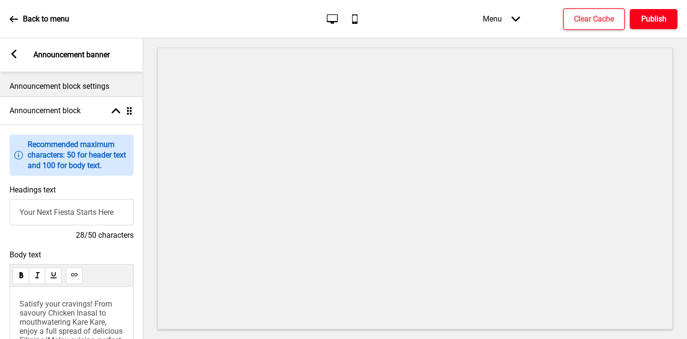
click at [576, 16] on h4 "Publish" at bounding box center [653, 19] width 25 height 10
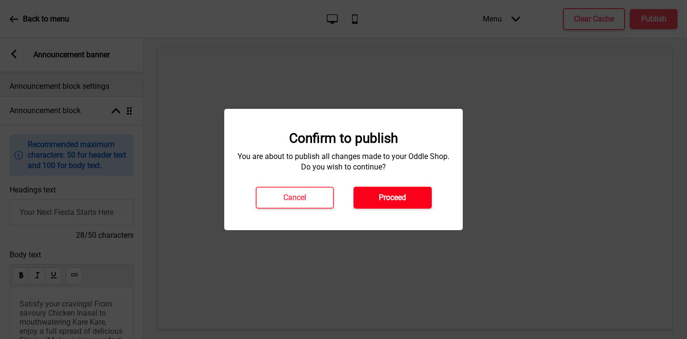
click at [394, 204] on button "Proceed" at bounding box center [392, 197] width 78 height 22
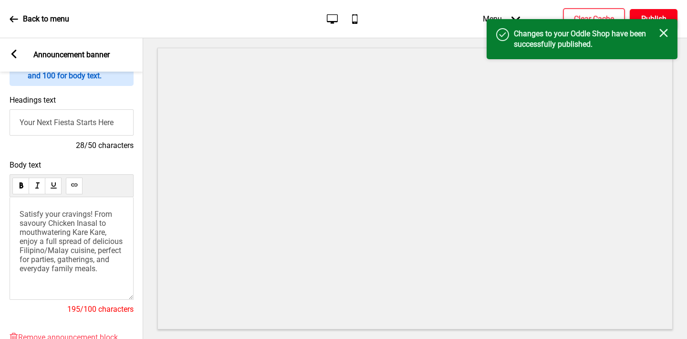
scroll to position [97, 0]
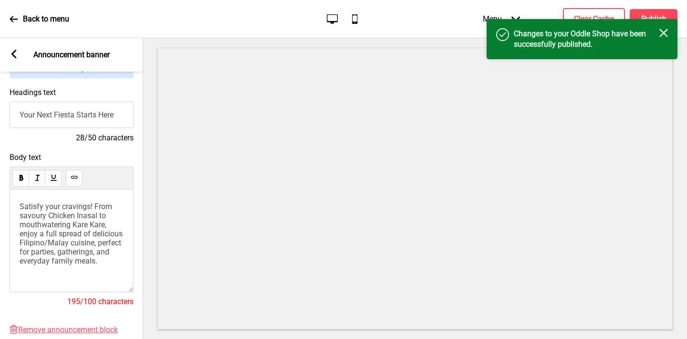
click at [77, 286] on div "Satisfy your cravings! From savoury Chicken Inasal to mouthwatering Kare Kare, …" at bounding box center [72, 240] width 124 height 103
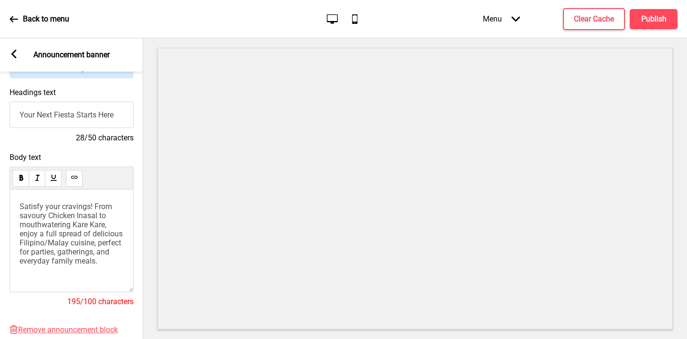
click at [72, 280] on div "Satisfy your cravings! From savoury Chicken Inasal to mouthwatering Kare Kare, …" at bounding box center [72, 240] width 124 height 103
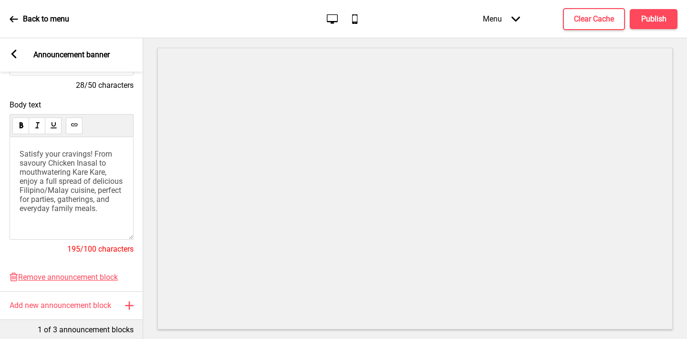
scroll to position [148, 0]
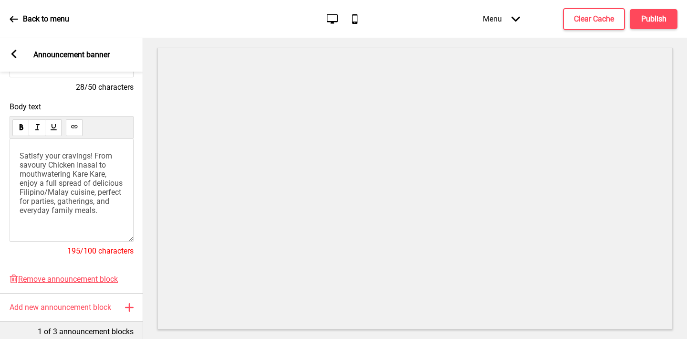
click at [96, 154] on span "Satisfy your cravings! From savoury Chicken Inasal to mouthwatering Kare Kare, …" at bounding box center [72, 182] width 105 height 63
click at [52, 191] on span "Satisfy your cravings! From savoury Chicken Inasal to mouthwatering Kare Kare, …" at bounding box center [72, 182] width 105 height 63
click at [52, 194] on span "Satisfy your cravings! From savoury Chicken Inasal to mouthwatering Kare Kare, …" at bounding box center [72, 182] width 105 height 63
drag, startPoint x: 77, startPoint y: 191, endPoint x: 99, endPoint y: 191, distance: 21.9
click at [99, 191] on span "Satisfy your cravings! From savoury Chicken Inasal to mouthwatering Kare Kare, …" at bounding box center [72, 182] width 105 height 63
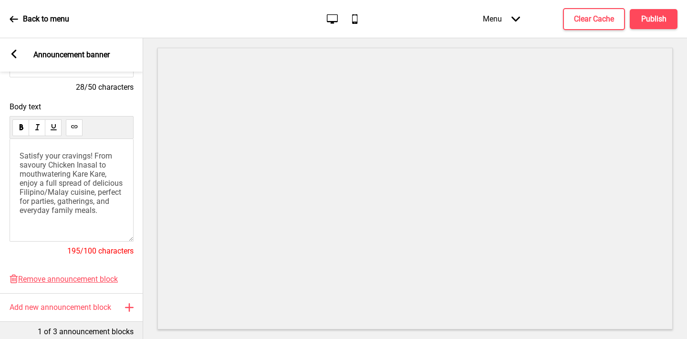
click at [68, 215] on span "Satisfy your cravings! From savoury Chicken Inasal to mouthwatering Kare Kare, …" at bounding box center [72, 182] width 105 height 63
drag, startPoint x: 97, startPoint y: 154, endPoint x: -45, endPoint y: 125, distance: 145.0
click at [0, 125] on html "Back to menu Desktop Mobile Menu Arrow down Product Page Store Information Chec…" at bounding box center [343, 169] width 687 height 339
click at [52, 154] on span "From savoury Chicken Inasal to mouthwatering Kare Kare, enjoy a full spread of …" at bounding box center [72, 178] width 105 height 54
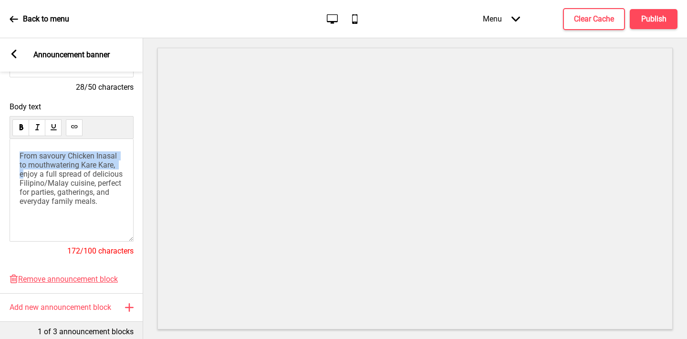
drag, startPoint x: 24, startPoint y: 176, endPoint x: 11, endPoint y: 143, distance: 36.2
click at [11, 143] on div "From savoury Chicken Inasal to mouthwatering Kare Kare, enjoy a full spread of …" at bounding box center [72, 190] width 124 height 103
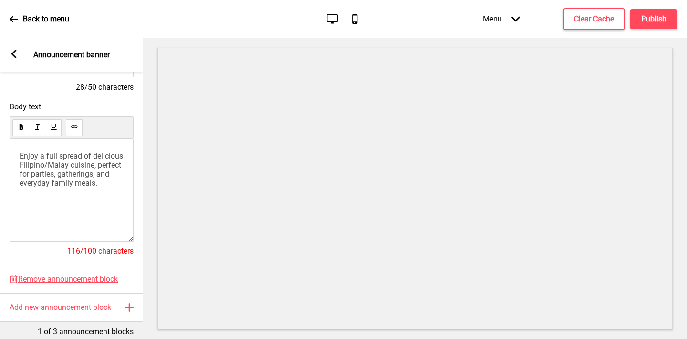
click at [38, 167] on span "Enjoy a full spread of delicious Filipino/Malay cuisine, perfect for parties, g…" at bounding box center [72, 169] width 105 height 36
click at [38, 167] on span "Enjoy a full spread of Filipino/Malay cuisine, perfect for parties, gatherings,…" at bounding box center [72, 169] width 104 height 36
click at [76, 164] on span "Enjoy a full spread of Filipino/Malay cuisine, perfect for parties, gatherings,…" at bounding box center [72, 169] width 104 height 36
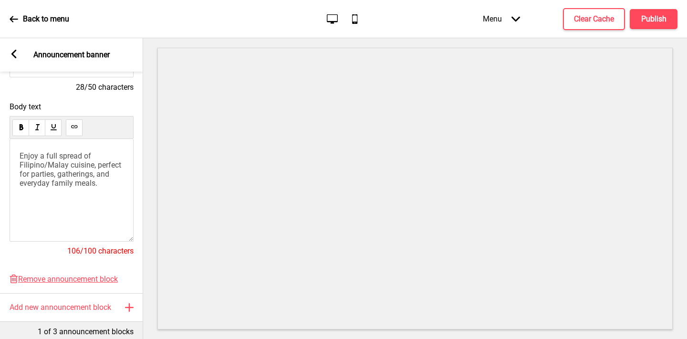
click at [64, 181] on span "Enjoy a full spread of Filipino/Malay cuisine, perfect for parties, gatherings,…" at bounding box center [72, 169] width 104 height 36
click at [77, 174] on span "Enjoy a full spread of Filipino/Malay cuisine, perfect for parties, gatherings,…" at bounding box center [72, 169] width 104 height 36
click at [58, 175] on span "Enjoy a full spread of Filipino/Malay cuisine, perfect for parties, gatherings,…" at bounding box center [72, 169] width 104 height 36
drag, startPoint x: 60, startPoint y: 174, endPoint x: 39, endPoint y: 174, distance: 21.0
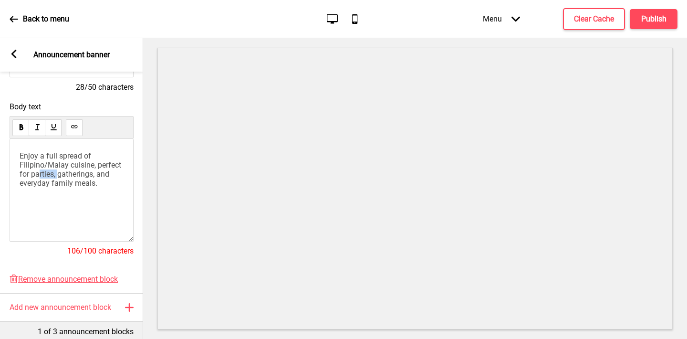
click at [39, 174] on span "Enjoy a full spread of Filipino/Malay cuisine, perfect for parties, gatherings,…" at bounding box center [72, 169] width 104 height 36
click at [97, 174] on span "Enjoy a full spread of Filipino/Malay cuisine, perfect for parties, gatherings,…" at bounding box center [72, 169] width 104 height 36
click at [52, 199] on div "Enjoy a full spread of Filipino/Malay cuisine, perfect for parties, gatherings,…" at bounding box center [72, 190] width 124 height 103
click at [30, 181] on span "Enjoy a full spread of Filipino/Malay cuisine, perfect for parties, gatherings,…" at bounding box center [72, 169] width 104 height 36
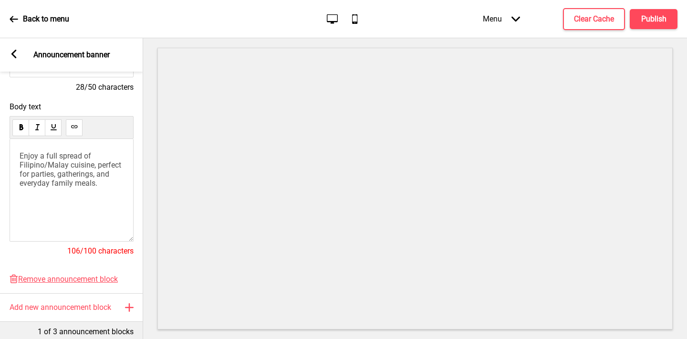
click at [71, 176] on span "Enjoy a full spread of Filipino/Malay cuisine, perfect for parties, gatherings,…" at bounding box center [72, 169] width 104 height 36
click at [61, 175] on span "Enjoy a full spread of Filipino/Malay cuisine, perfect for parties, gatherings,…" at bounding box center [72, 169] width 104 height 36
click at [66, 175] on span "Enjoy a full spread of Filipino/Malay cuisine, perfect for parties, gatherings,…" at bounding box center [72, 169] width 104 height 36
click at [576, 15] on h4 "Publish" at bounding box center [653, 19] width 25 height 10
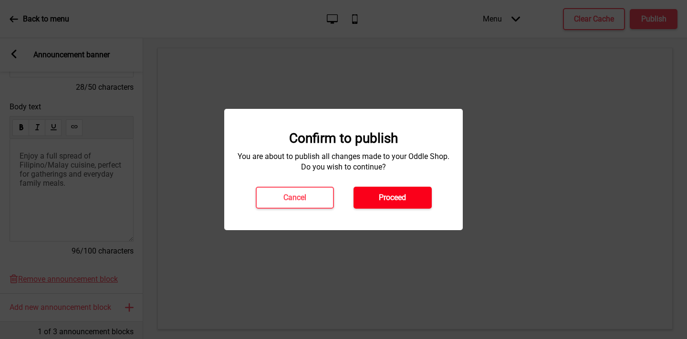
click at [388, 203] on button "Proceed" at bounding box center [392, 197] width 78 height 22
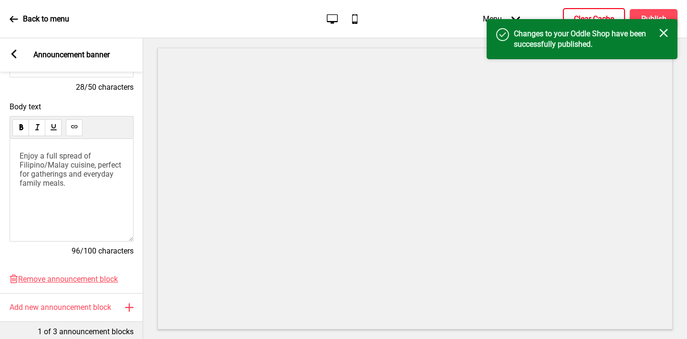
click at [572, 12] on button "Clear Cache" at bounding box center [594, 19] width 62 height 22
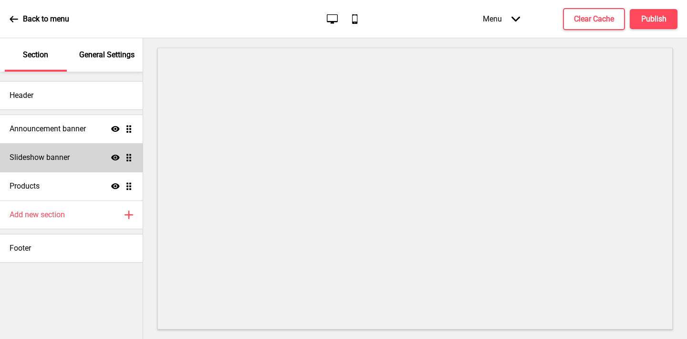
click at [90, 156] on div "Slideshow banner Show Drag" at bounding box center [71, 157] width 143 height 29
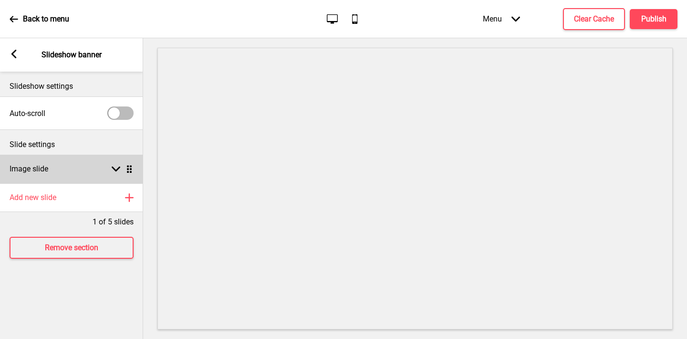
click at [64, 165] on div "Image slide Arrow down Drag" at bounding box center [71, 169] width 143 height 29
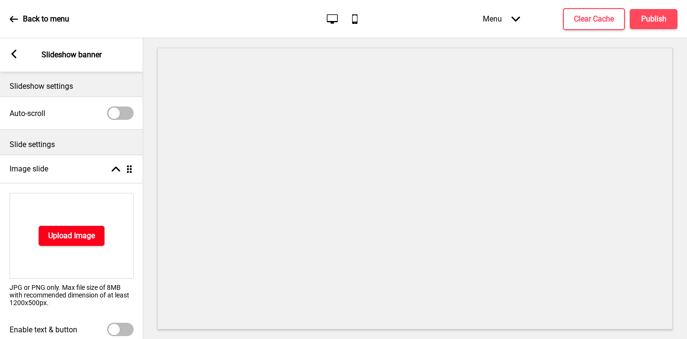
click at [52, 231] on h4 "Upload Image" at bounding box center [71, 235] width 47 height 10
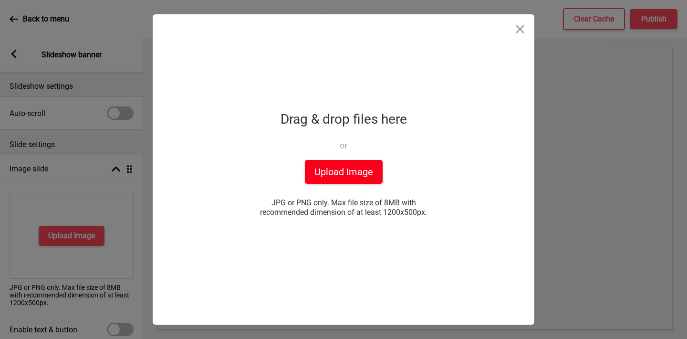
click at [348, 176] on button "Upload Image" at bounding box center [344, 172] width 78 height 24
